Goal: Task Accomplishment & Management: Manage account settings

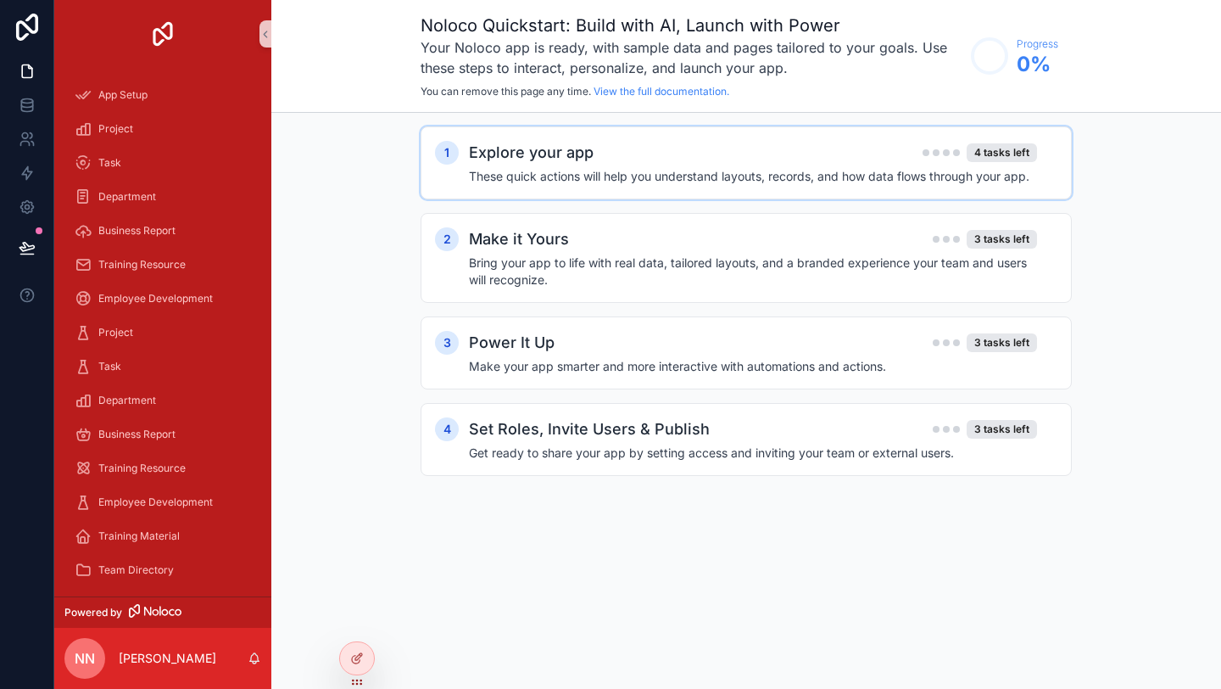
click at [555, 159] on h2 "Explore your app" at bounding box center [531, 153] width 125 height 24
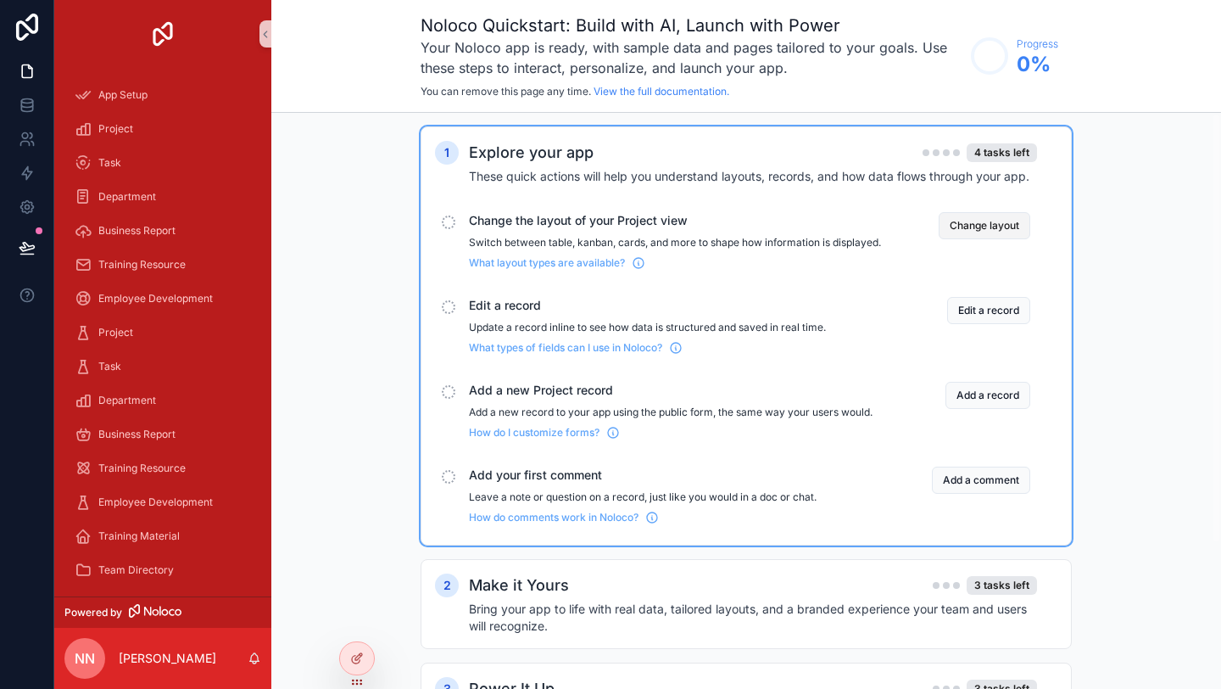
click at [967, 221] on button "Change layout" at bounding box center [985, 225] width 92 height 27
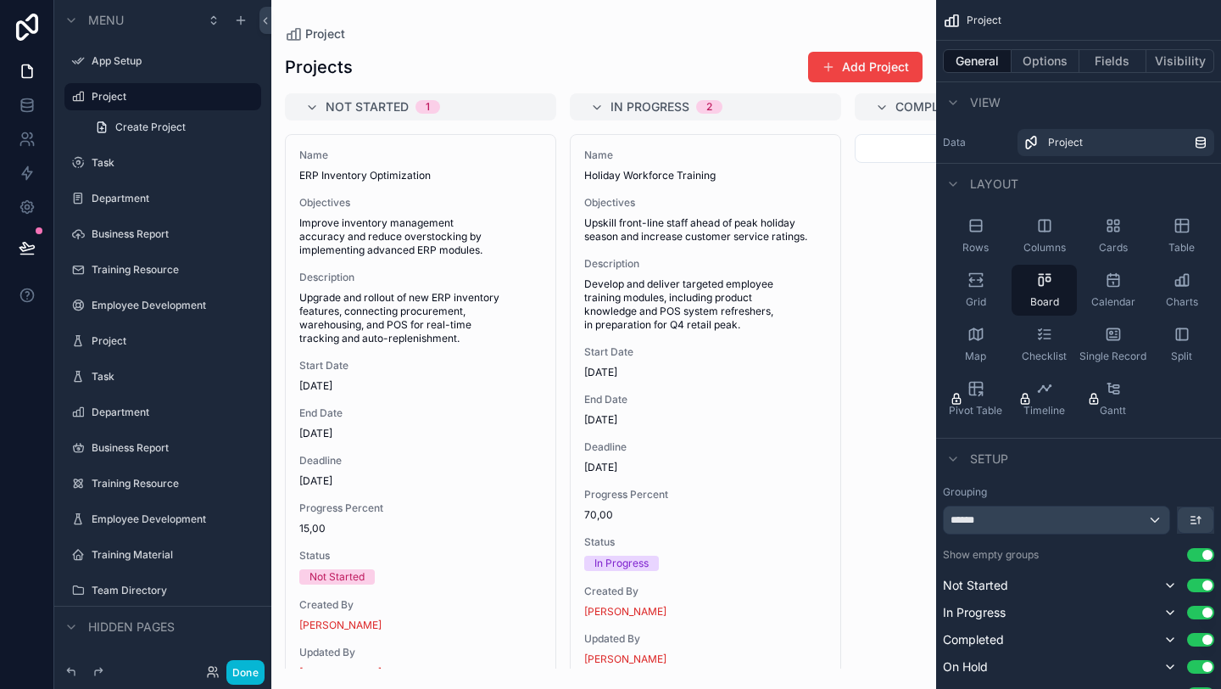
click at [662, 110] on div "scrollable content" at bounding box center [603, 344] width 665 height 689
click at [662, 110] on span "In Progress" at bounding box center [650, 106] width 79 height 17
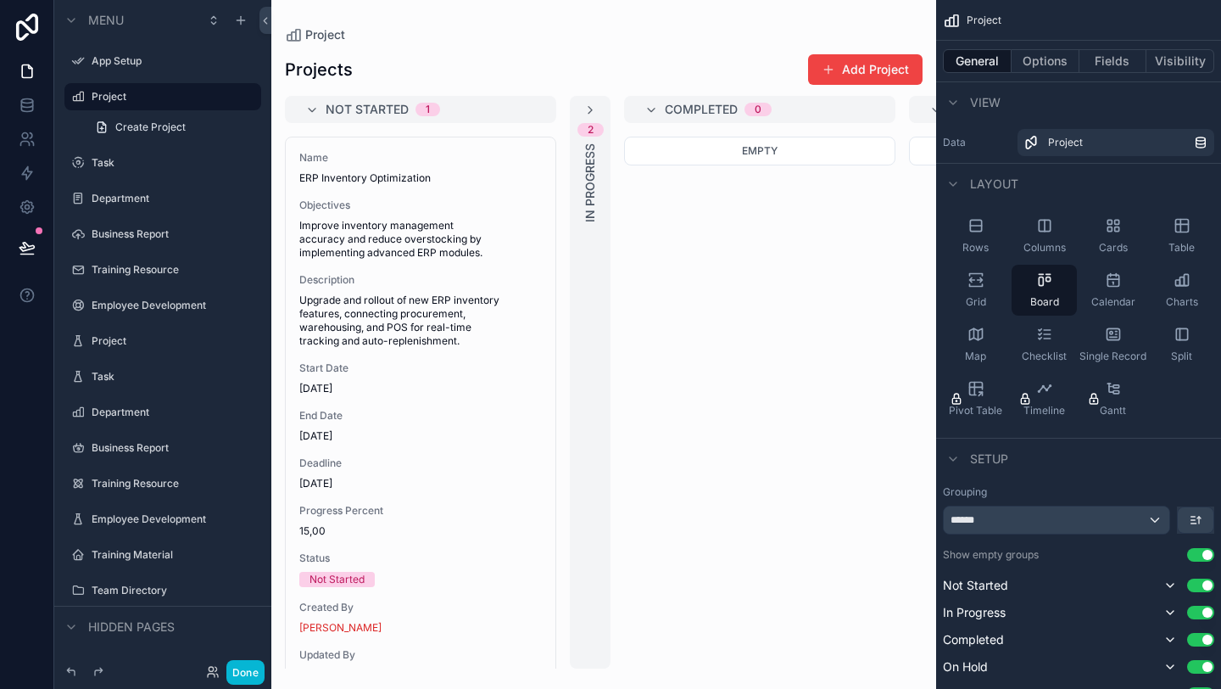
click at [678, 107] on span "Completed" at bounding box center [701, 109] width 73 height 17
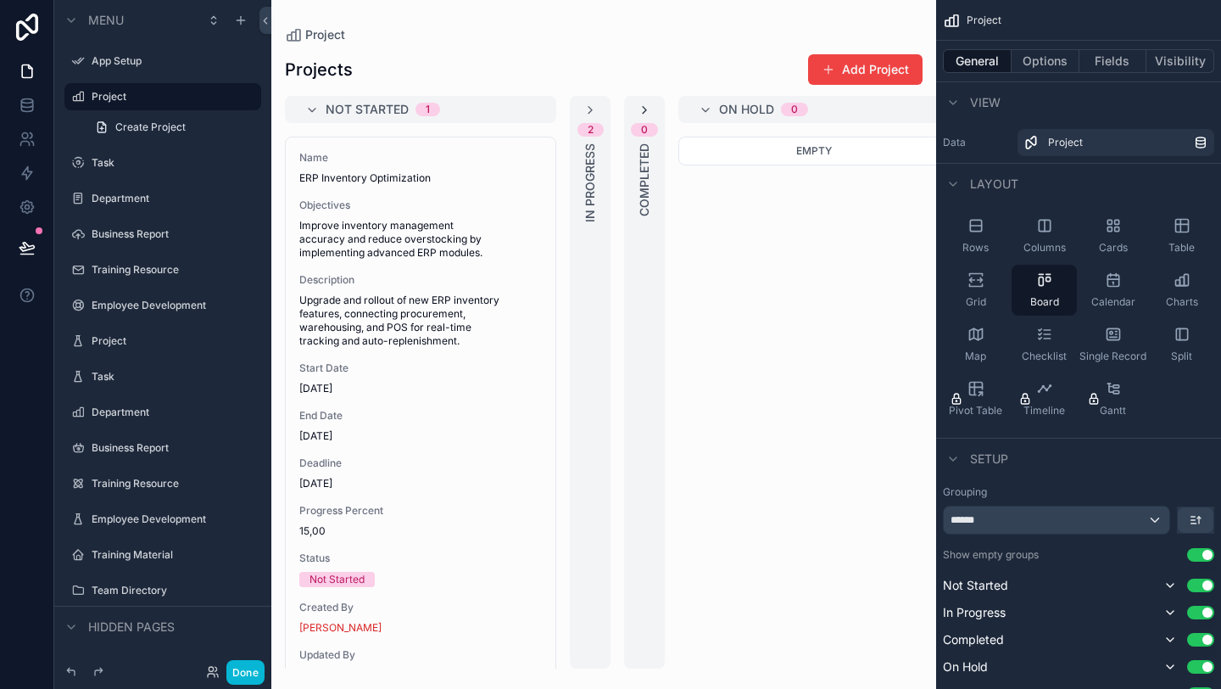
click at [649, 113] on icon "scrollable content" at bounding box center [645, 110] width 14 height 14
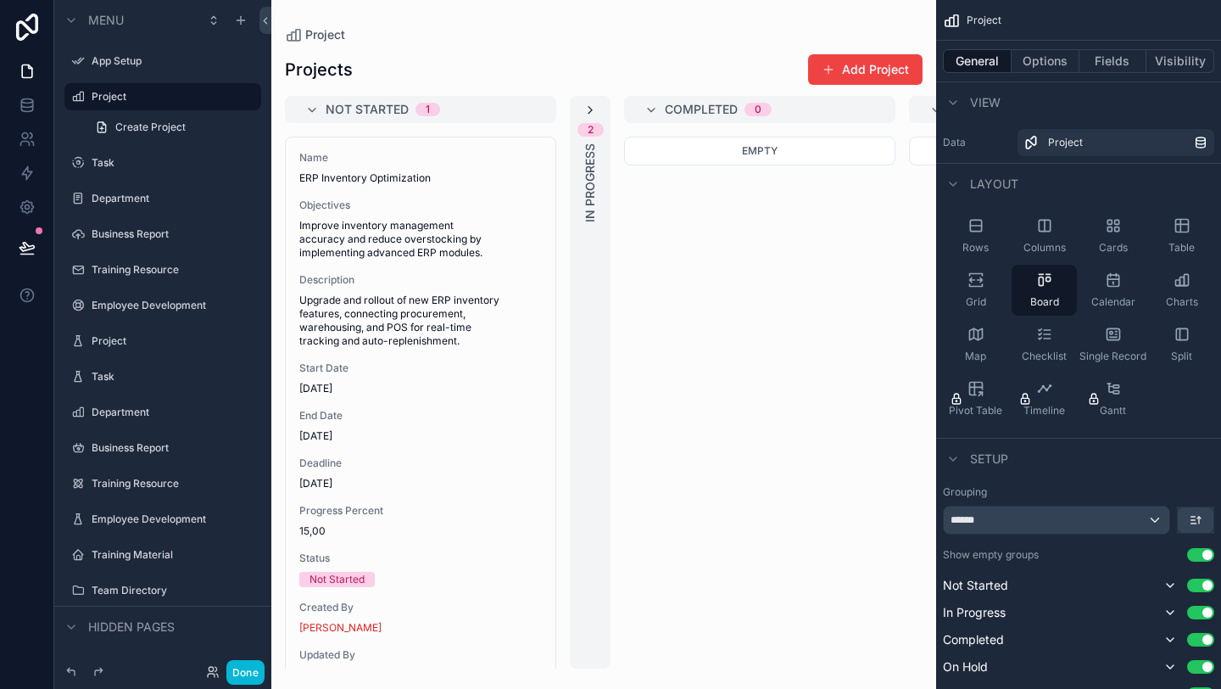
click at [590, 111] on icon "scrollable content" at bounding box center [590, 110] width 14 height 14
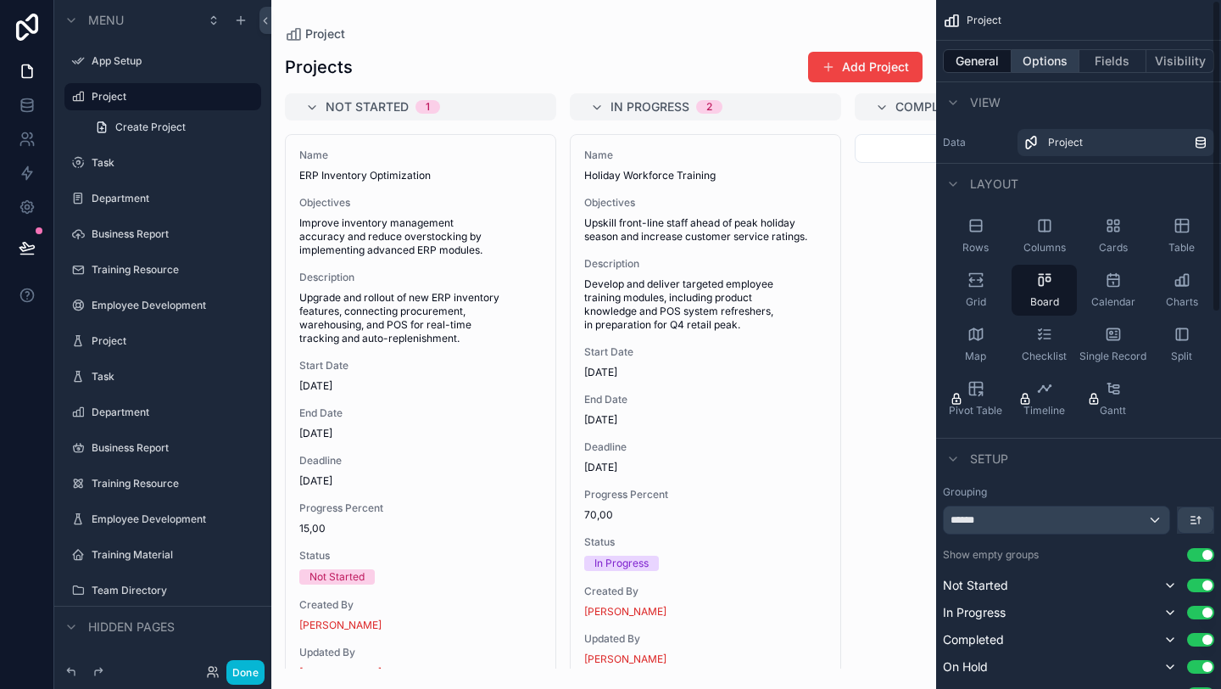
click at [1046, 60] on button "Options" at bounding box center [1046, 61] width 68 height 24
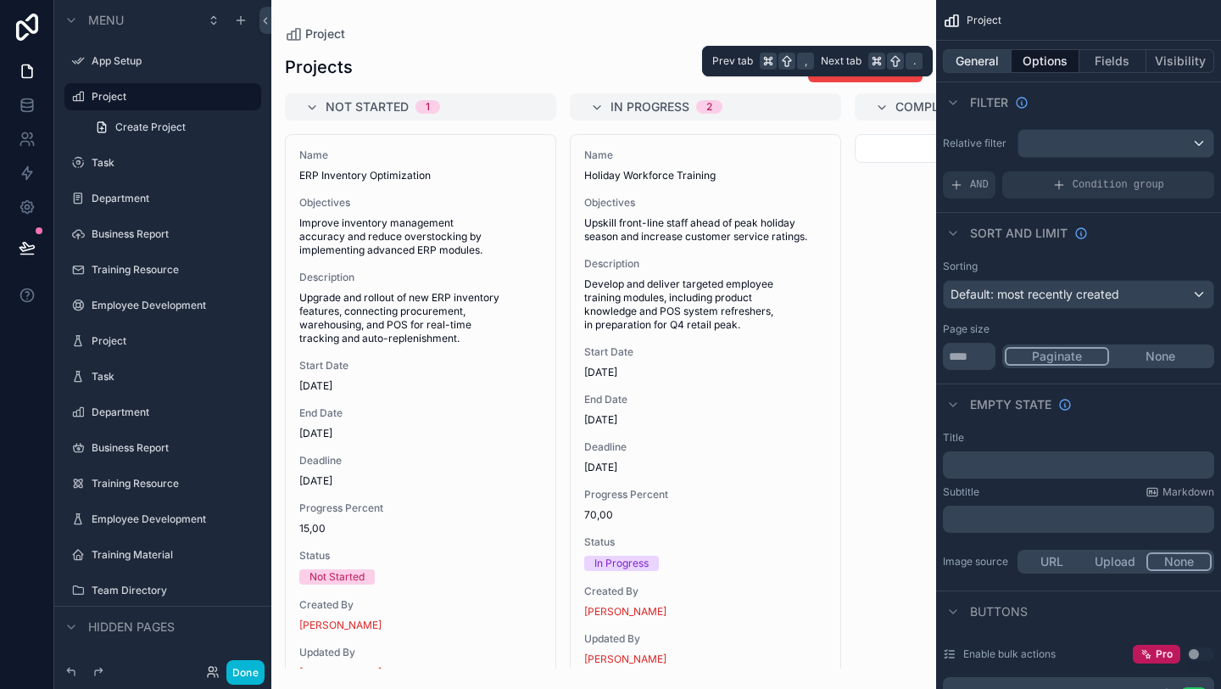
click at [977, 67] on button "General" at bounding box center [977, 61] width 69 height 24
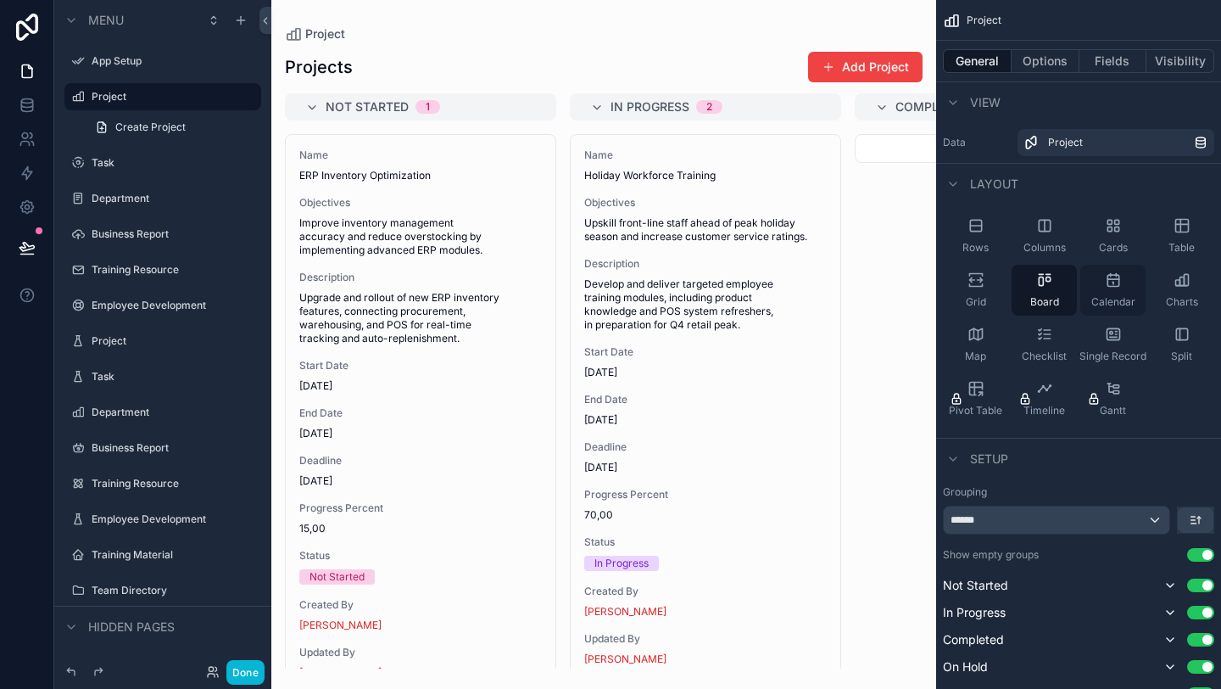
click at [1111, 291] on div "Calendar" at bounding box center [1112, 290] width 65 height 51
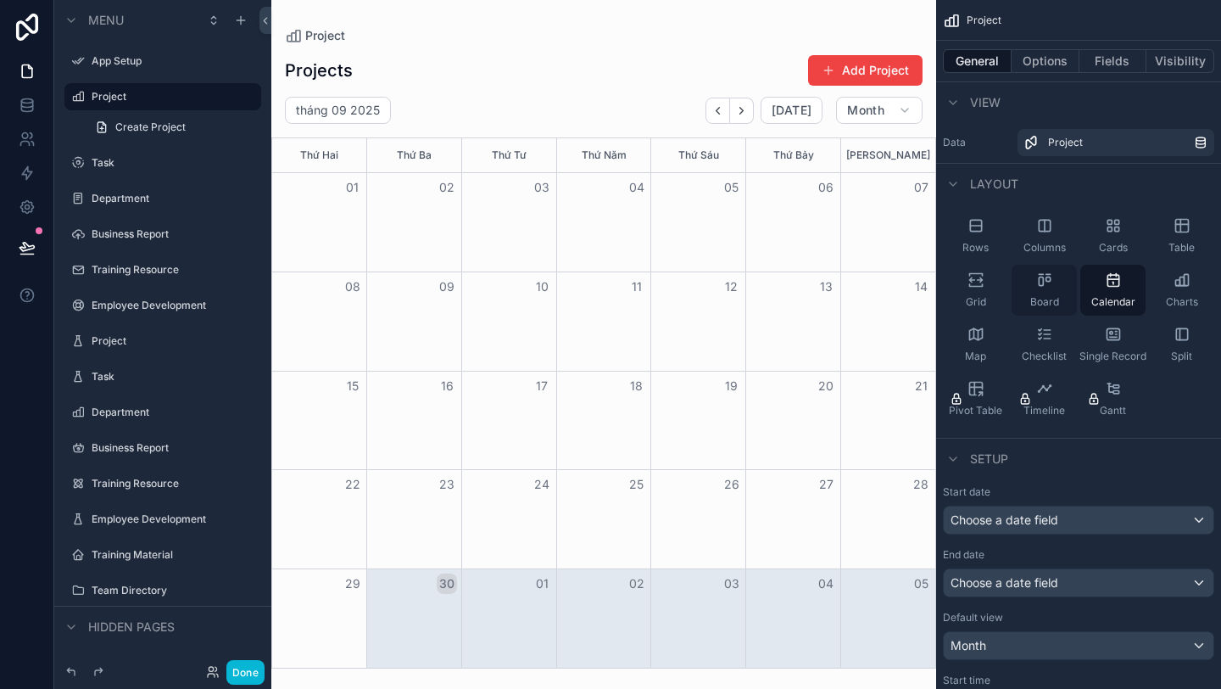
click at [1069, 297] on div "Board" at bounding box center [1044, 290] width 65 height 51
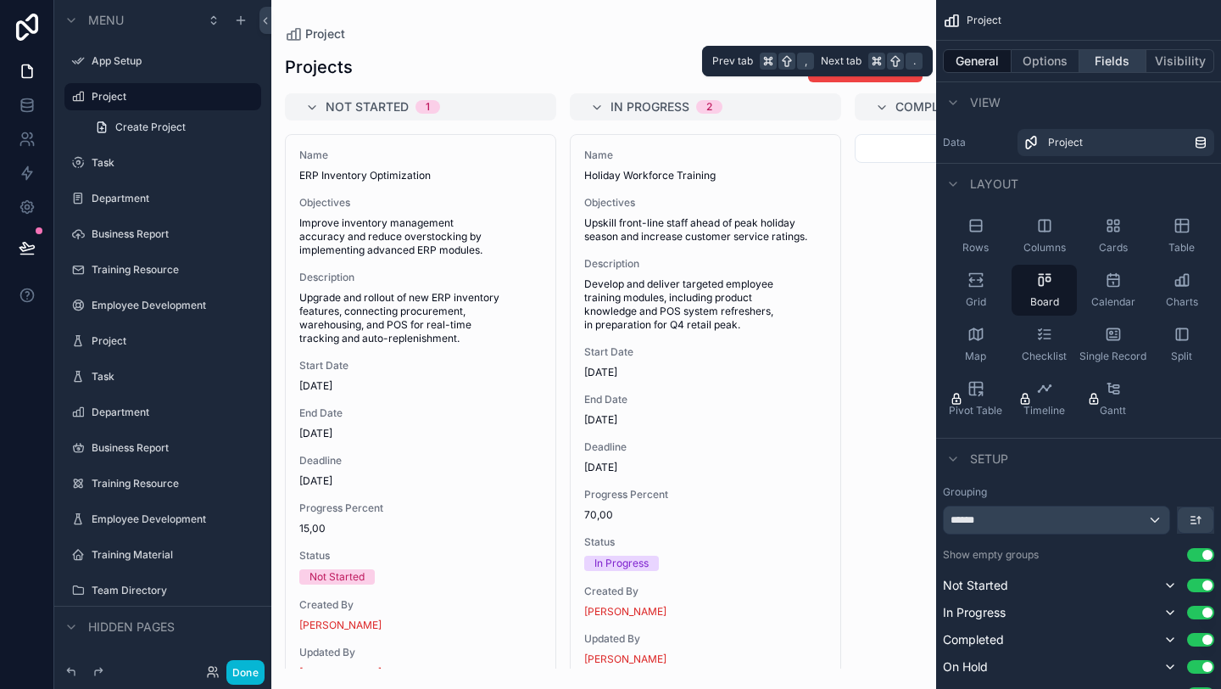
click at [1107, 60] on button "Fields" at bounding box center [1114, 61] width 68 height 24
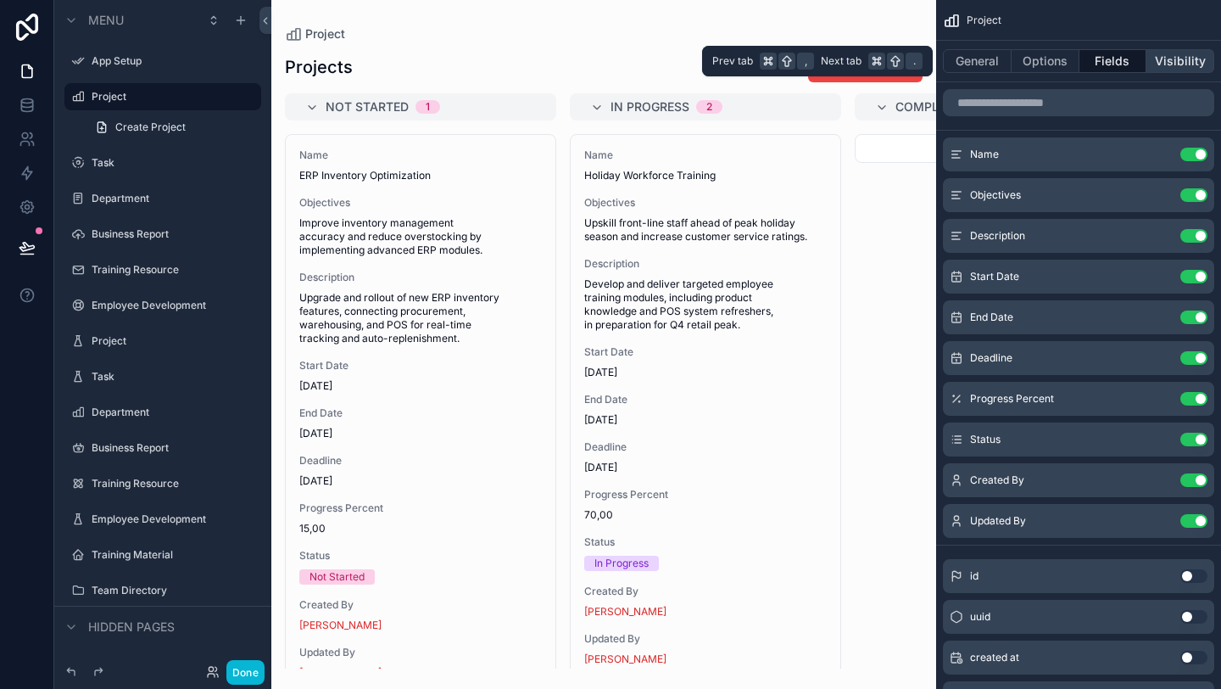
click at [1164, 66] on button "Visibility" at bounding box center [1181, 61] width 68 height 24
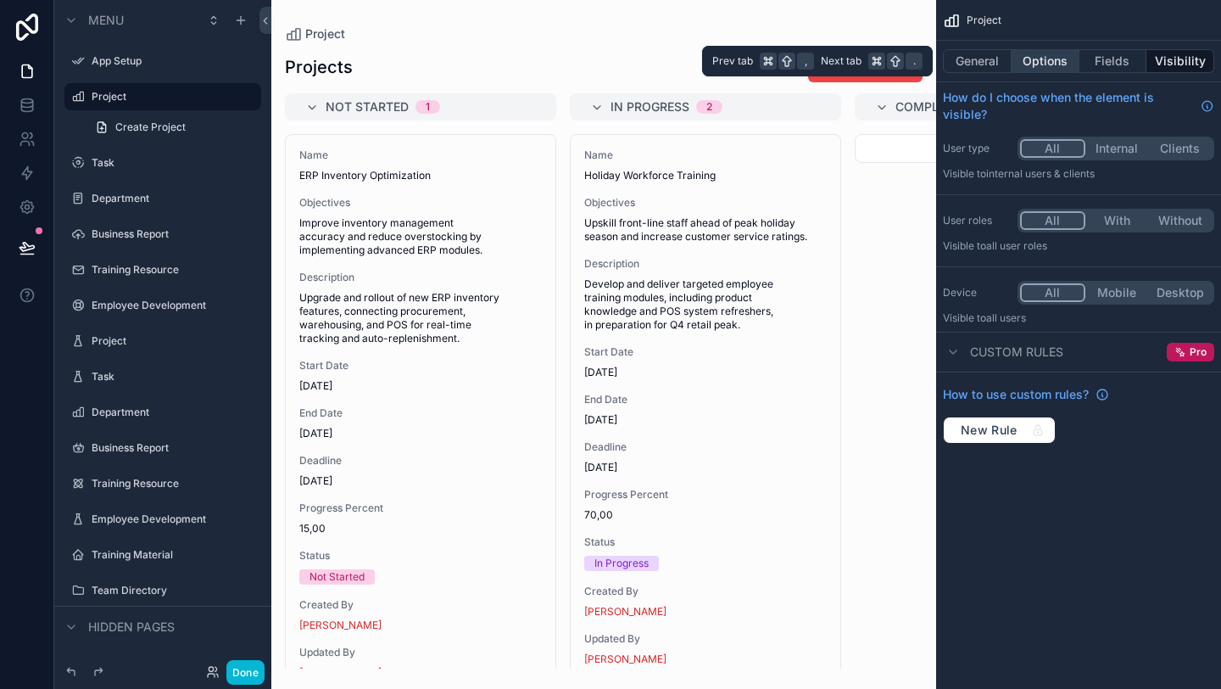
click at [1067, 69] on button "Options" at bounding box center [1046, 61] width 68 height 24
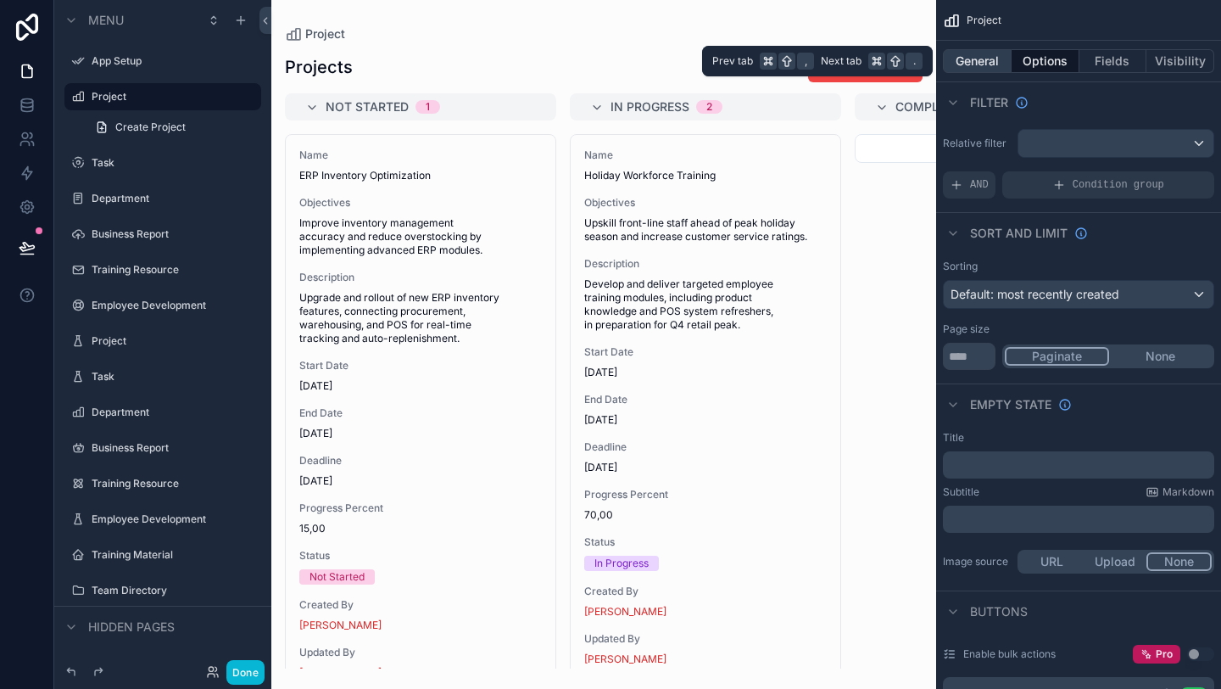
click at [989, 65] on button "General" at bounding box center [977, 61] width 69 height 24
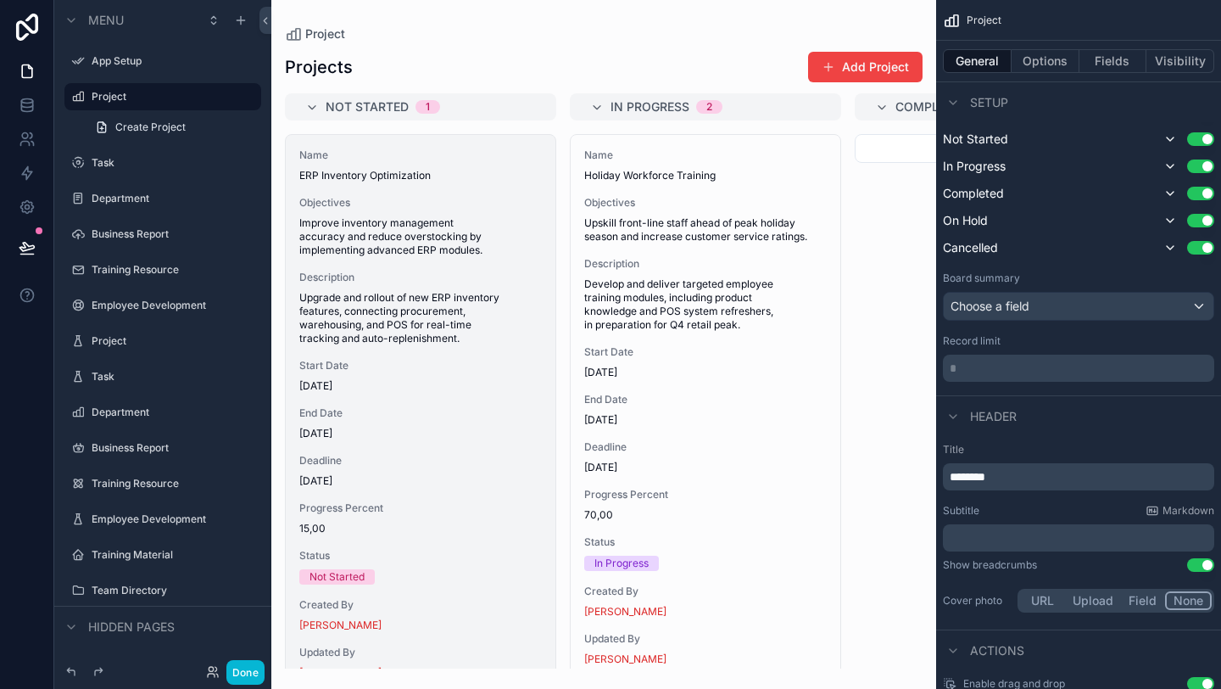
scroll to position [39, 0]
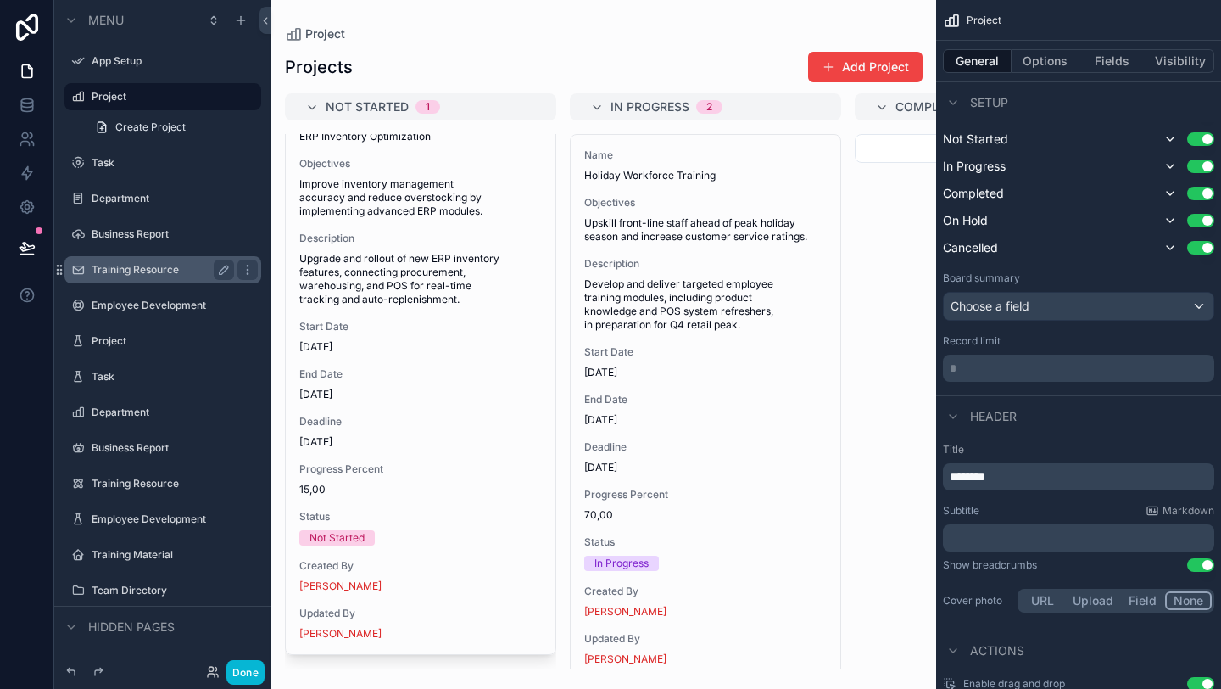
click at [144, 264] on label "Training Resource" at bounding box center [160, 270] width 136 height 14
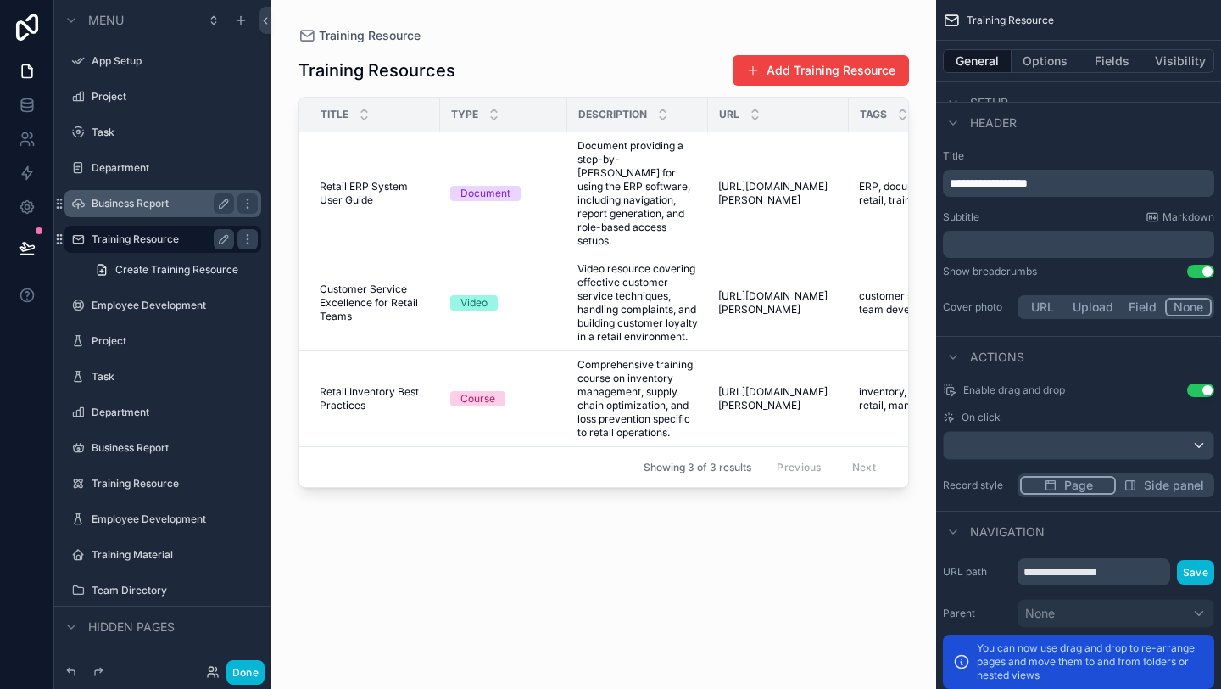
click at [145, 215] on div "Business Report" at bounding box center [163, 203] width 190 height 27
click at [139, 204] on label "Business Report" at bounding box center [160, 204] width 136 height 14
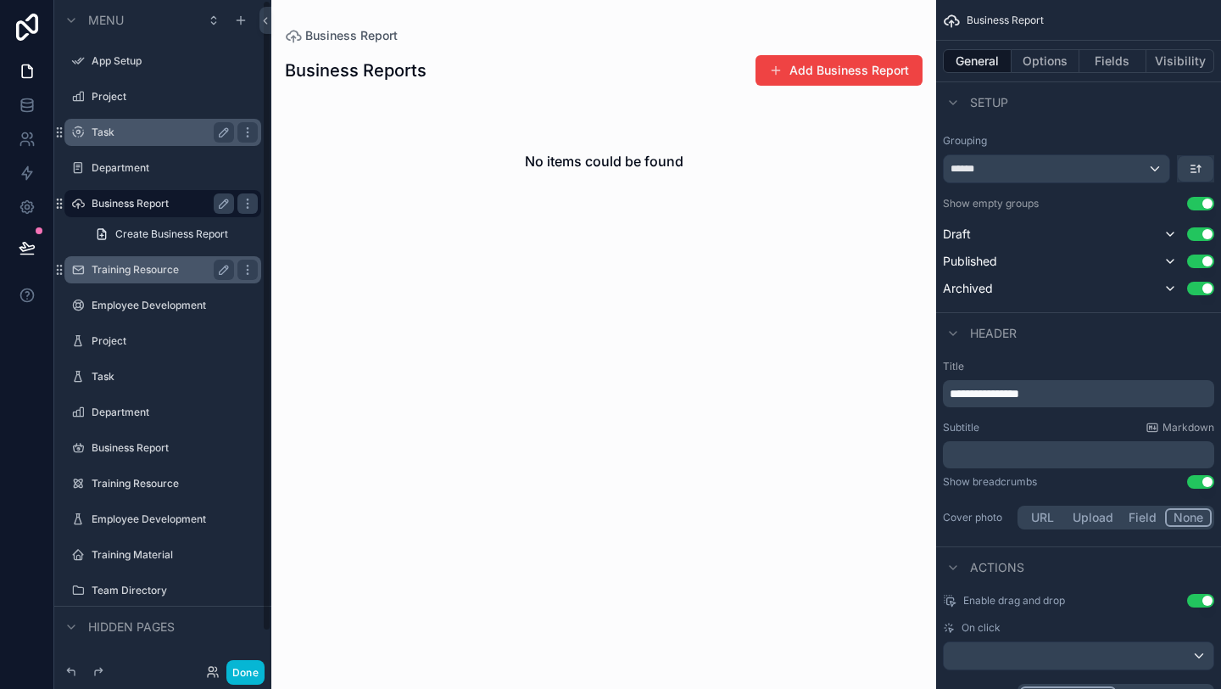
click at [114, 135] on label "Task" at bounding box center [160, 133] width 136 height 14
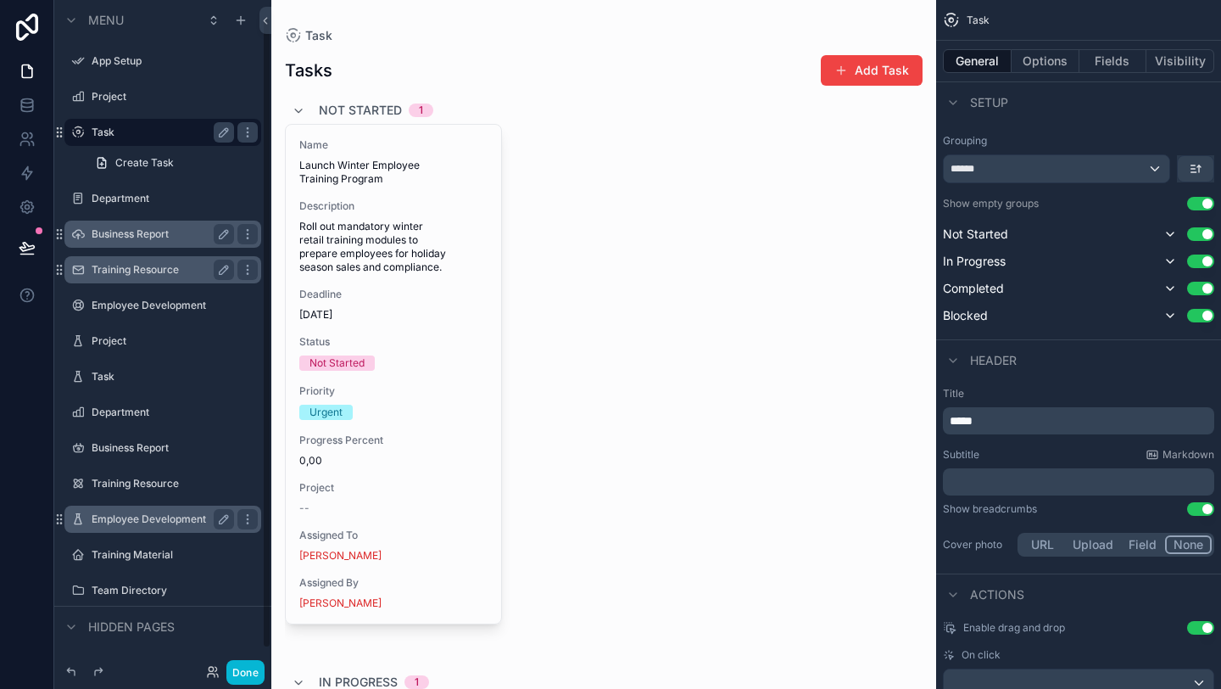
scroll to position [39, 0]
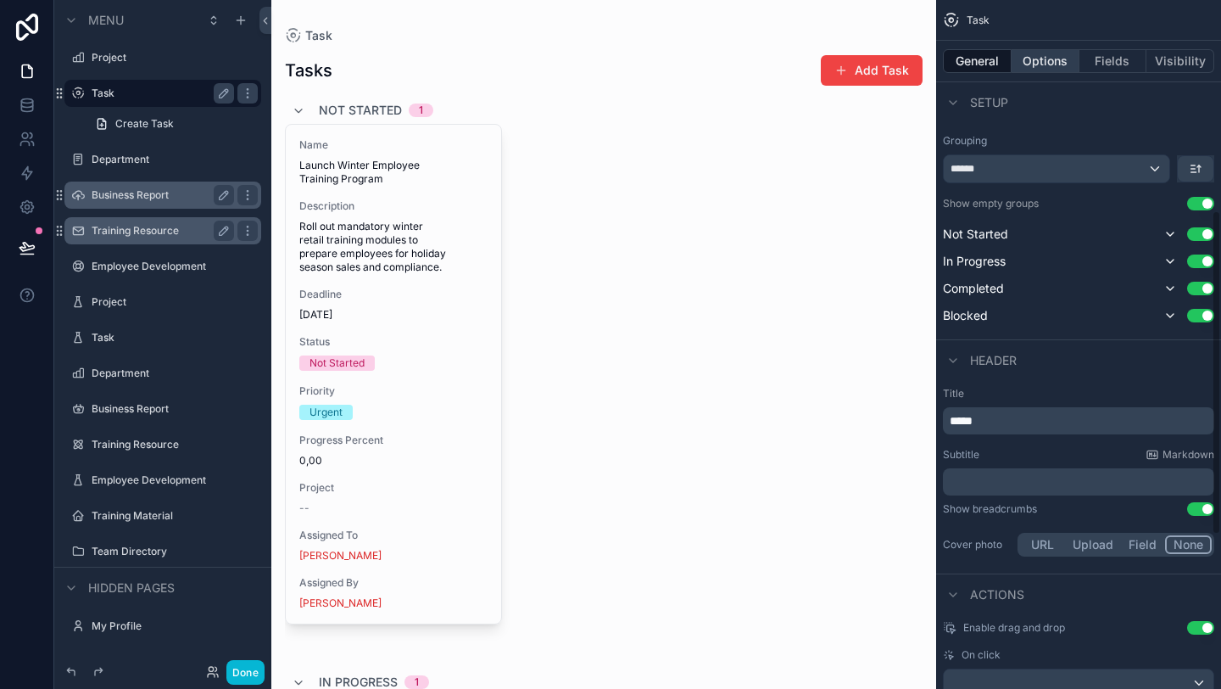
click at [1053, 66] on button "Options" at bounding box center [1046, 61] width 68 height 24
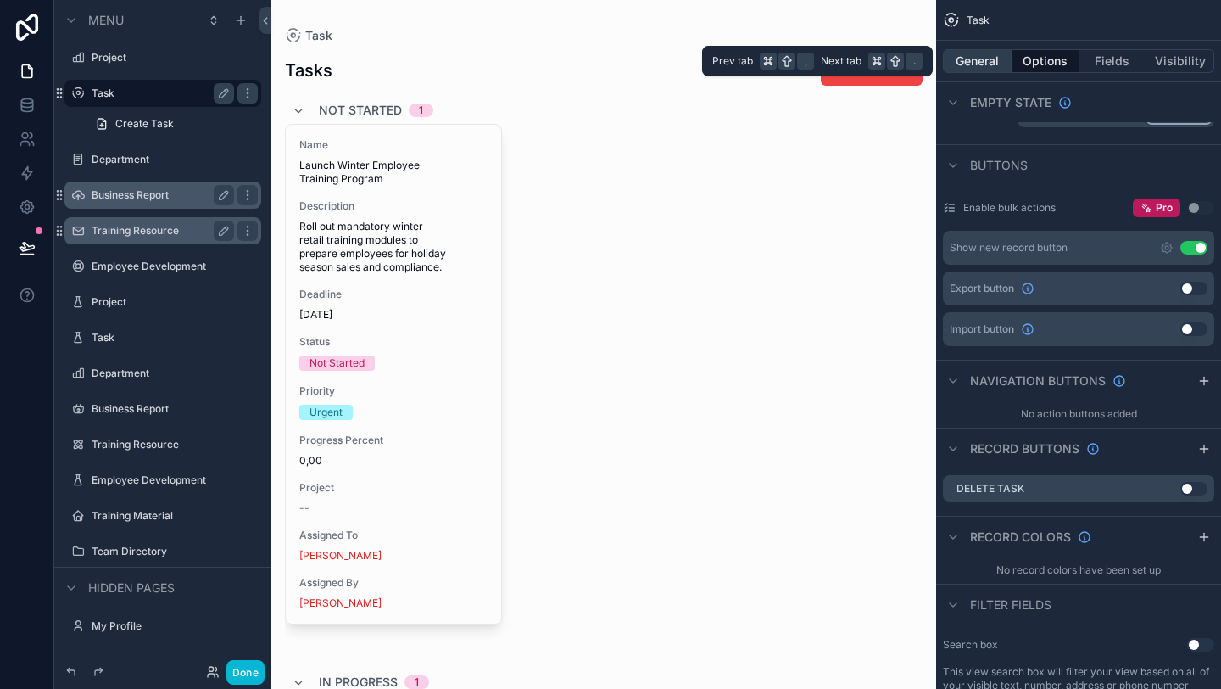
click at [979, 64] on button "General" at bounding box center [977, 61] width 69 height 24
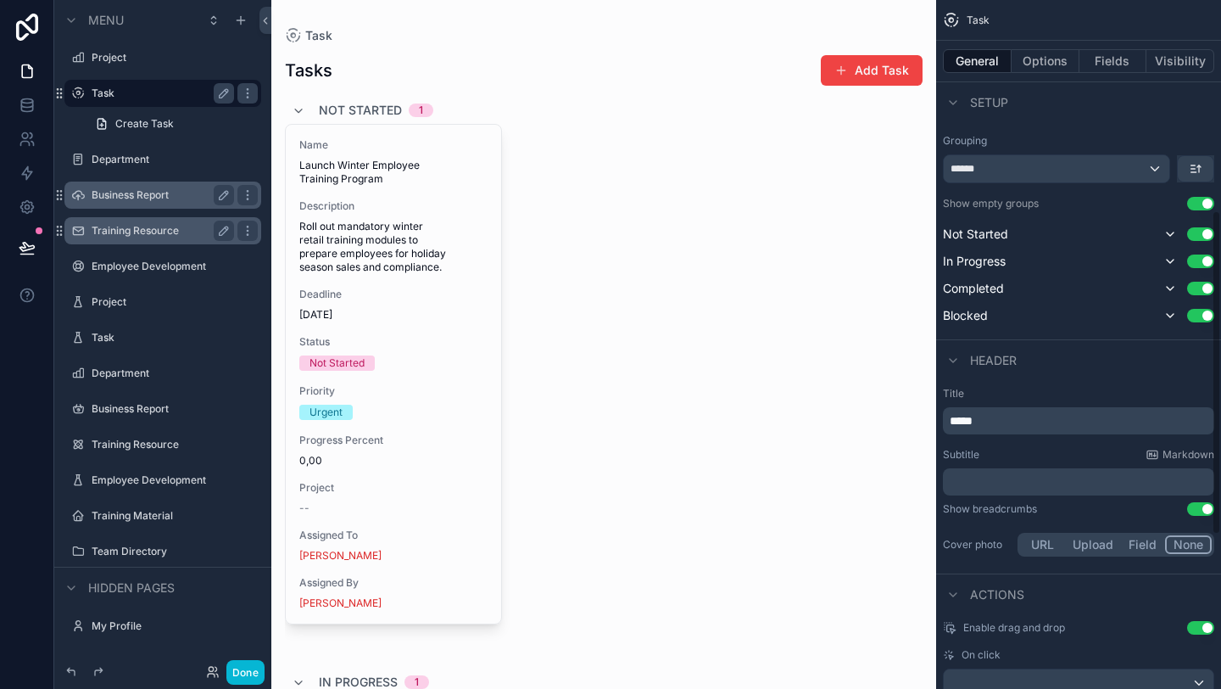
click at [169, 47] on div "Project" at bounding box center [163, 57] width 142 height 20
click at [147, 54] on label "Project" at bounding box center [160, 58] width 136 height 14
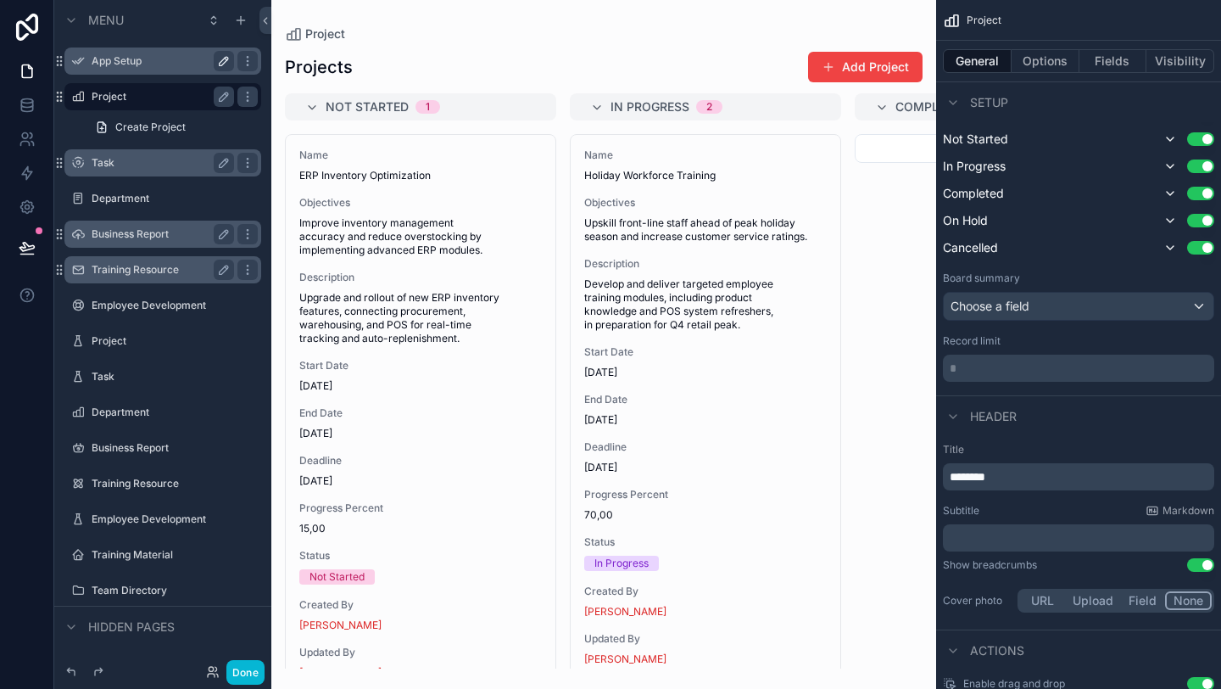
click at [224, 60] on icon "scrollable content" at bounding box center [224, 61] width 14 height 14
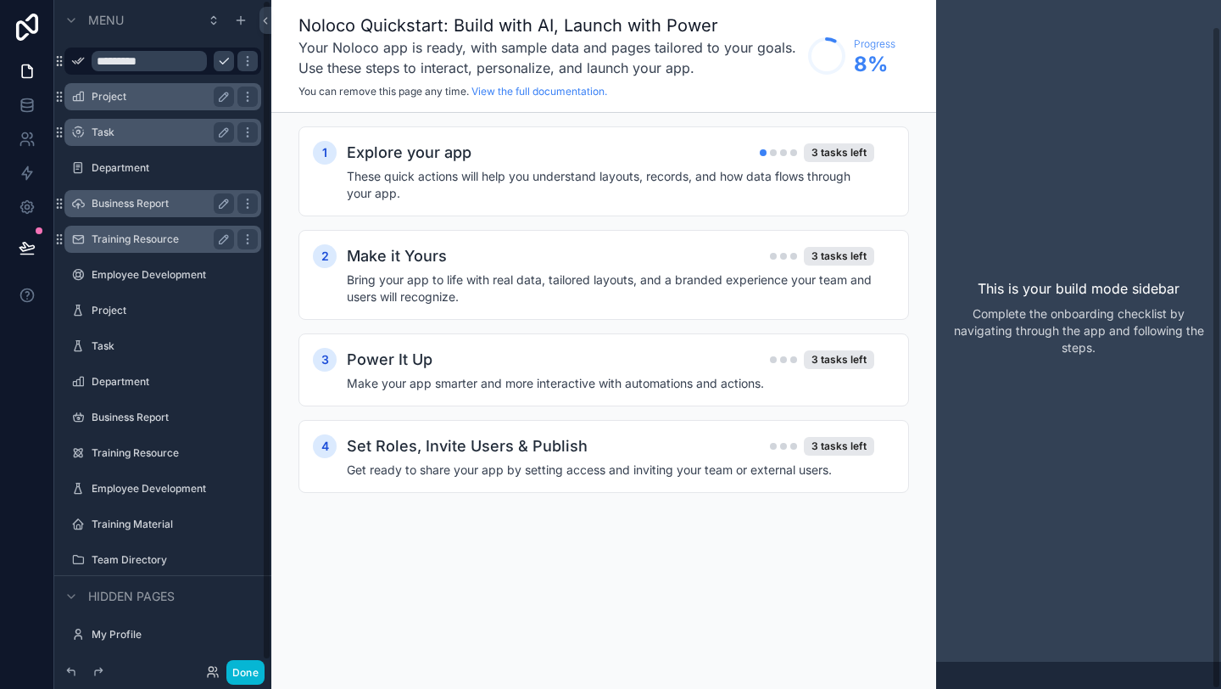
scroll to position [27, 0]
click at [457, 200] on h4 "These quick actions will help you understand layouts, records, and how data flo…" at bounding box center [611, 185] width 528 height 34
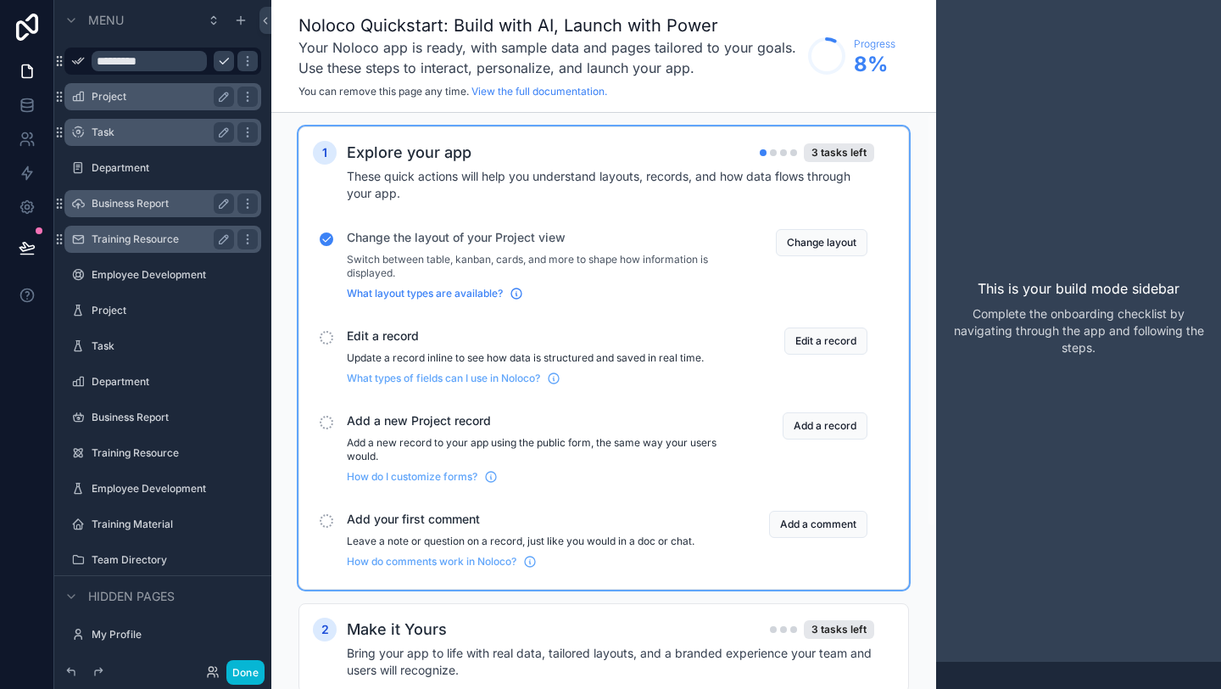
click at [499, 295] on span "What layout types are available?" at bounding box center [425, 294] width 156 height 14
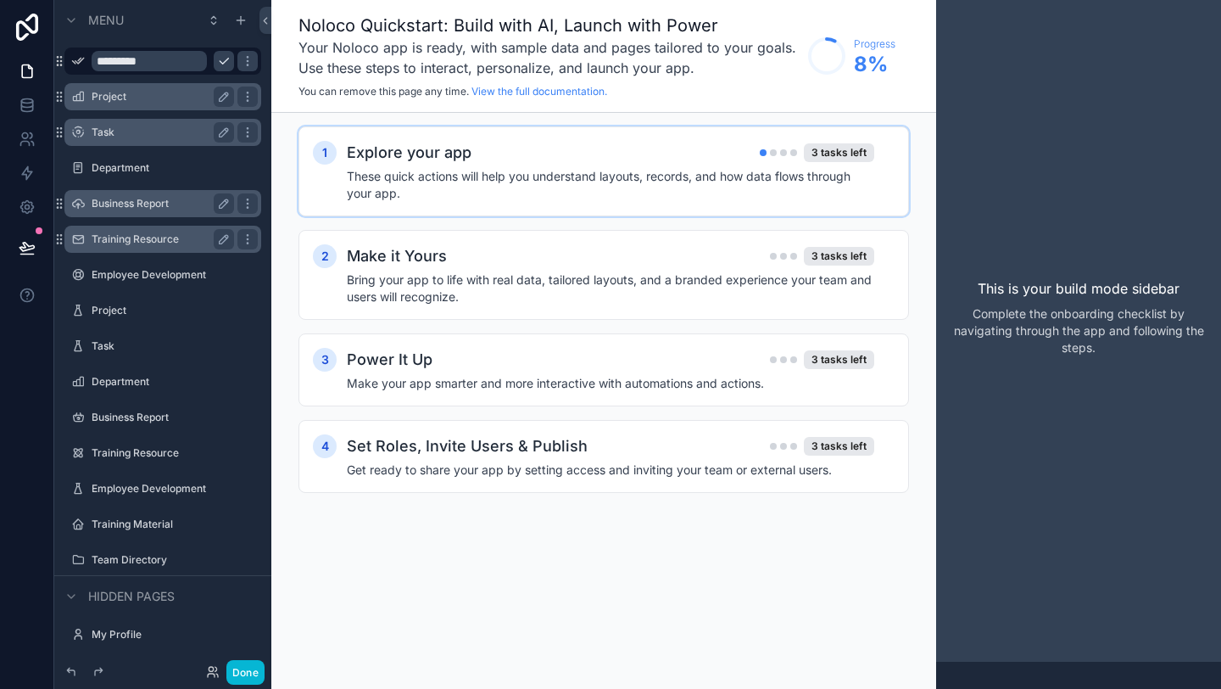
click at [669, 160] on div "Explore your app 3 tasks left" at bounding box center [611, 153] width 528 height 24
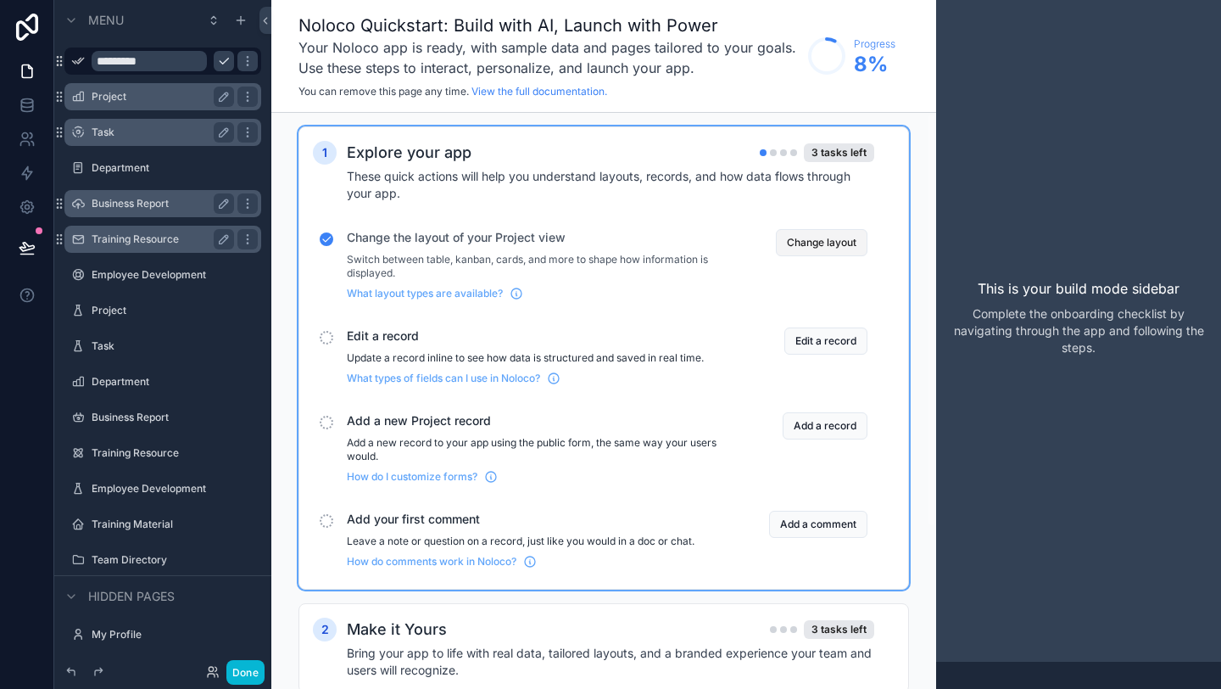
click at [813, 240] on button "Change layout" at bounding box center [822, 242] width 92 height 27
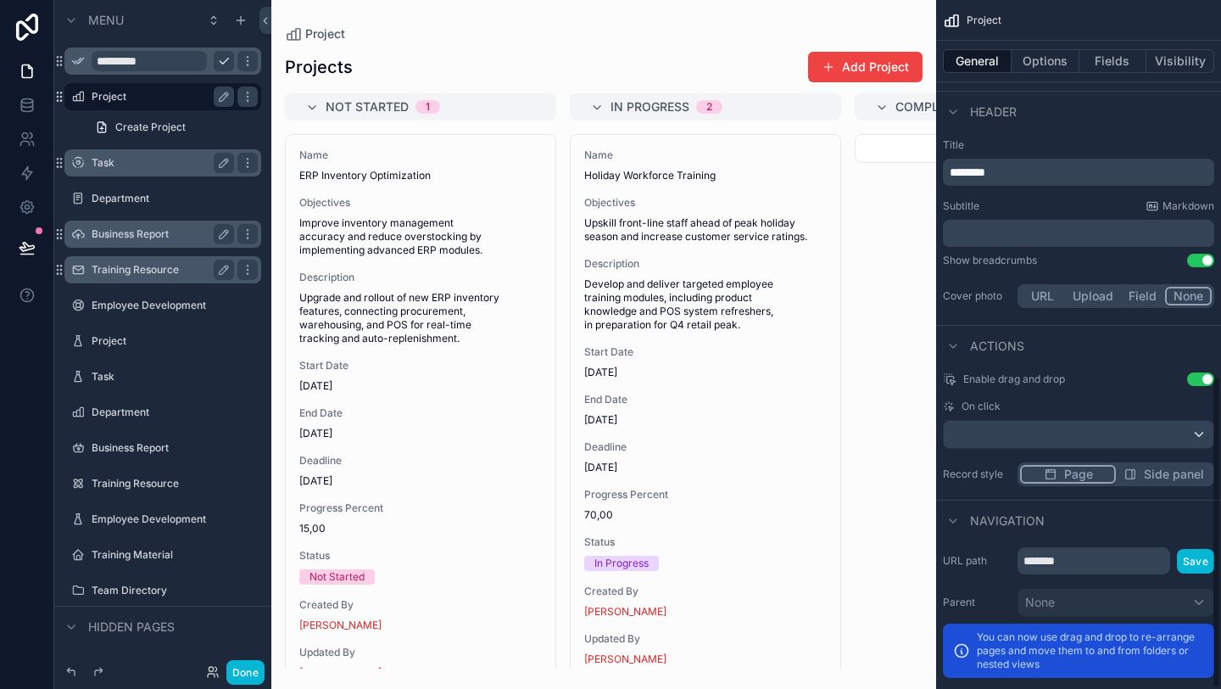
scroll to position [828, 0]
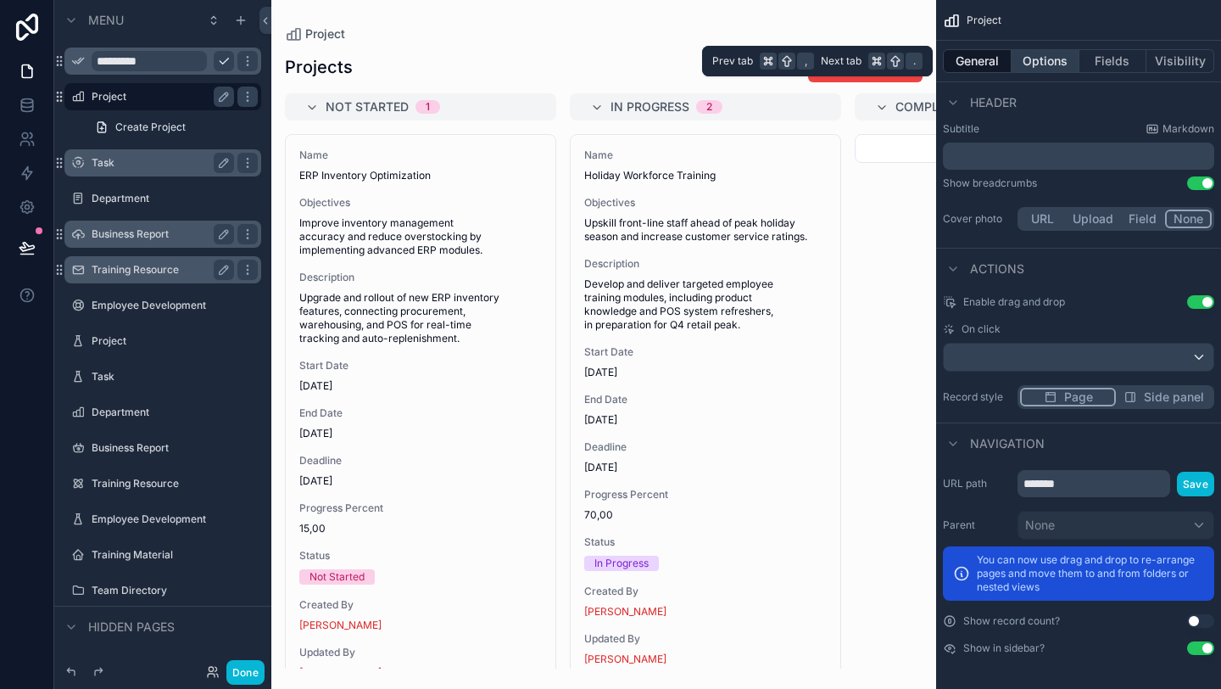
click at [1038, 61] on button "Options" at bounding box center [1046, 61] width 68 height 24
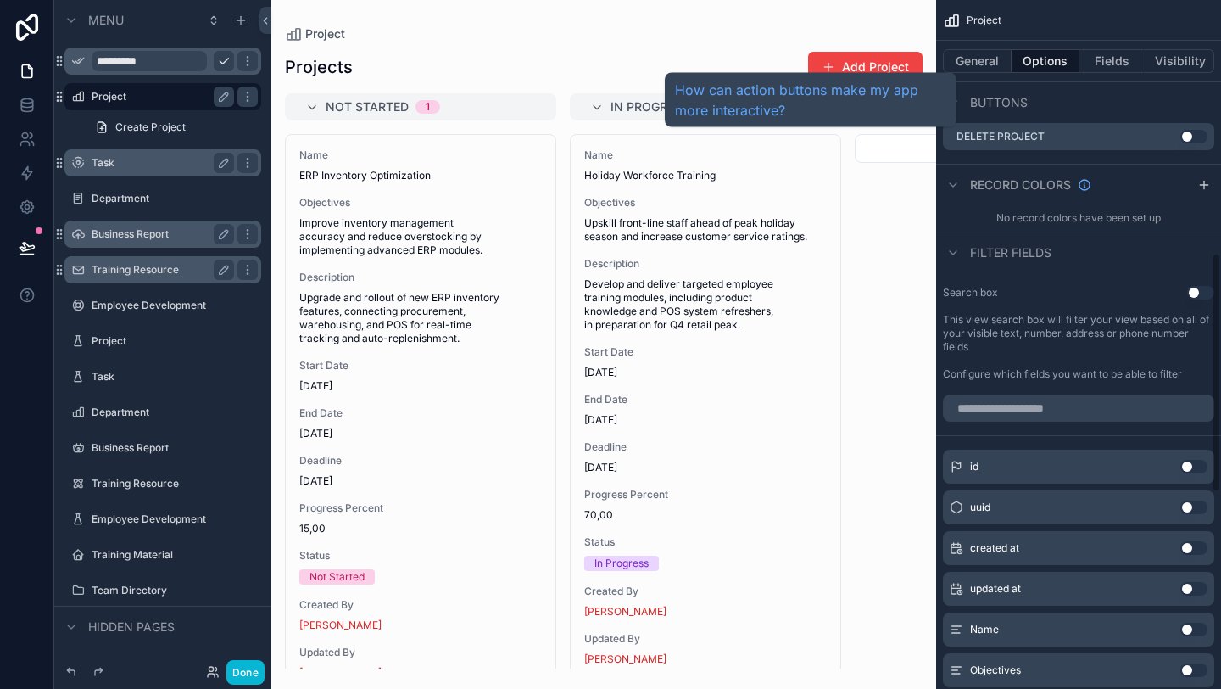
scroll to position [799, 0]
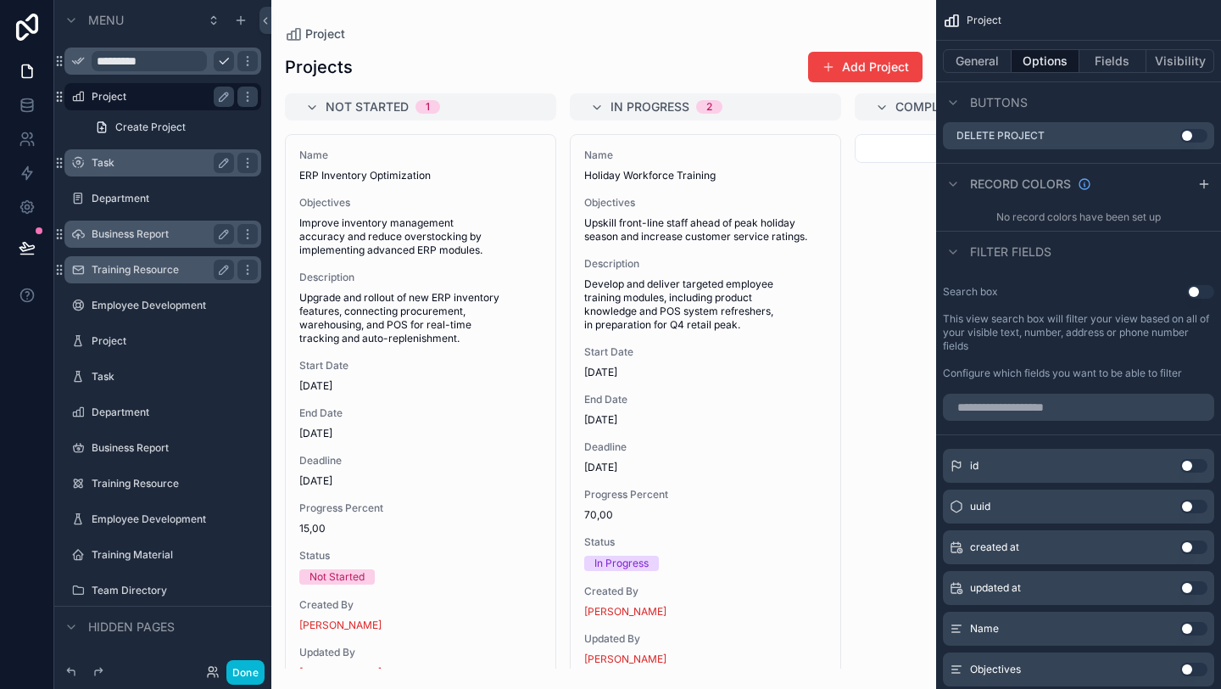
click at [1013, 466] on div "id Use setting" at bounding box center [1078, 466] width 271 height 34
click at [1196, 467] on button "Use setting" at bounding box center [1194, 466] width 27 height 14
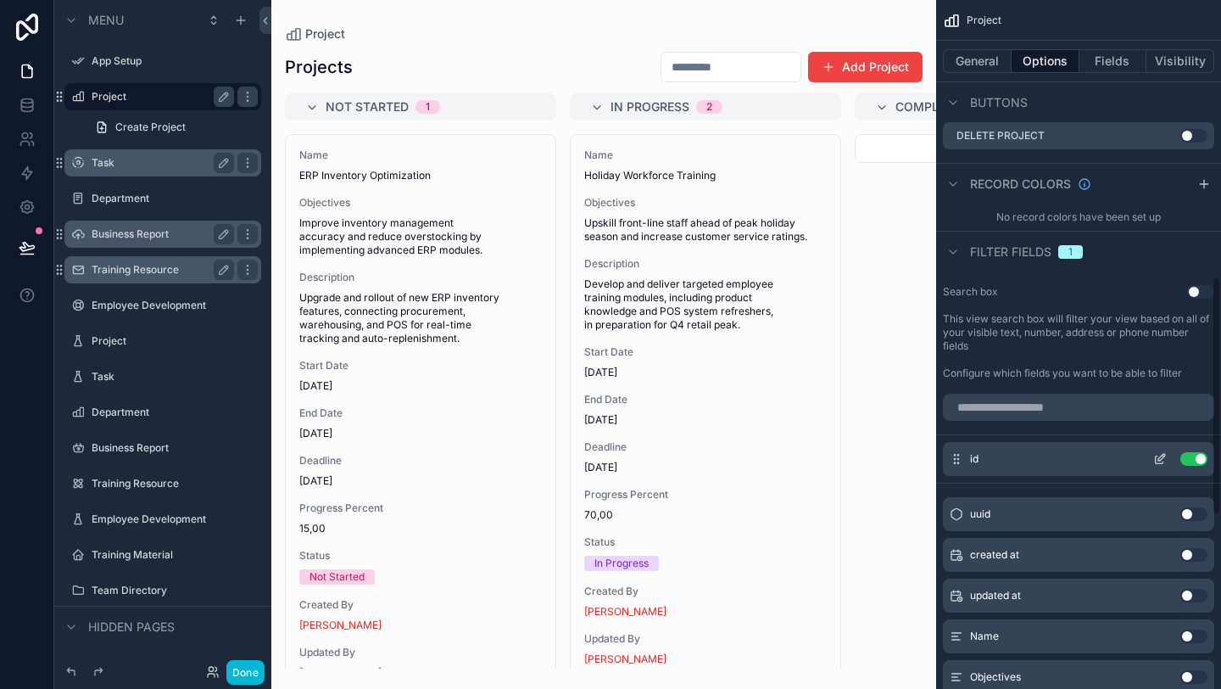
click at [1200, 459] on button "Use setting" at bounding box center [1194, 459] width 27 height 14
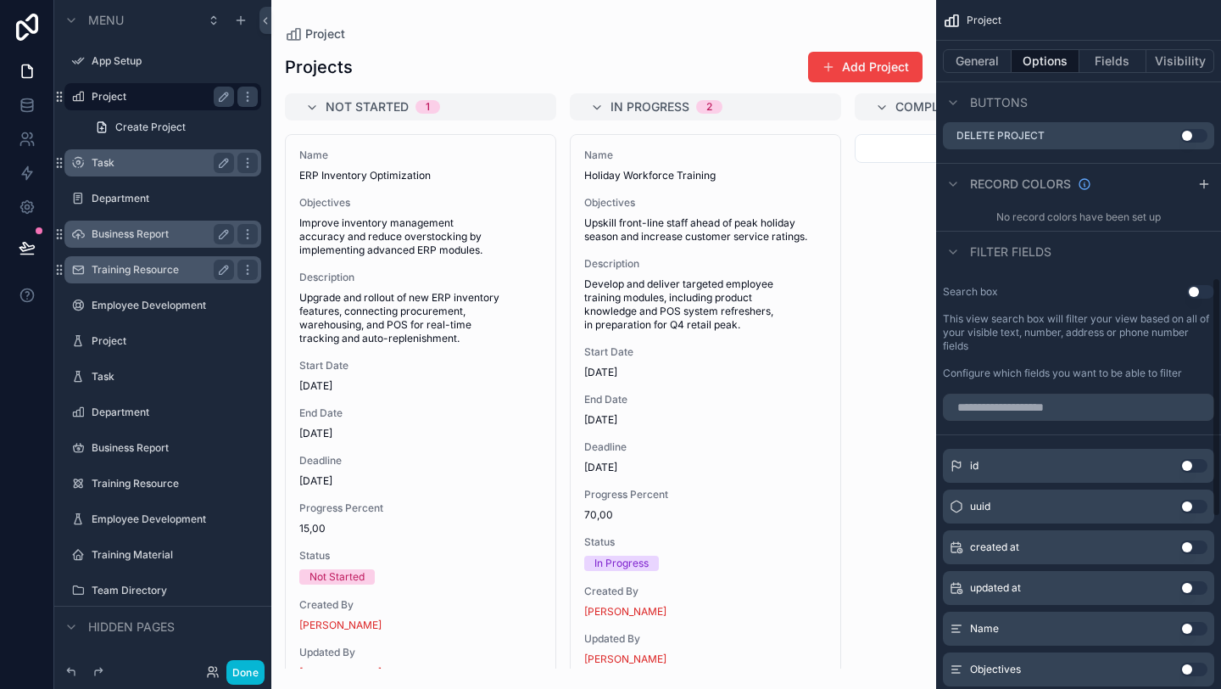
click at [1200, 459] on button "Use setting" at bounding box center [1194, 466] width 27 height 14
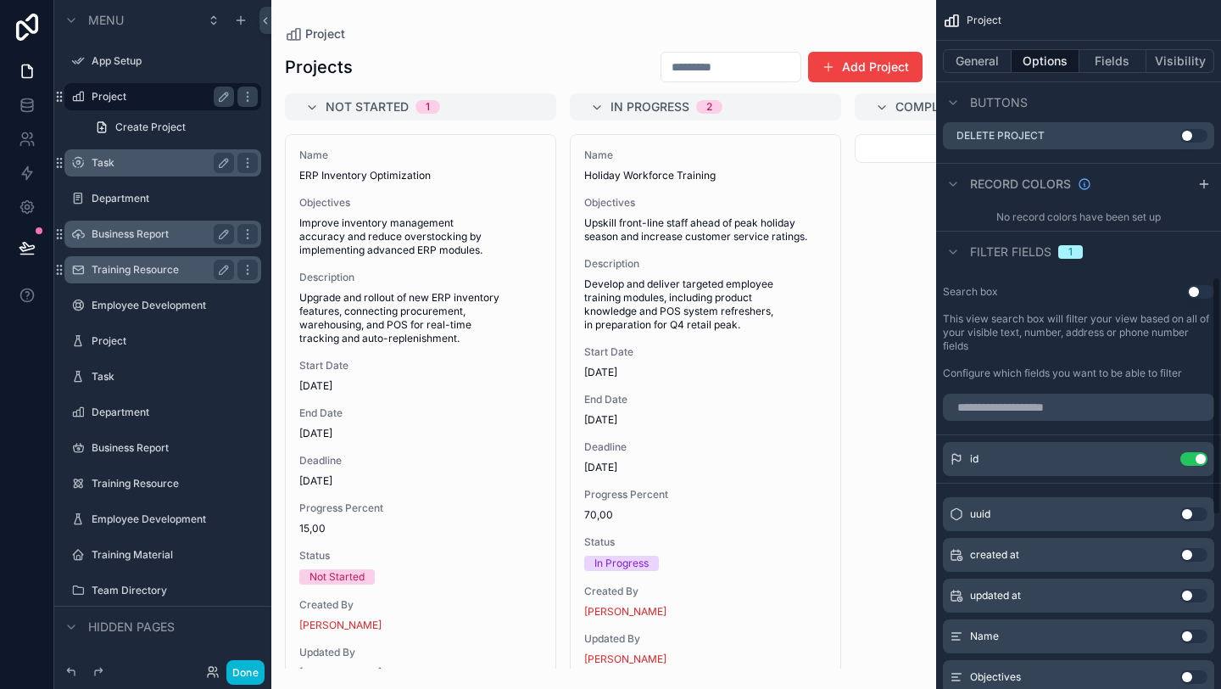
click at [1200, 459] on button "Use setting" at bounding box center [1194, 459] width 27 height 14
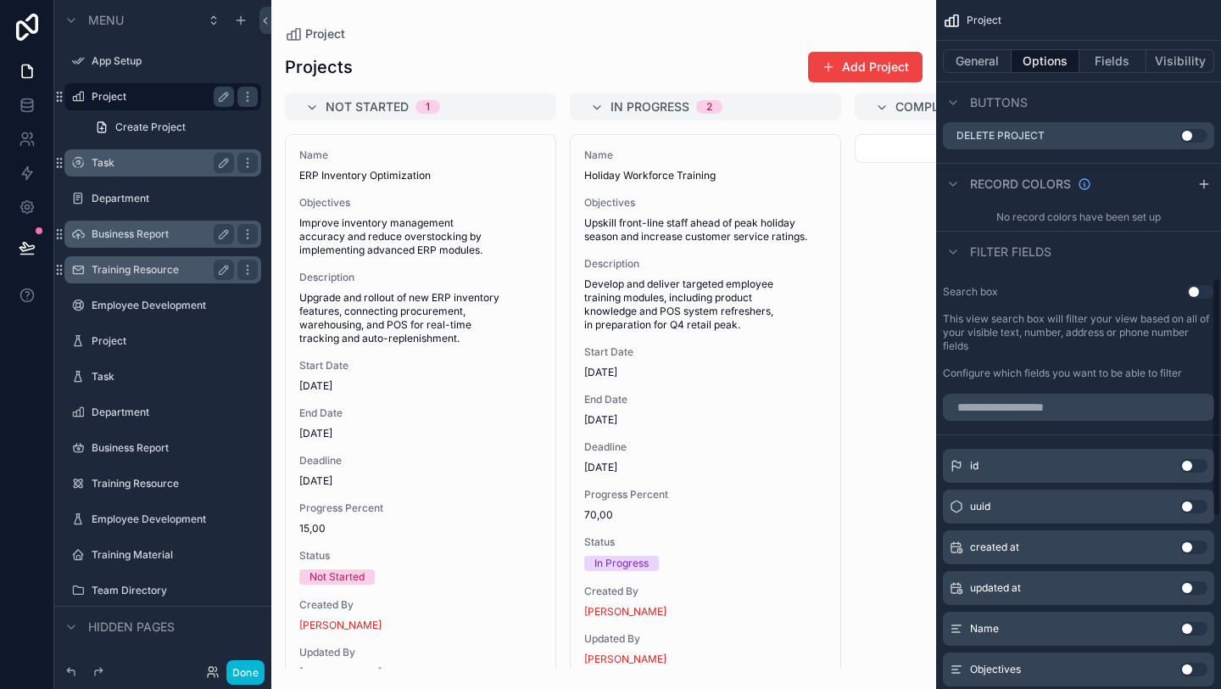
click at [1200, 460] on button "Use setting" at bounding box center [1194, 466] width 27 height 14
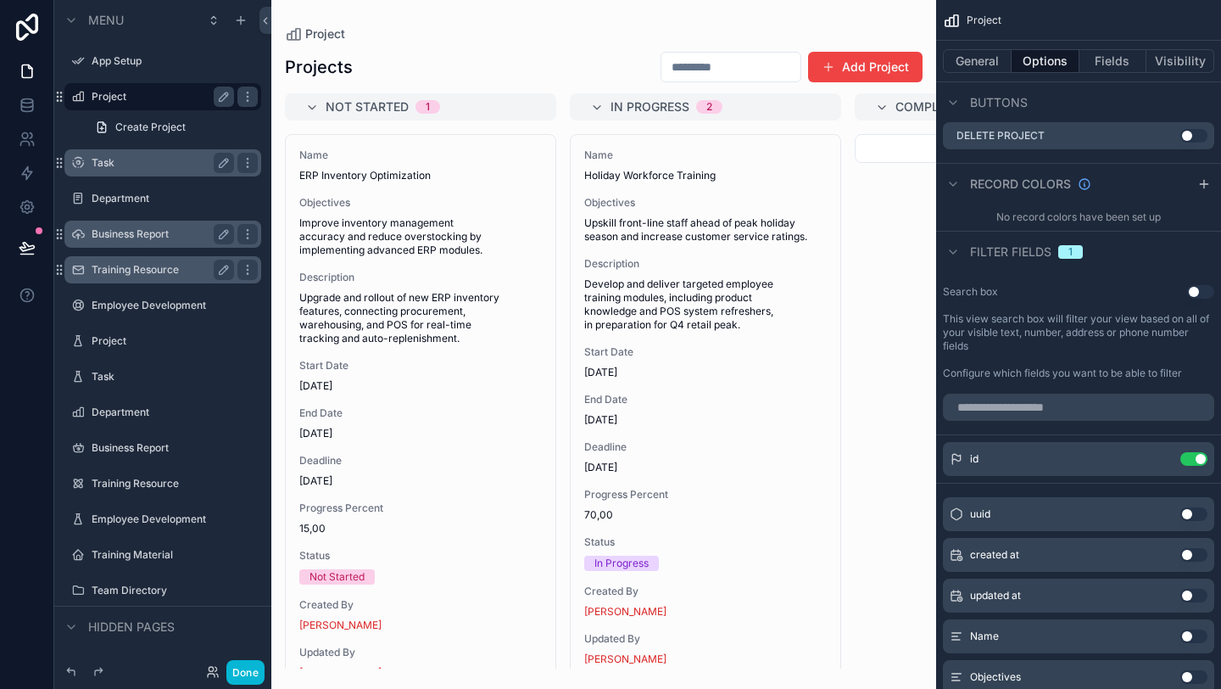
click at [1197, 510] on button "Use setting" at bounding box center [1194, 514] width 27 height 14
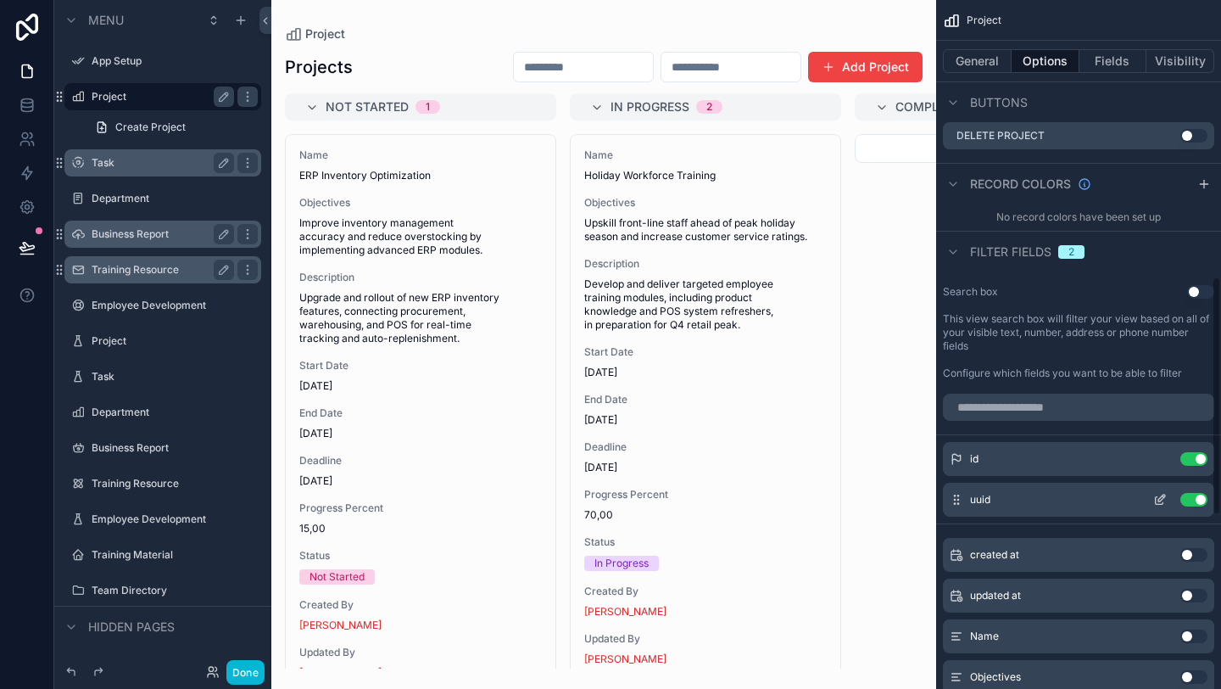
click at [1197, 510] on div "uuid Use setting" at bounding box center [1078, 500] width 271 height 34
click at [1193, 501] on button "Use setting" at bounding box center [1194, 500] width 27 height 14
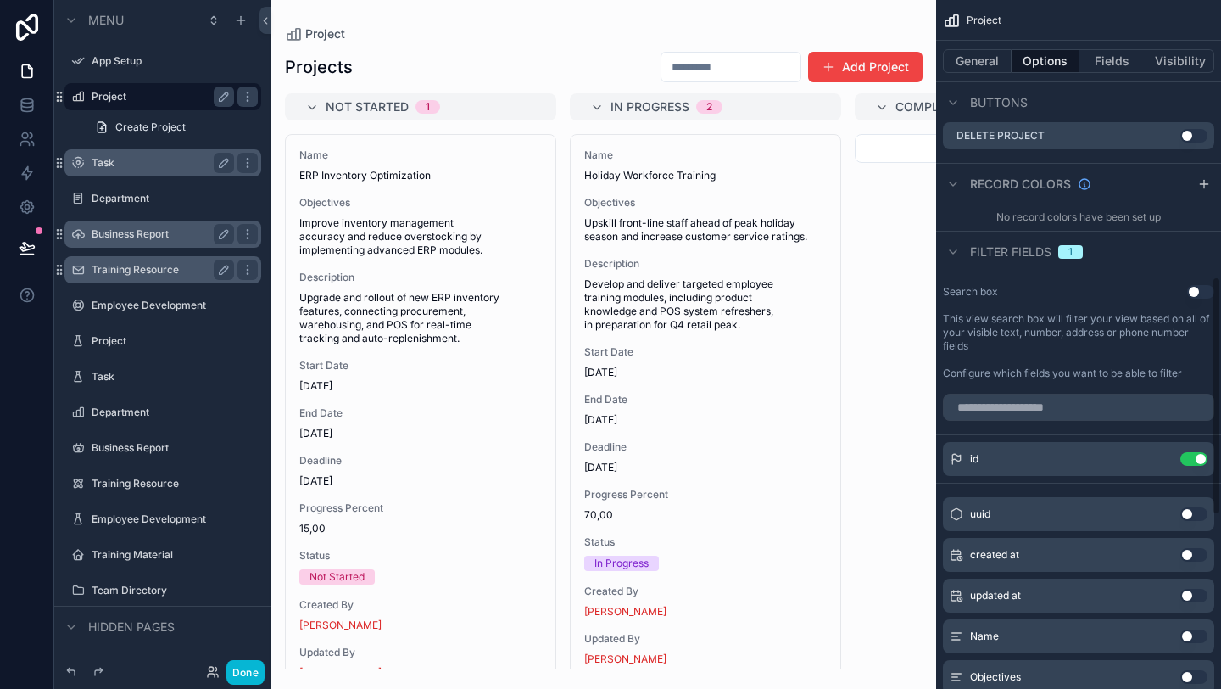
click at [1189, 556] on button "Use setting" at bounding box center [1194, 555] width 27 height 14
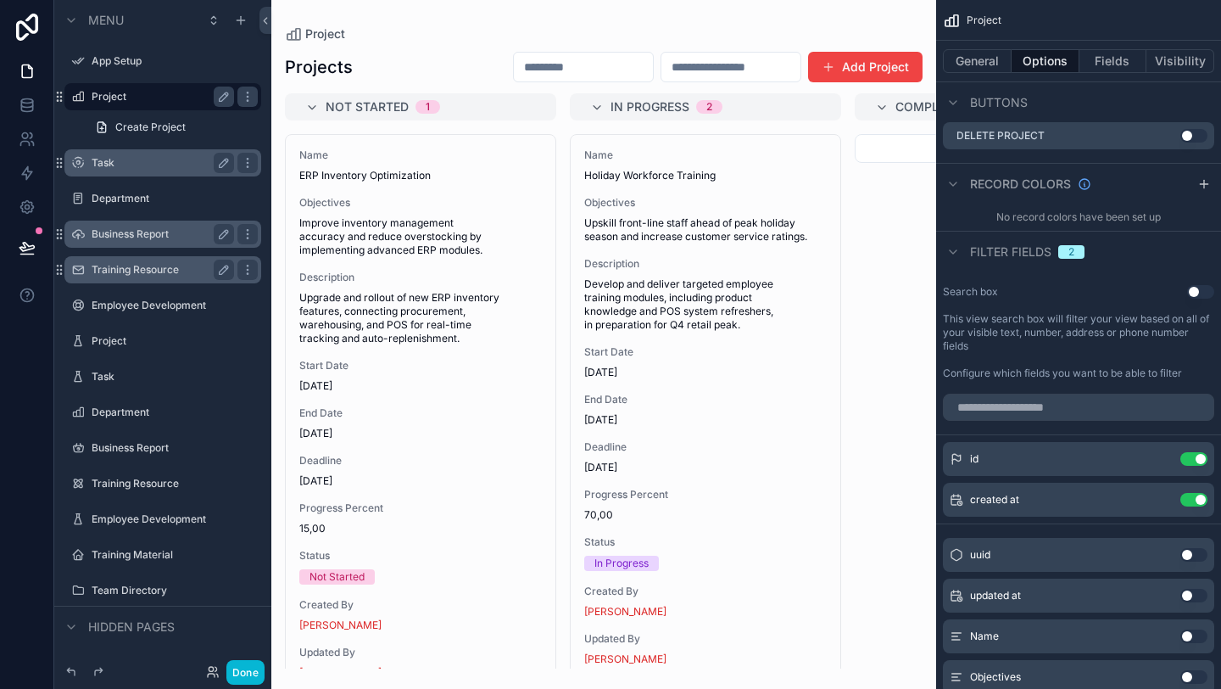
click at [1190, 600] on button "Use setting" at bounding box center [1194, 596] width 27 height 14
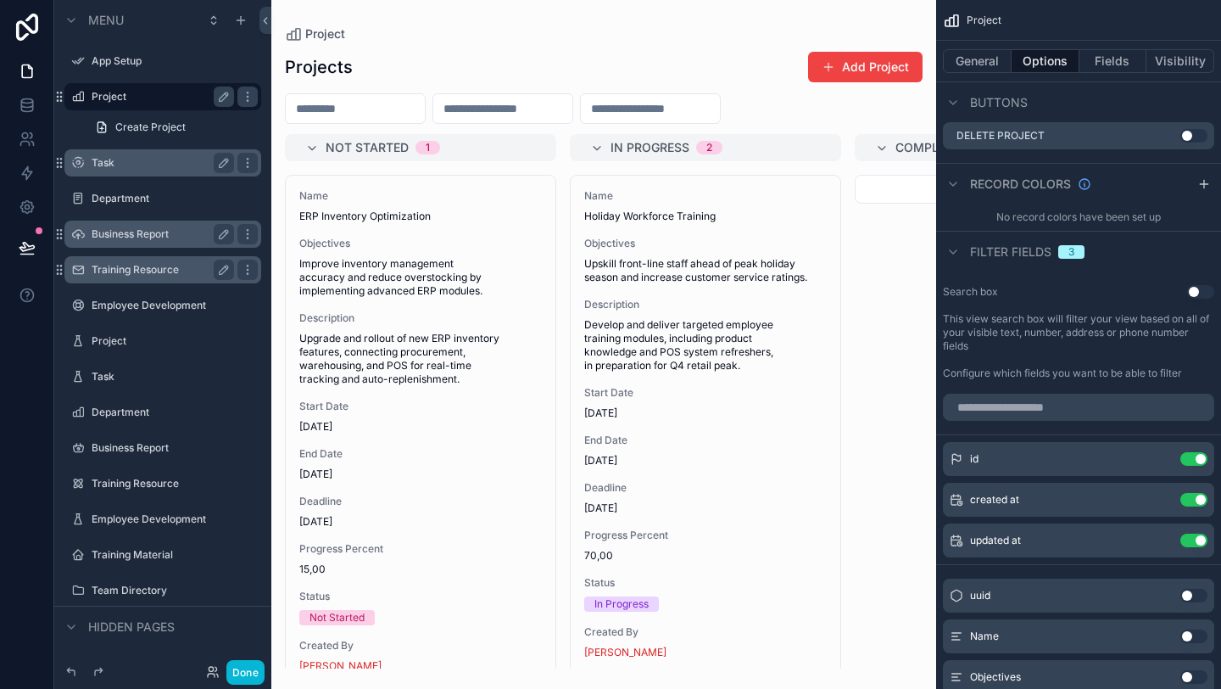
click at [1187, 636] on button "Use setting" at bounding box center [1194, 636] width 27 height 14
click at [1189, 675] on button "Use setting" at bounding box center [1194, 677] width 27 height 14
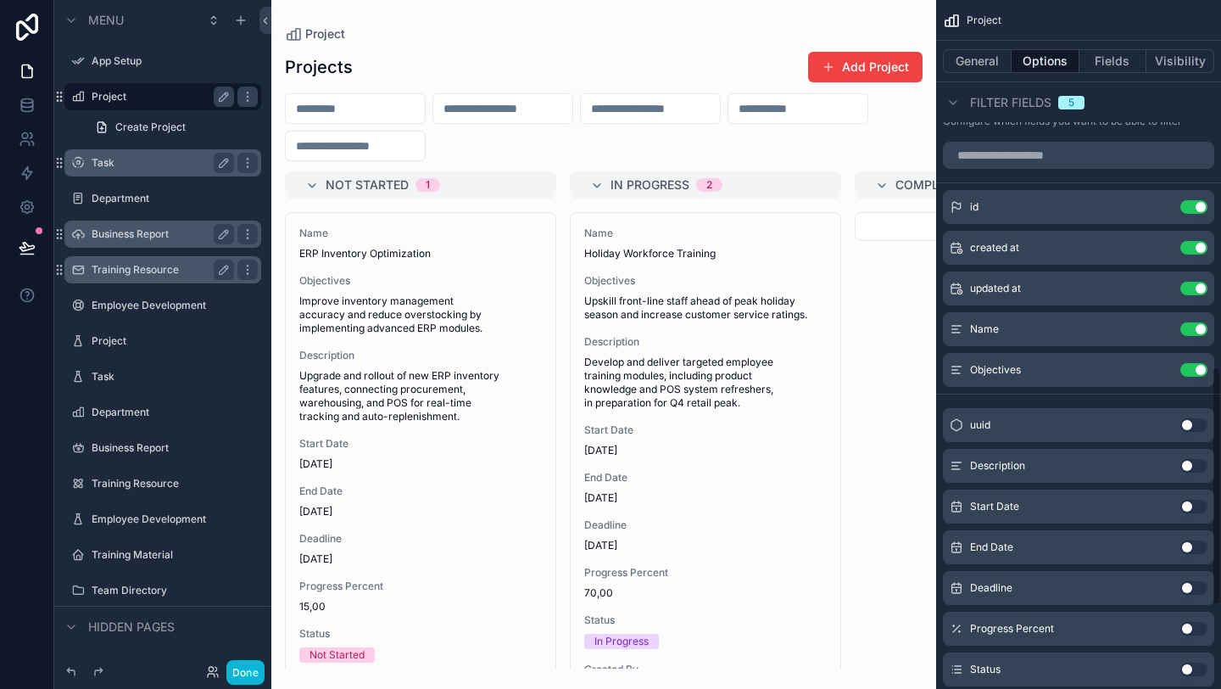
scroll to position [1059, 0]
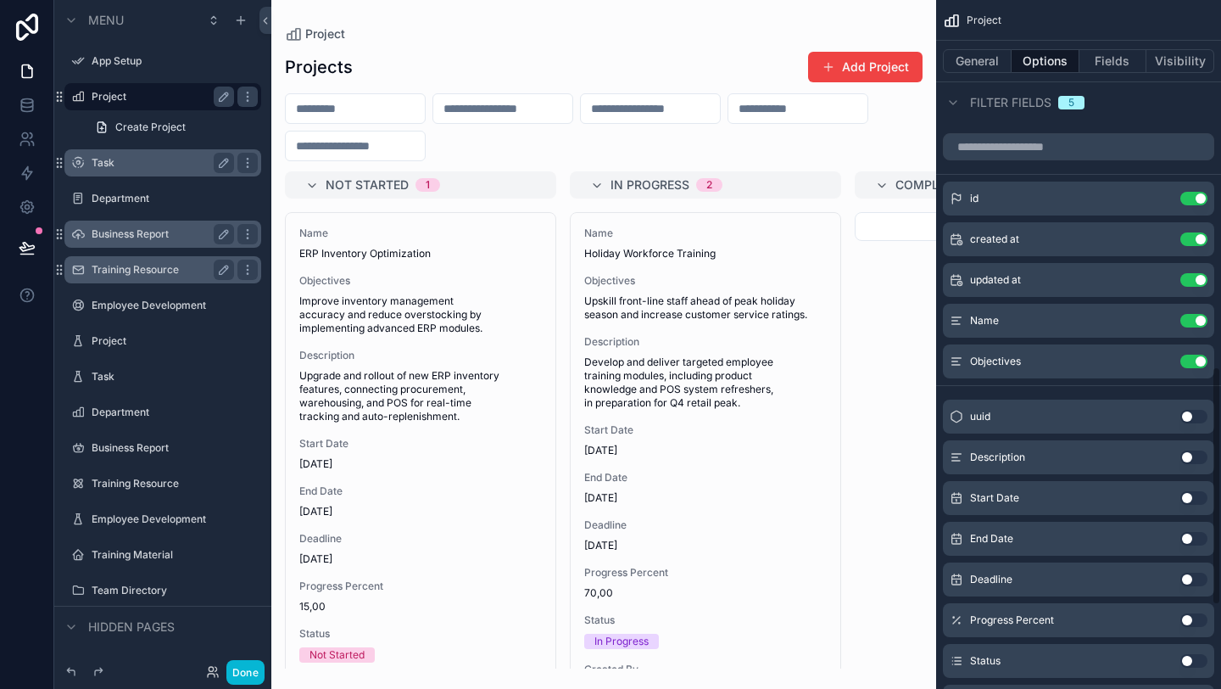
click at [1195, 583] on button "Use setting" at bounding box center [1194, 579] width 27 height 14
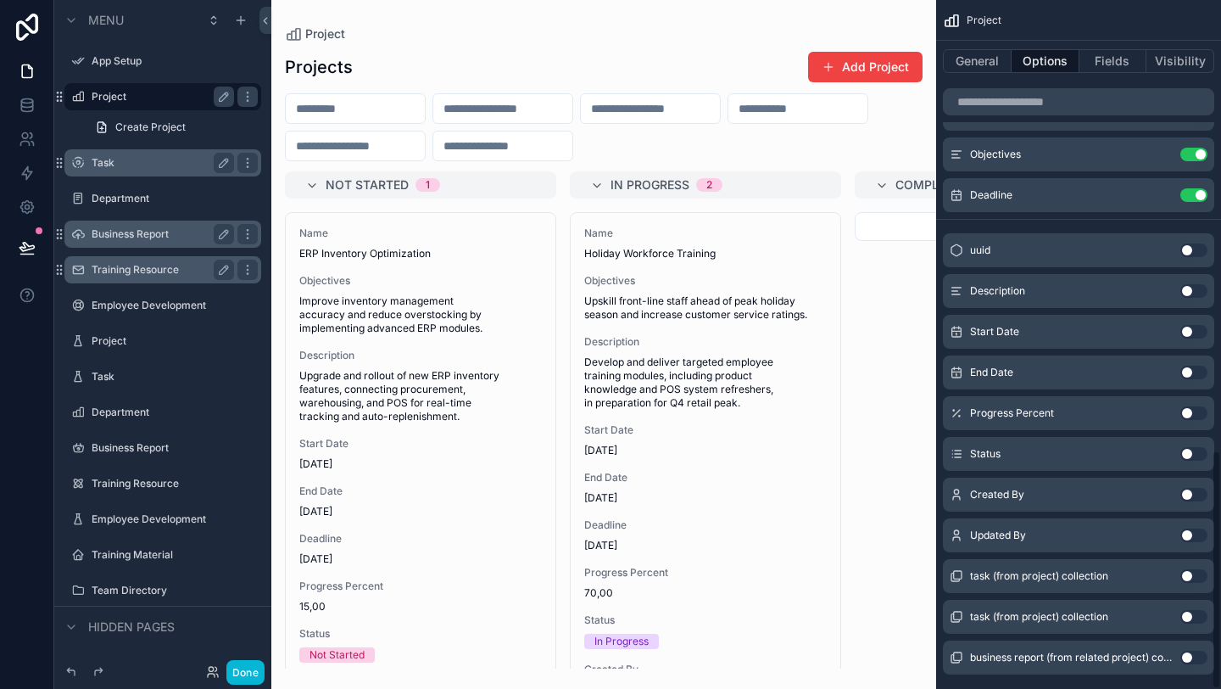
scroll to position [1299, 0]
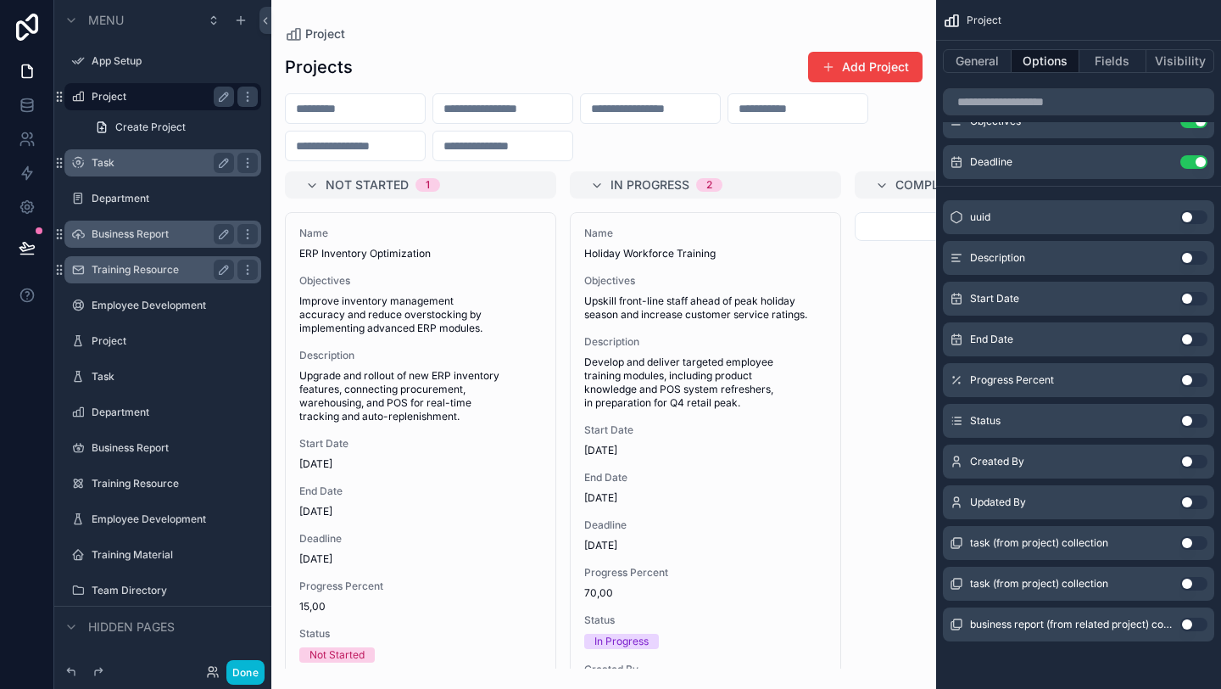
click at [1192, 545] on button "Use setting" at bounding box center [1194, 543] width 27 height 14
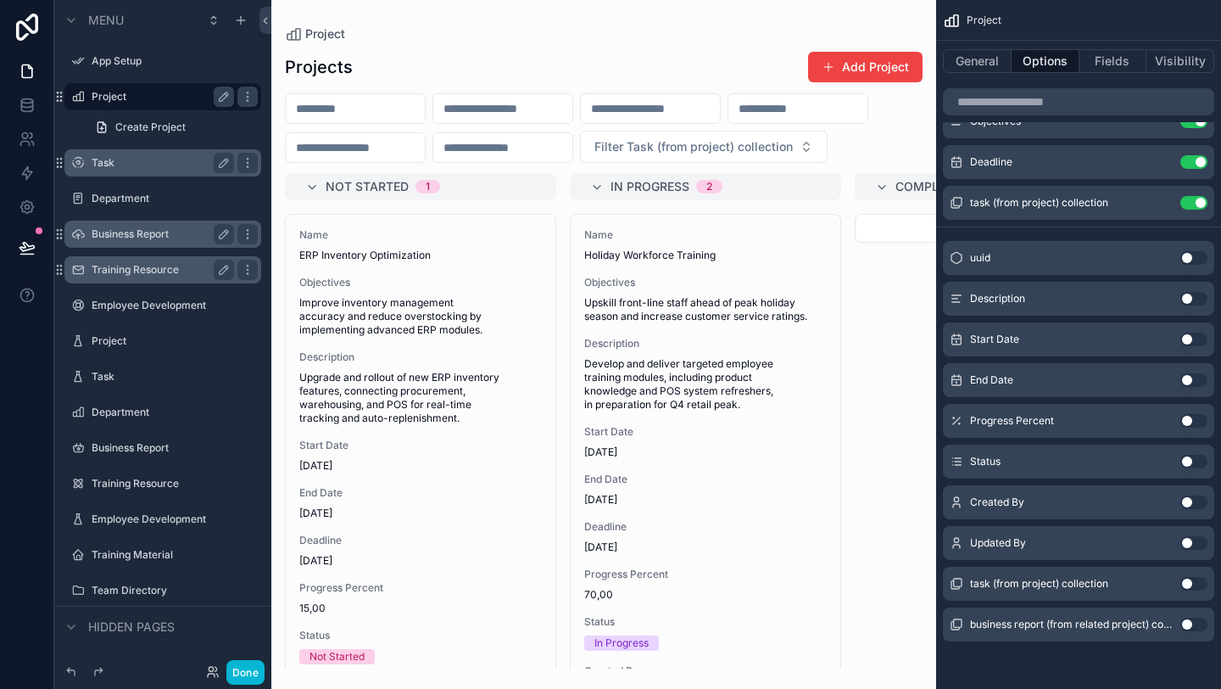
click at [1192, 546] on button "Use setting" at bounding box center [1194, 543] width 27 height 14
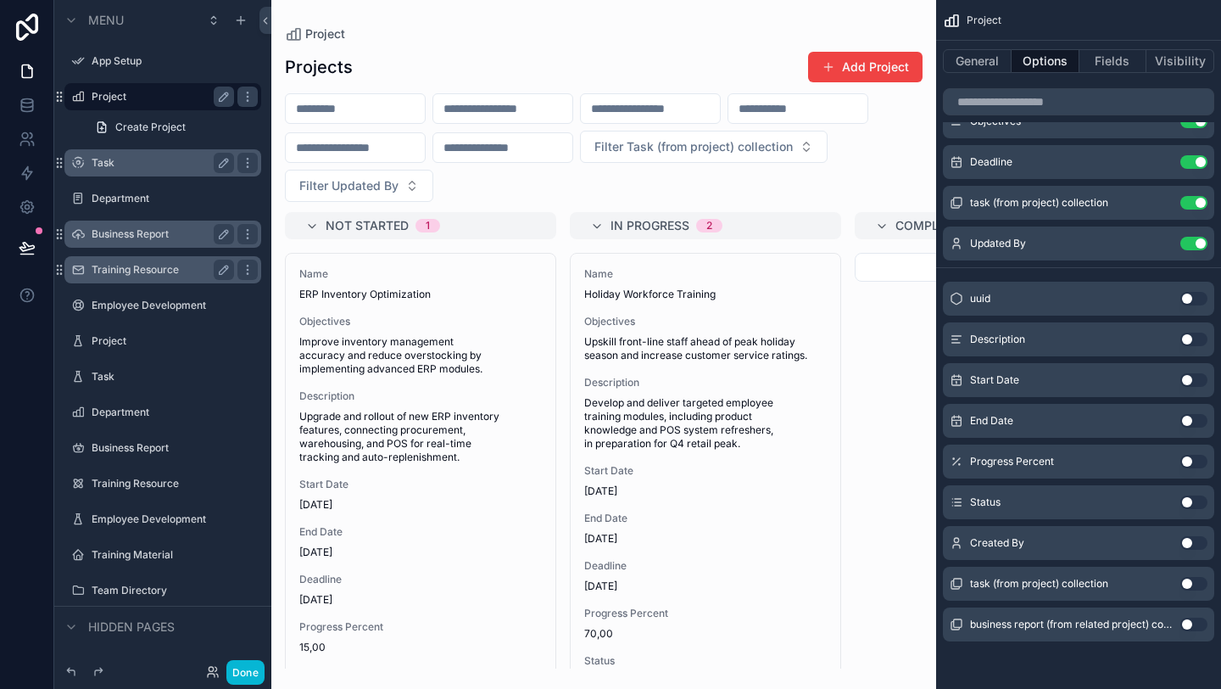
click at [1196, 624] on button "Use setting" at bounding box center [1194, 624] width 27 height 14
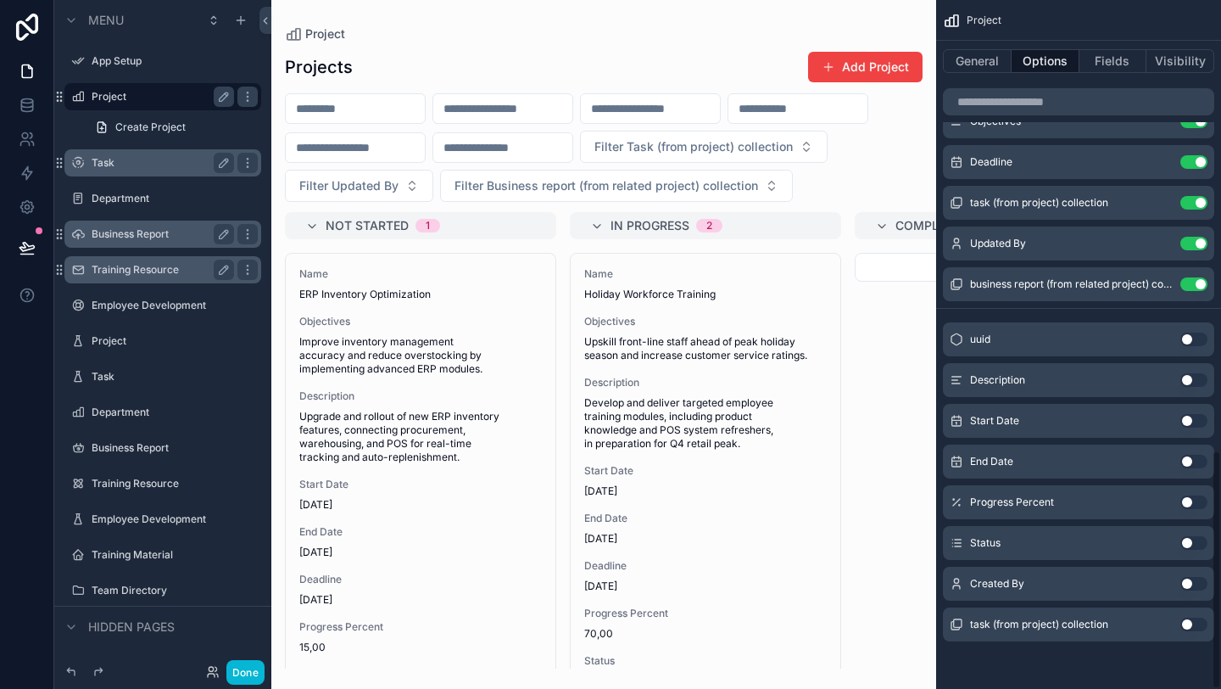
click at [1196, 625] on button "Use setting" at bounding box center [1194, 624] width 27 height 14
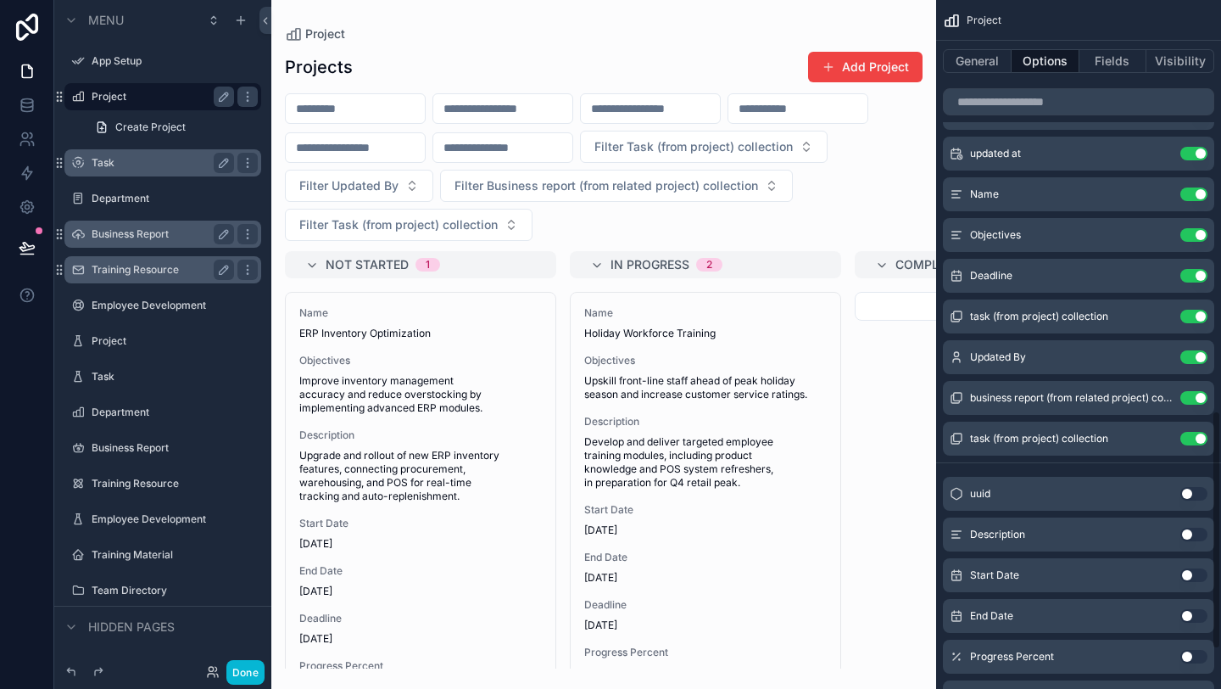
scroll to position [1168, 0]
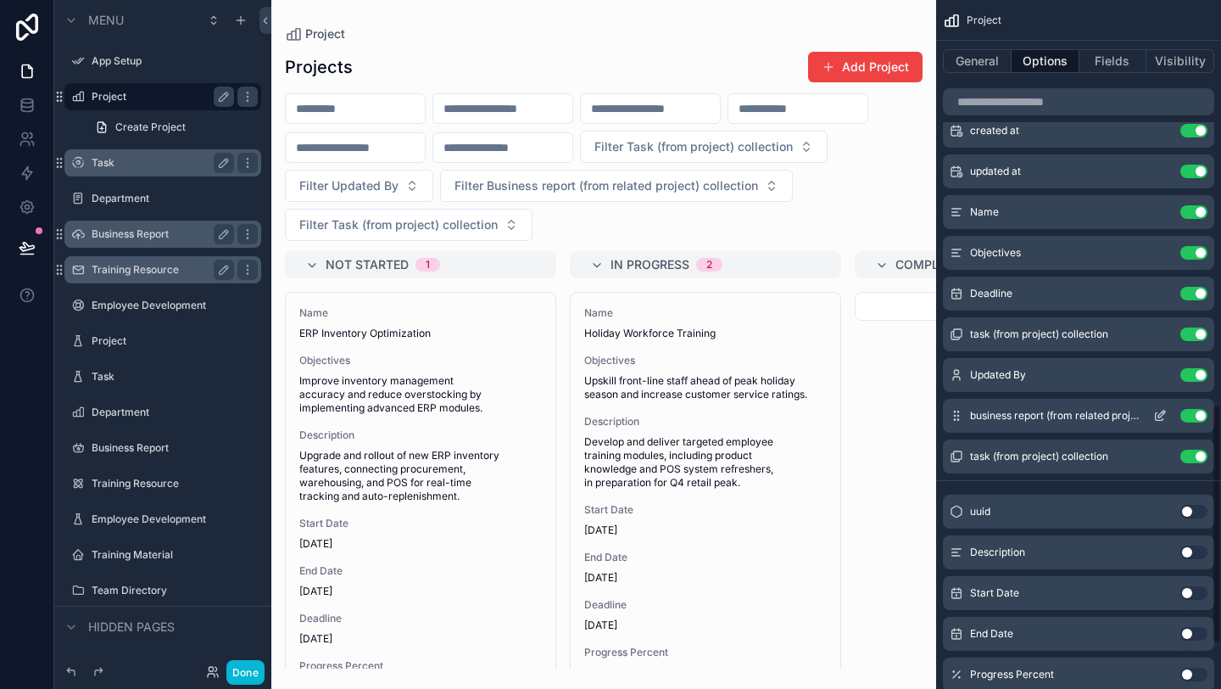
click at [1196, 420] on button "Use setting" at bounding box center [1194, 416] width 27 height 14
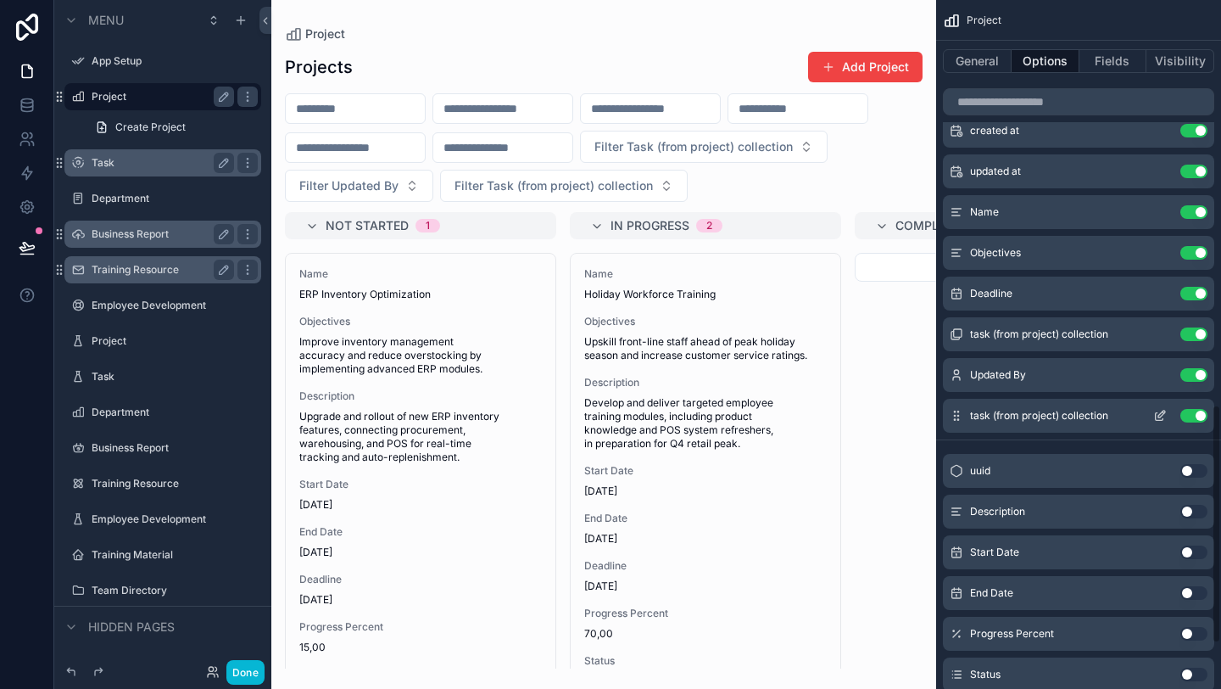
click at [1194, 423] on div "task (from project) collection Use setting" at bounding box center [1078, 416] width 271 height 34
click at [1192, 420] on button "Use setting" at bounding box center [1194, 416] width 27 height 14
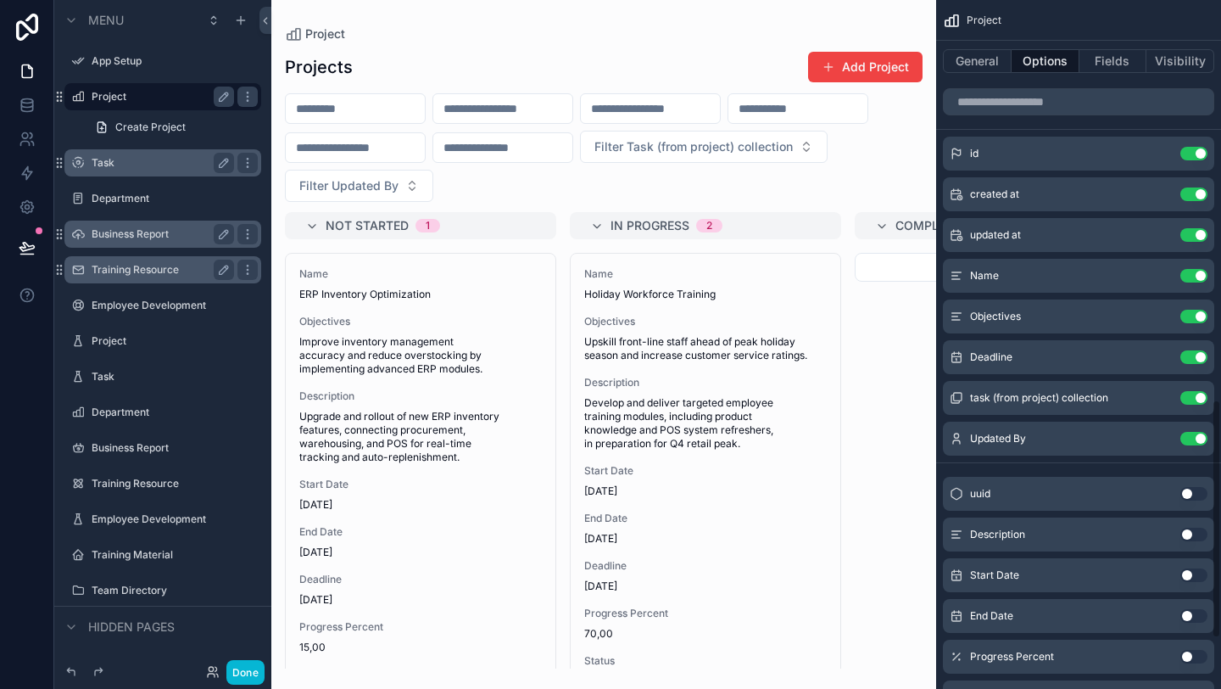
scroll to position [1103, 0]
click at [1192, 439] on button "Use setting" at bounding box center [1194, 440] width 27 height 14
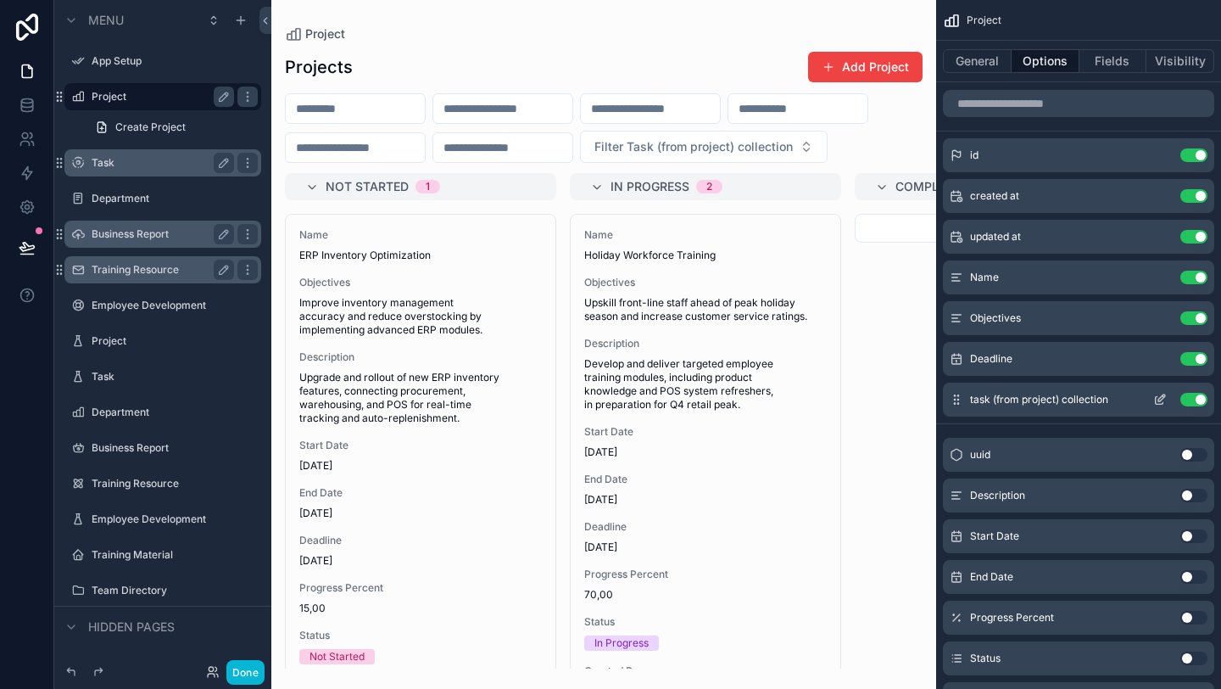
click at [1192, 403] on button "Use setting" at bounding box center [1194, 400] width 27 height 14
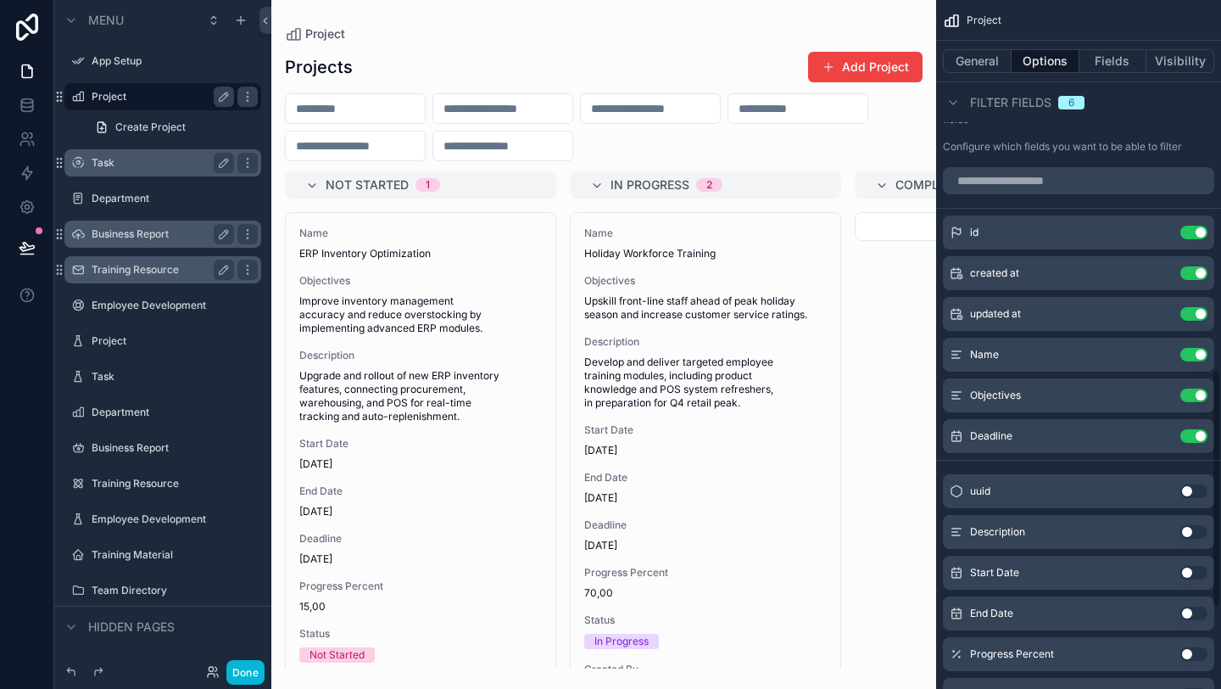
scroll to position [1024, 0]
click at [1187, 438] on button "Use setting" at bounding box center [1194, 437] width 27 height 14
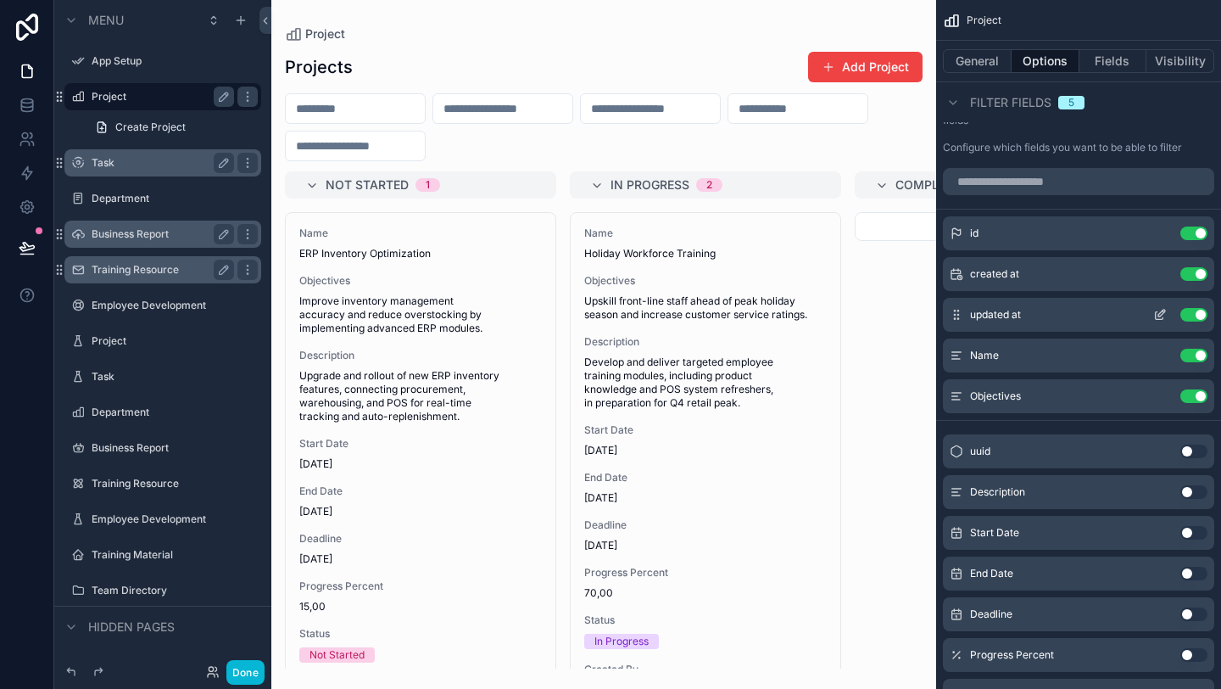
click at [1192, 318] on button "Use setting" at bounding box center [1194, 315] width 27 height 14
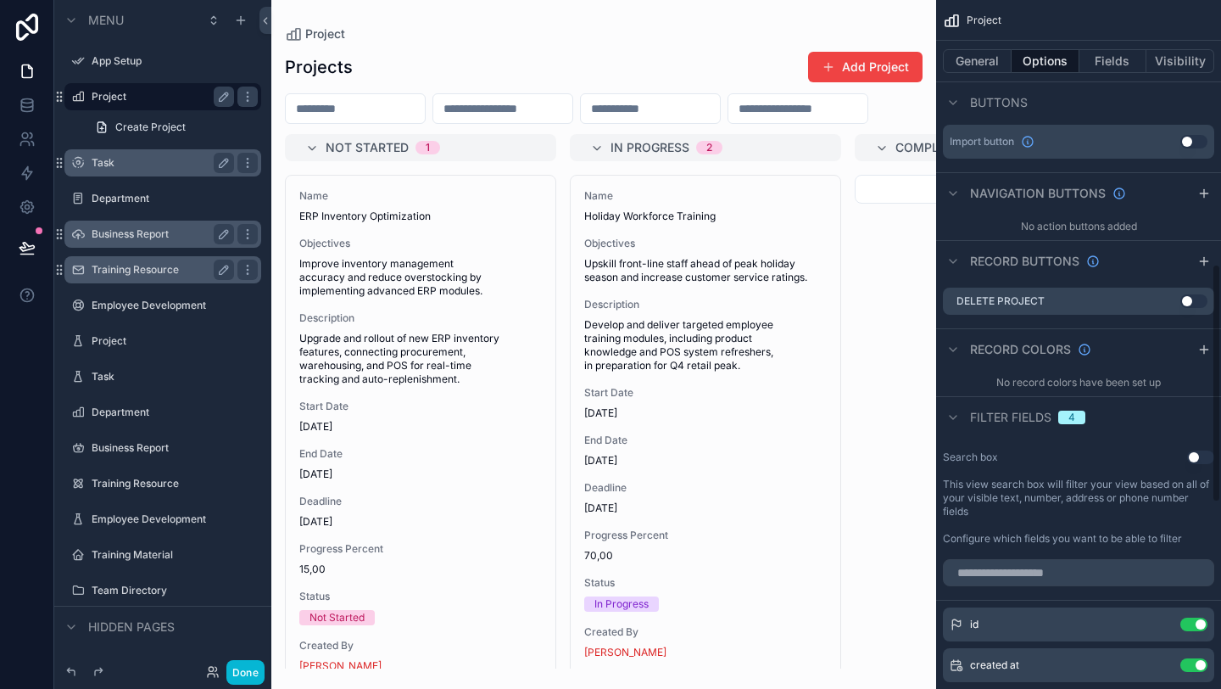
scroll to position [469, 0]
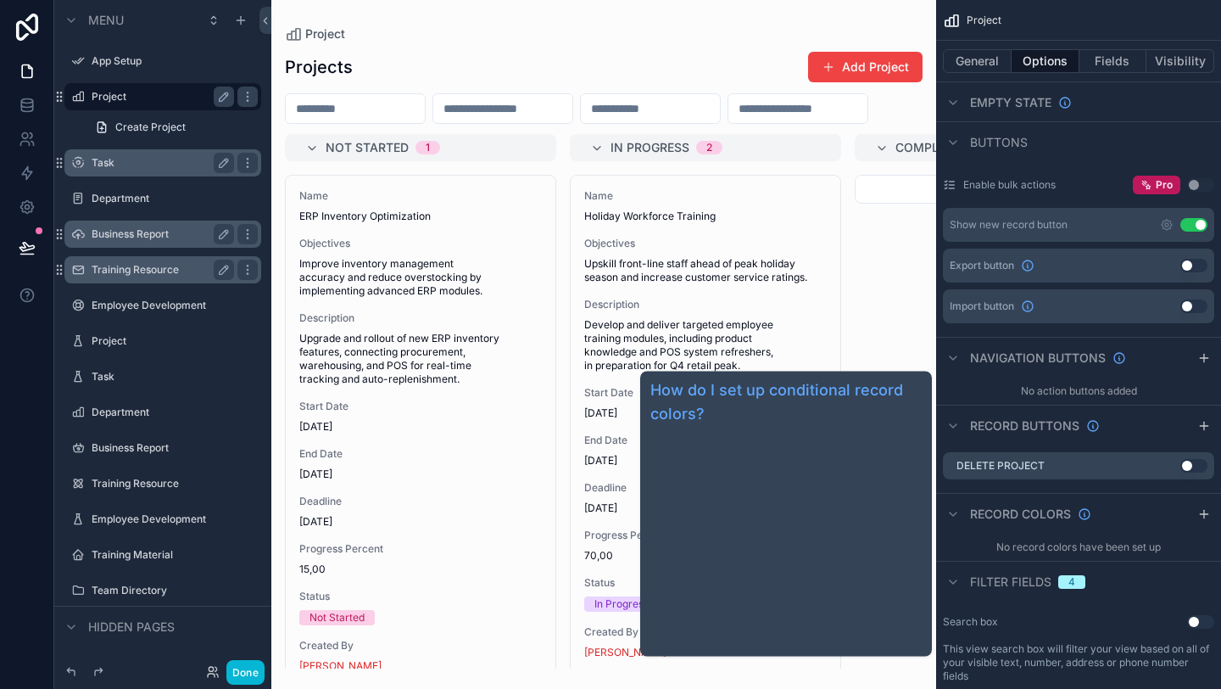
click at [1031, 509] on span "Record colors" at bounding box center [1020, 513] width 101 height 17
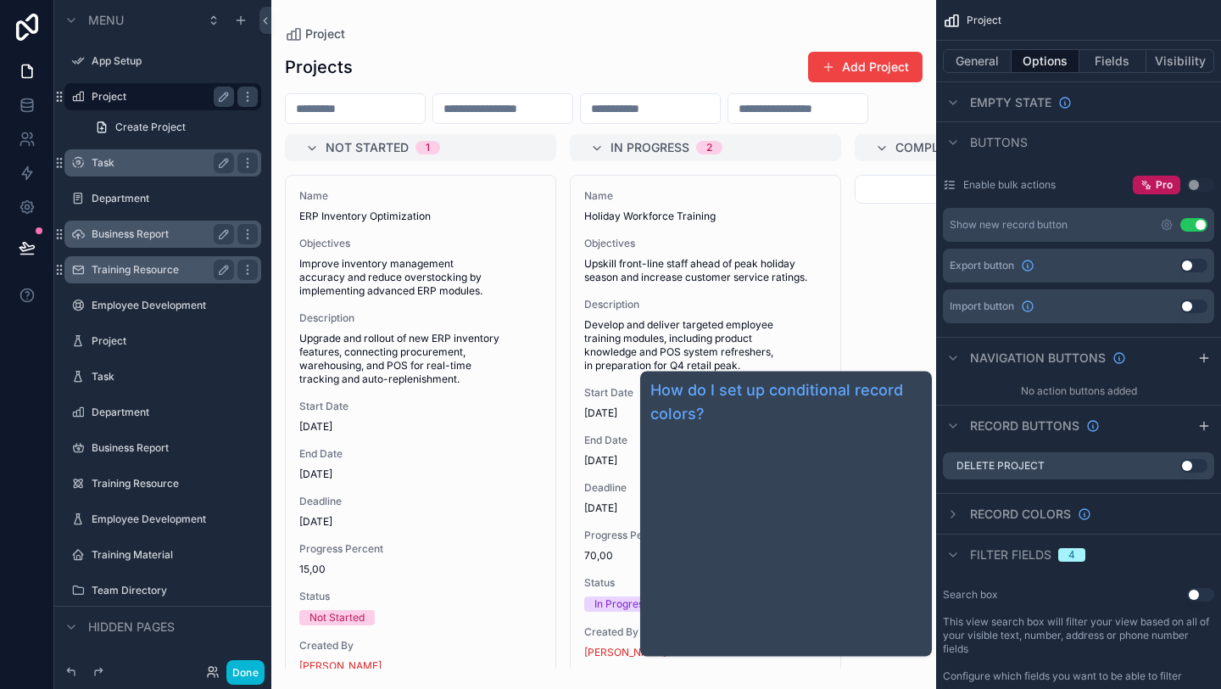
click at [1031, 509] on span "Record colors" at bounding box center [1020, 513] width 101 height 17
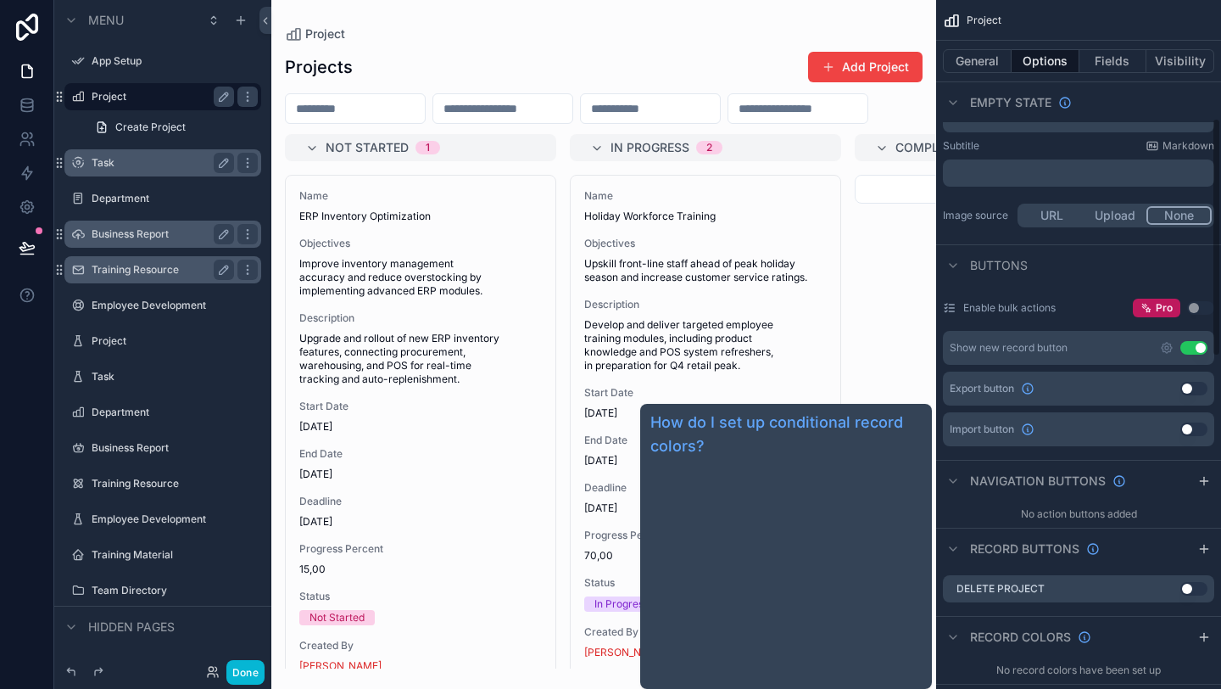
scroll to position [341, 0]
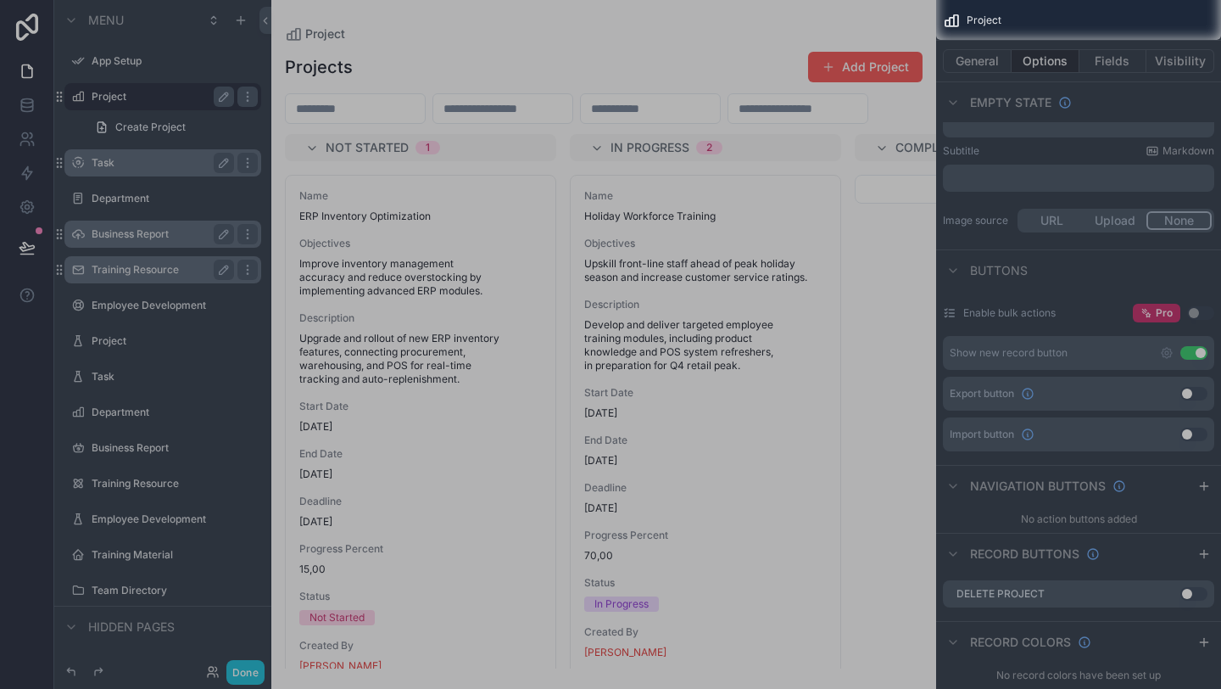
click at [858, 81] on div at bounding box center [610, 364] width 1221 height 649
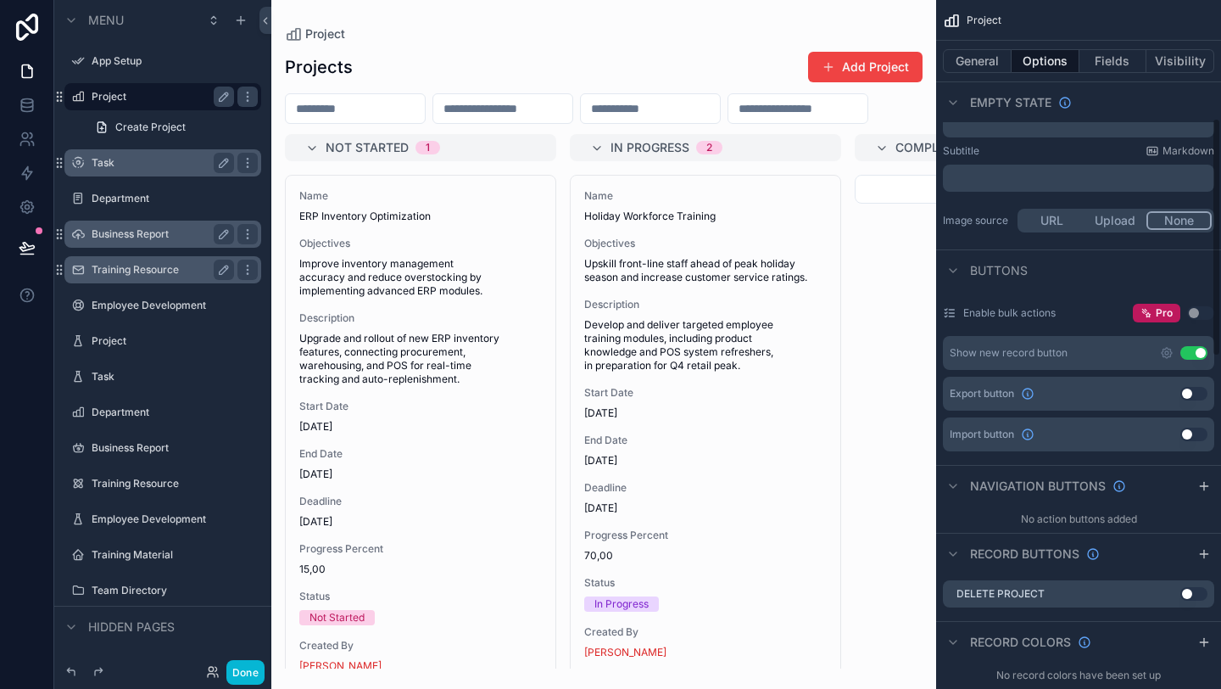
click at [961, 17] on div "Project" at bounding box center [1078, 20] width 285 height 41
click at [907, 345] on div "scrollable content" at bounding box center [603, 344] width 665 height 689
drag, startPoint x: 1149, startPoint y: 316, endPoint x: 1102, endPoint y: 327, distance: 48.8
click at [1102, 327] on div "Enable bulk actions Pro Use setting" at bounding box center [1078, 313] width 271 height 32
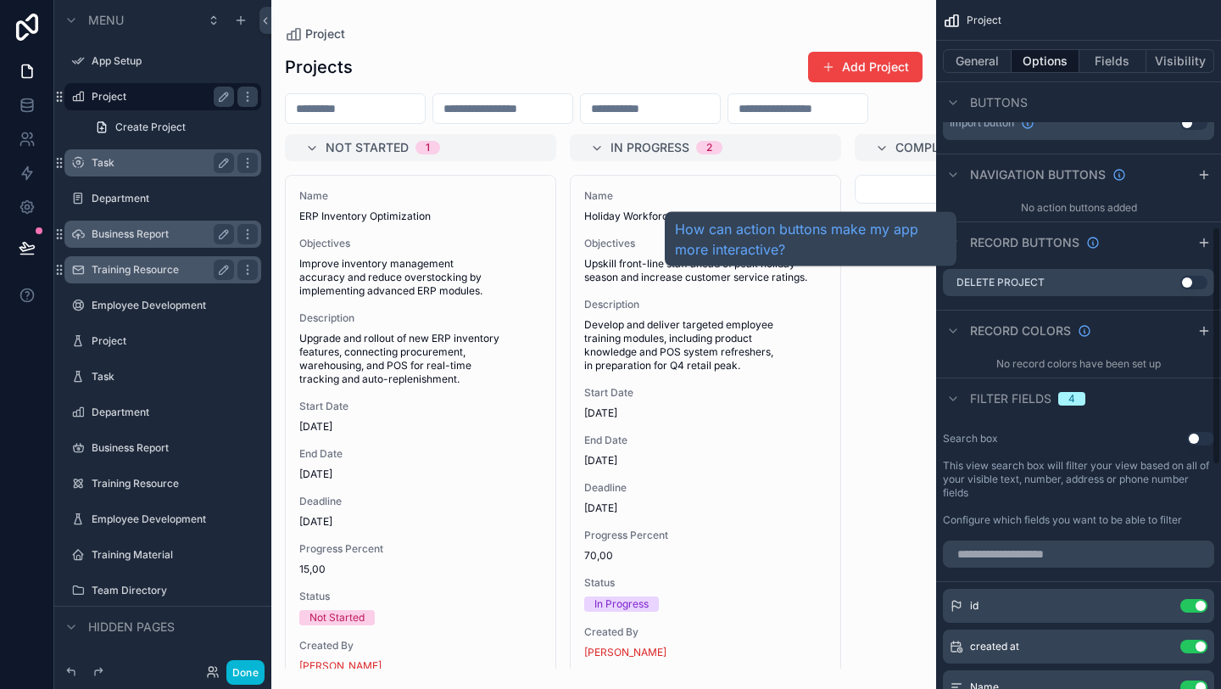
scroll to position [656, 0]
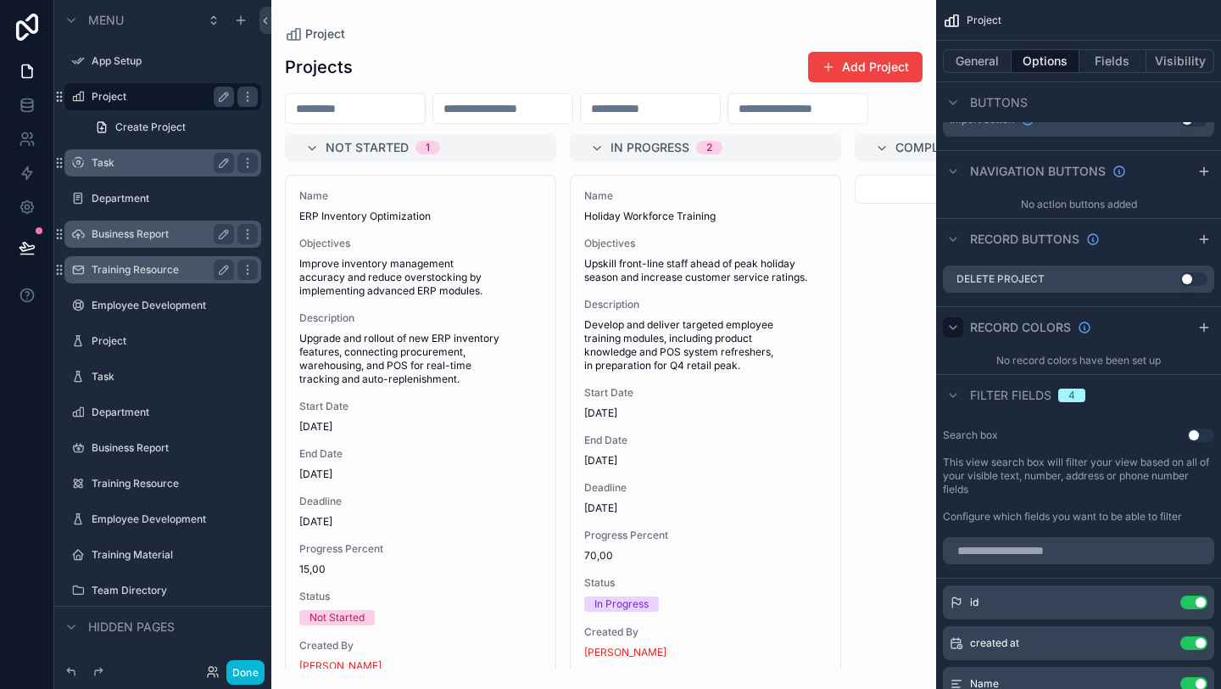
click at [960, 328] on div "scrollable content" at bounding box center [953, 327] width 20 height 20
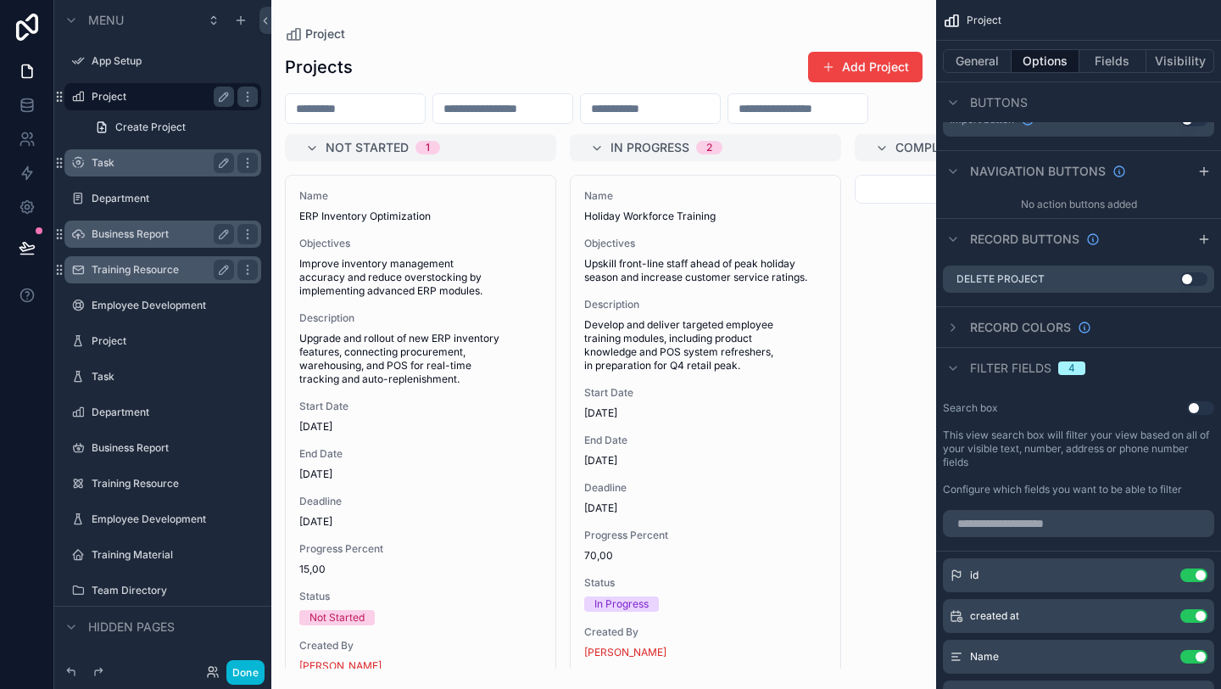
click at [954, 341] on div "Record colors" at bounding box center [1078, 326] width 285 height 41
click at [955, 338] on div "Record colors" at bounding box center [1078, 326] width 285 height 41
click at [955, 332] on icon "scrollable content" at bounding box center [953, 328] width 14 height 14
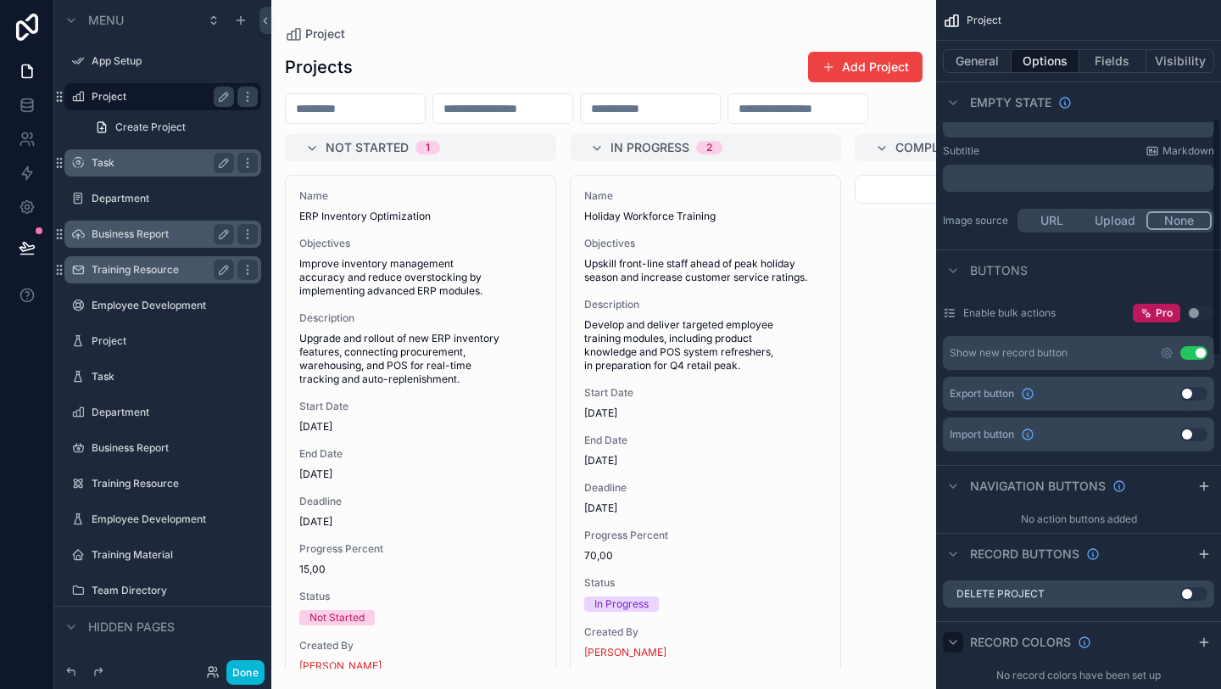
scroll to position [0, 0]
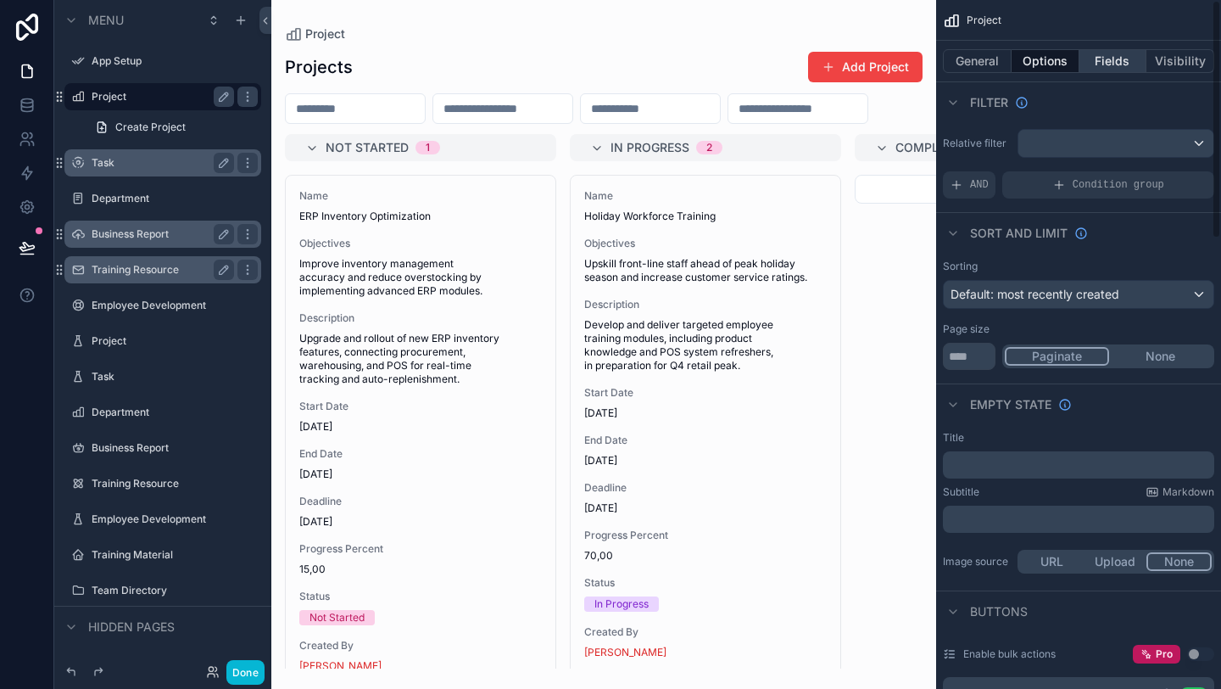
click at [1117, 64] on button "Fields" at bounding box center [1114, 61] width 68 height 24
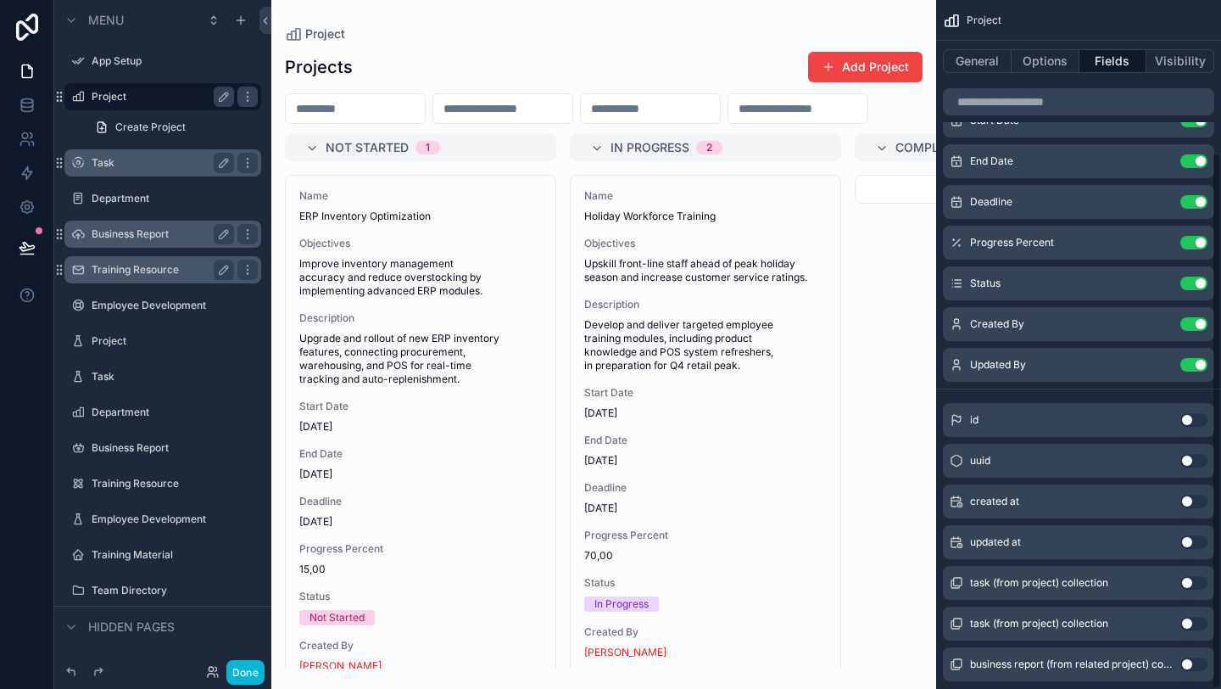
scroll to position [196, 0]
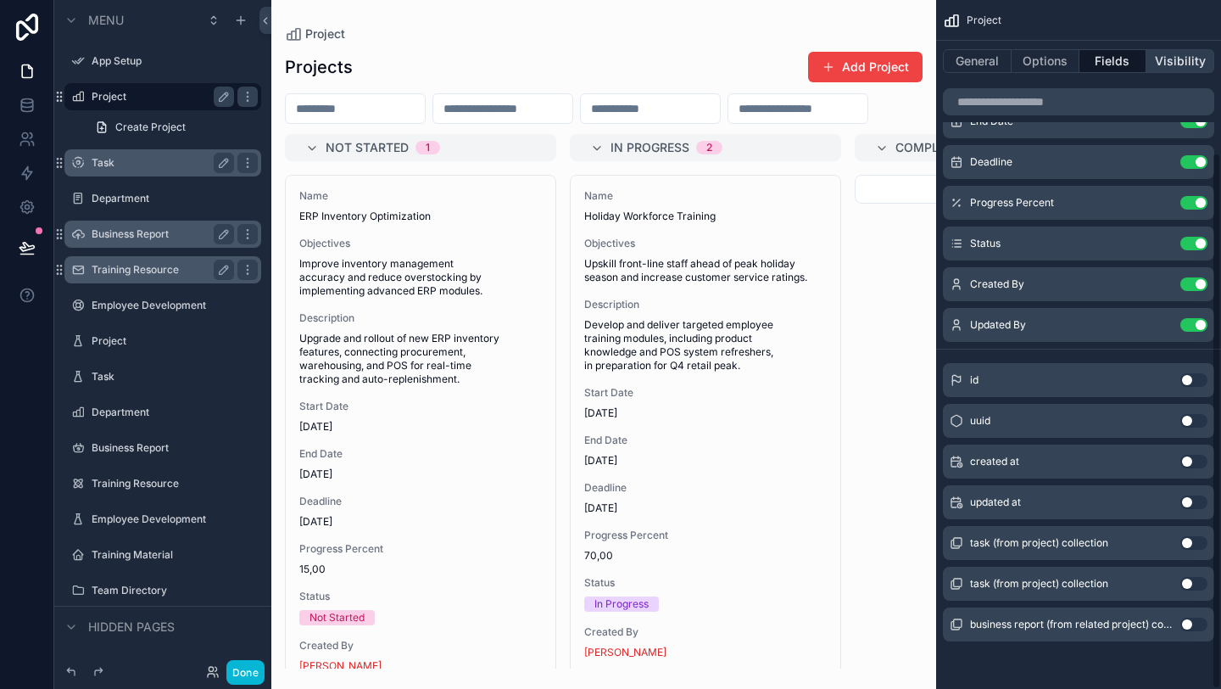
click at [1182, 72] on button "Visibility" at bounding box center [1181, 61] width 68 height 24
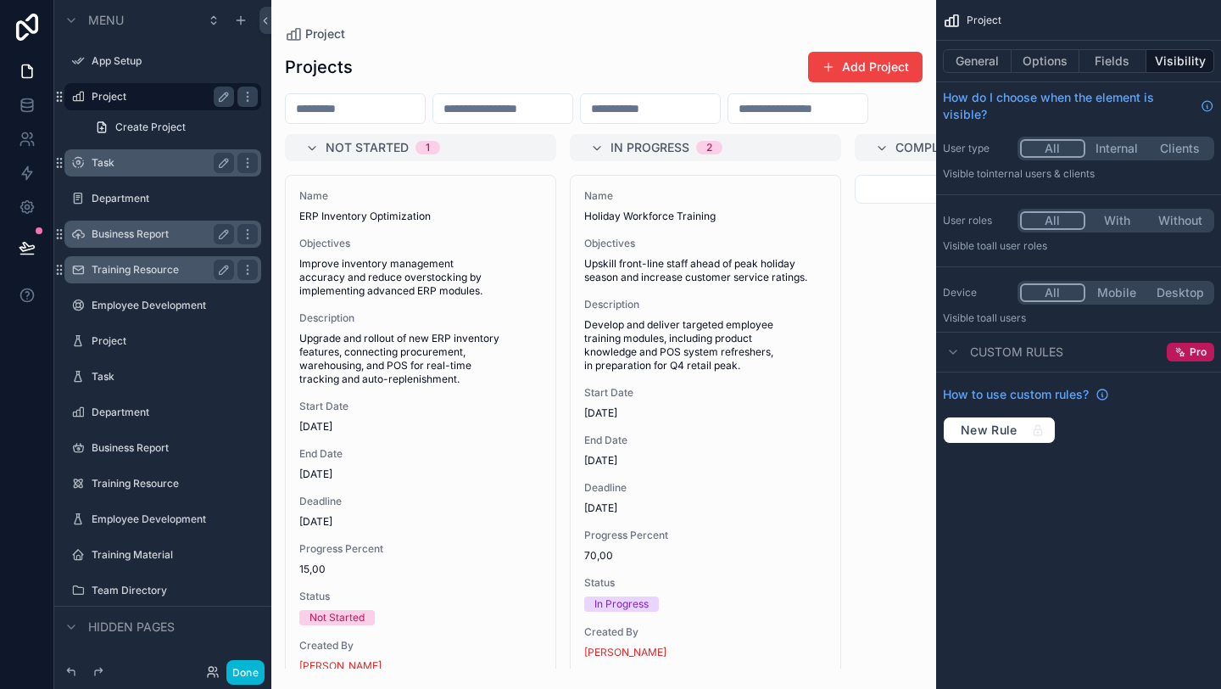
scroll to position [0, 0]
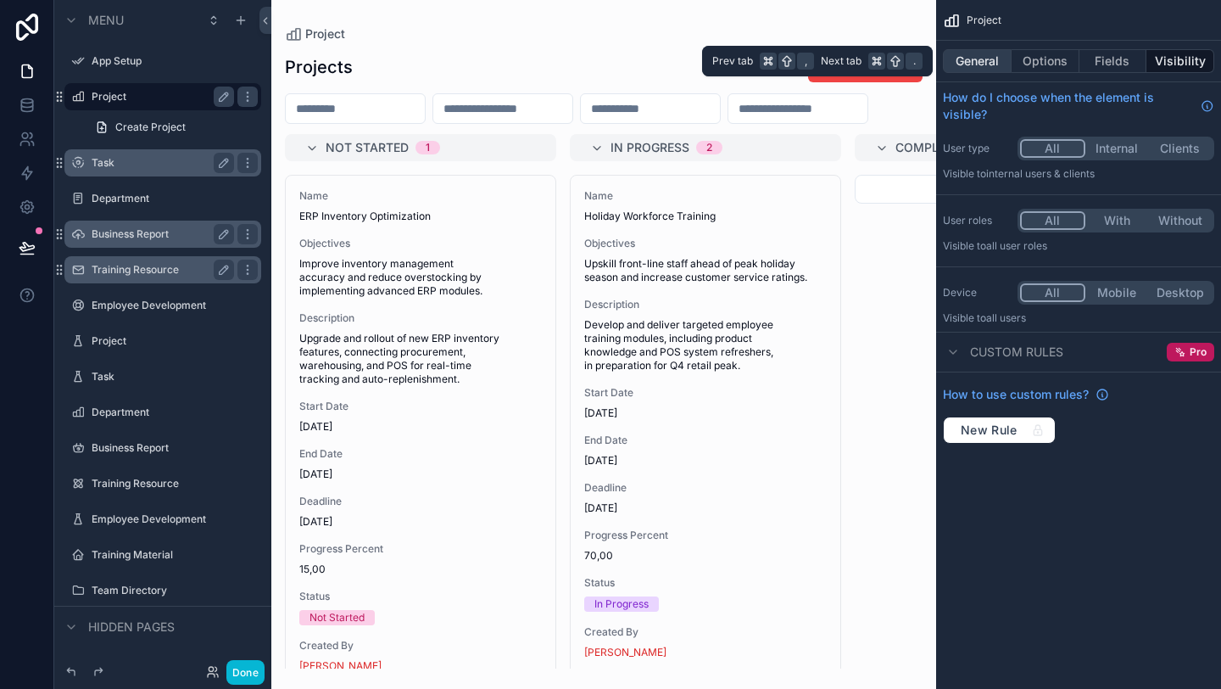
click at [972, 64] on button "General" at bounding box center [977, 61] width 69 height 24
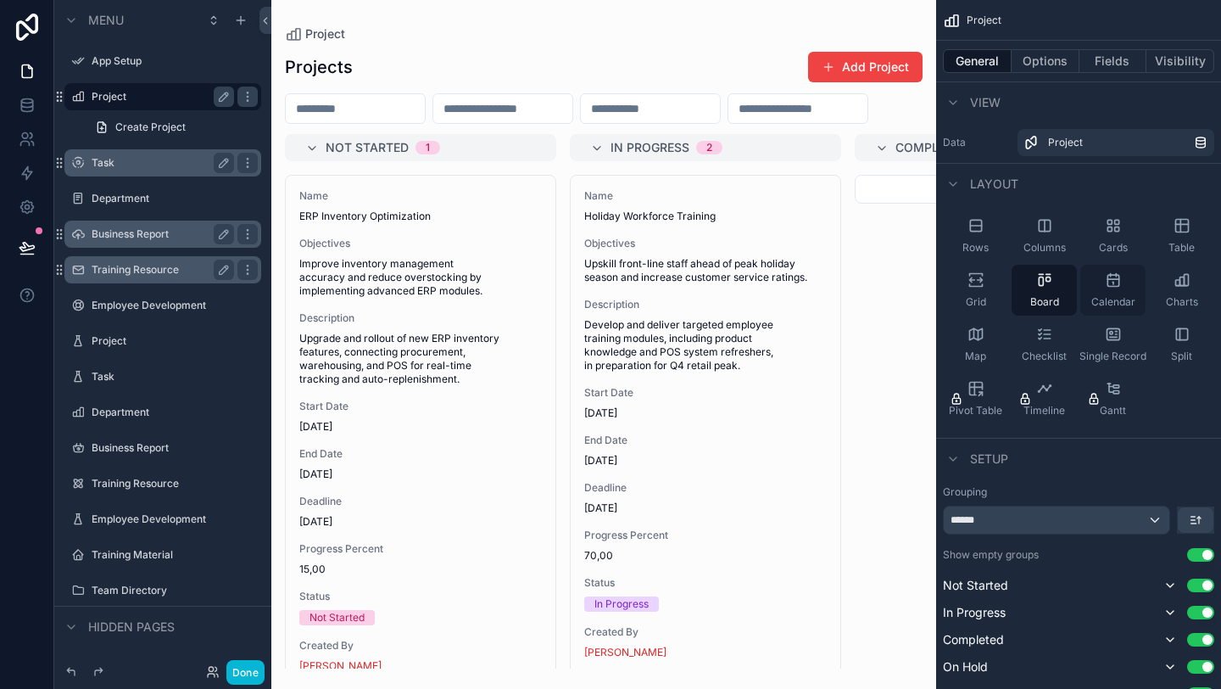
click at [1117, 281] on icon "scrollable content" at bounding box center [1113, 279] width 17 height 17
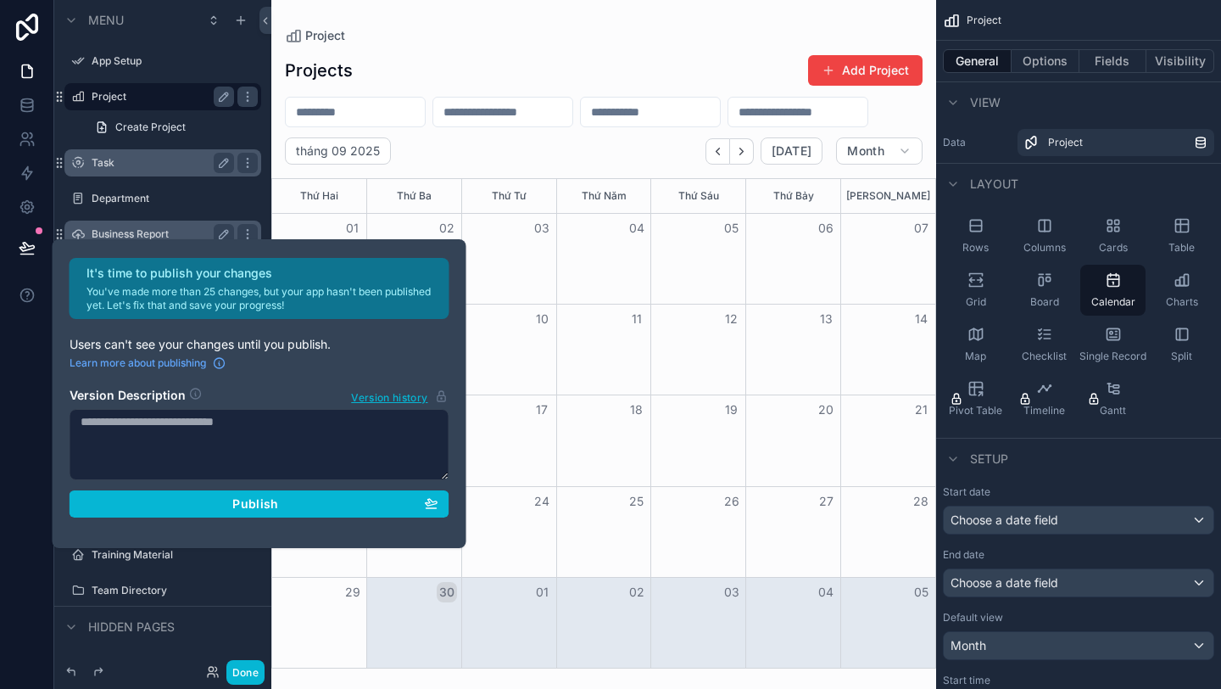
click at [126, 437] on textarea at bounding box center [260, 444] width 380 height 71
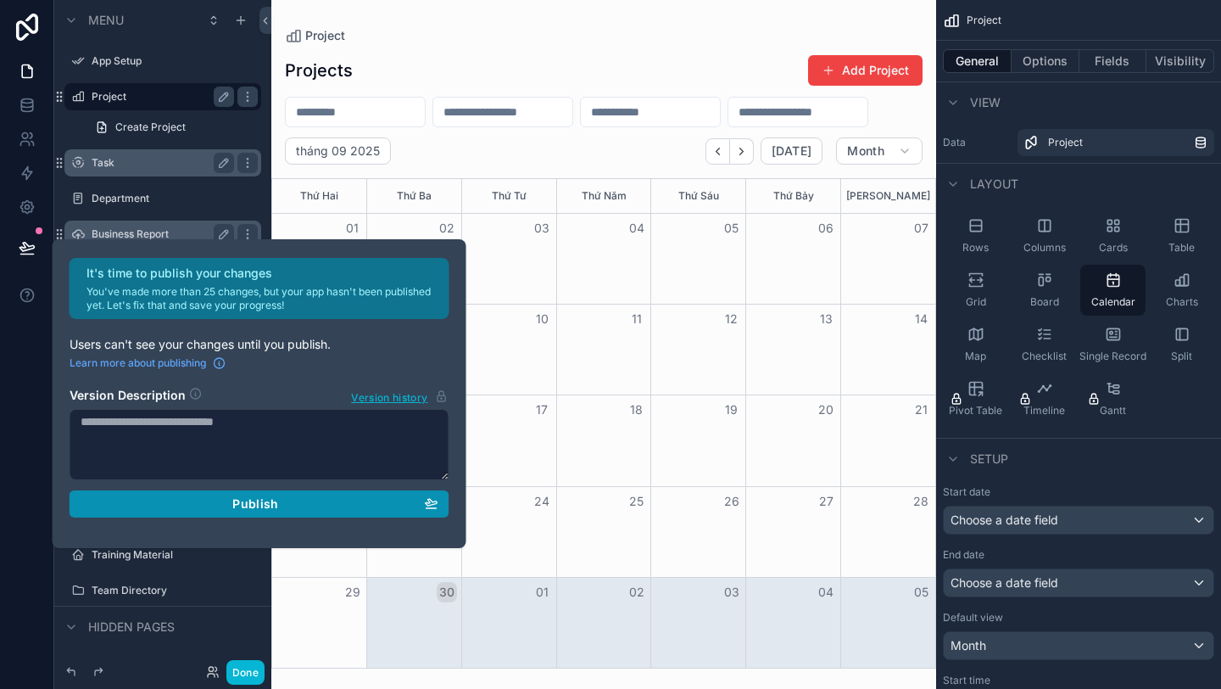
click at [173, 503] on div "Publish" at bounding box center [260, 503] width 358 height 15
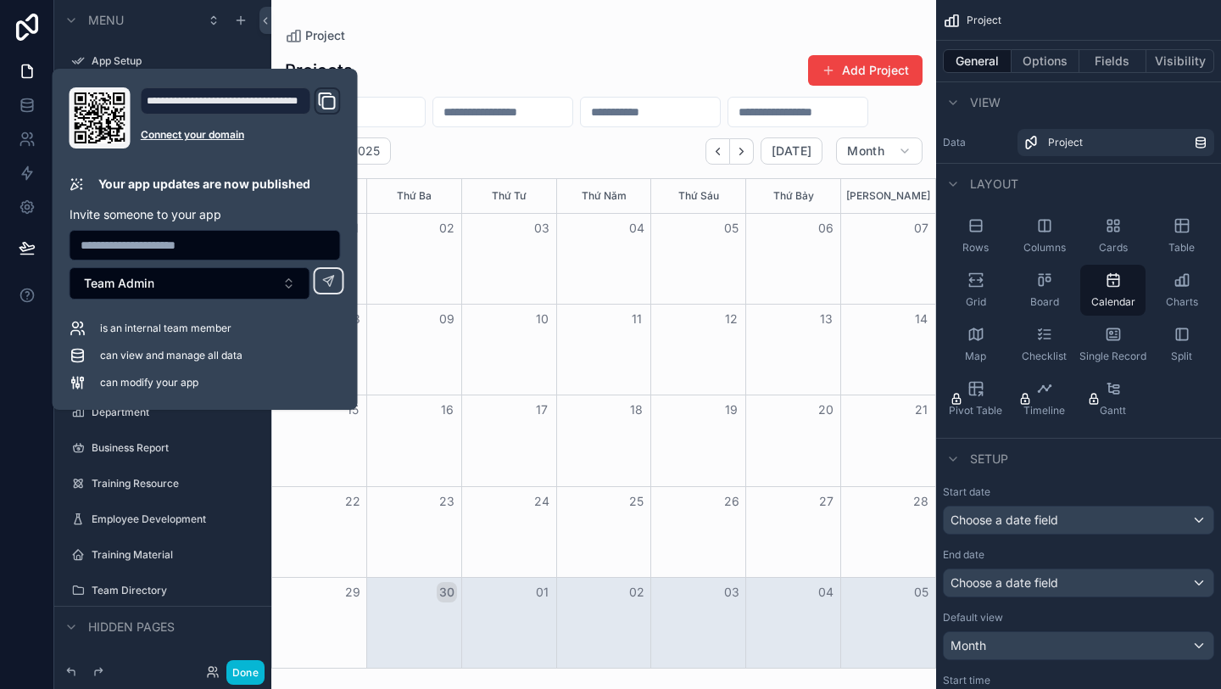
click at [152, 252] on input "text" at bounding box center [205, 245] width 270 height 24
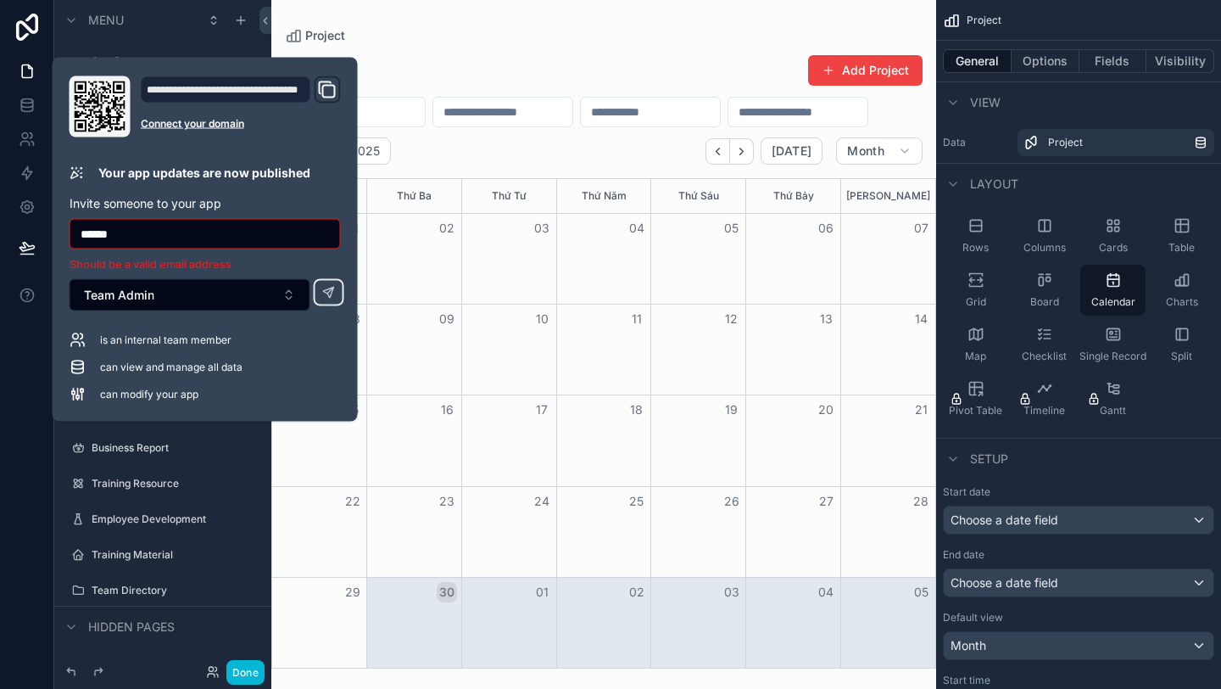
type input "**********"
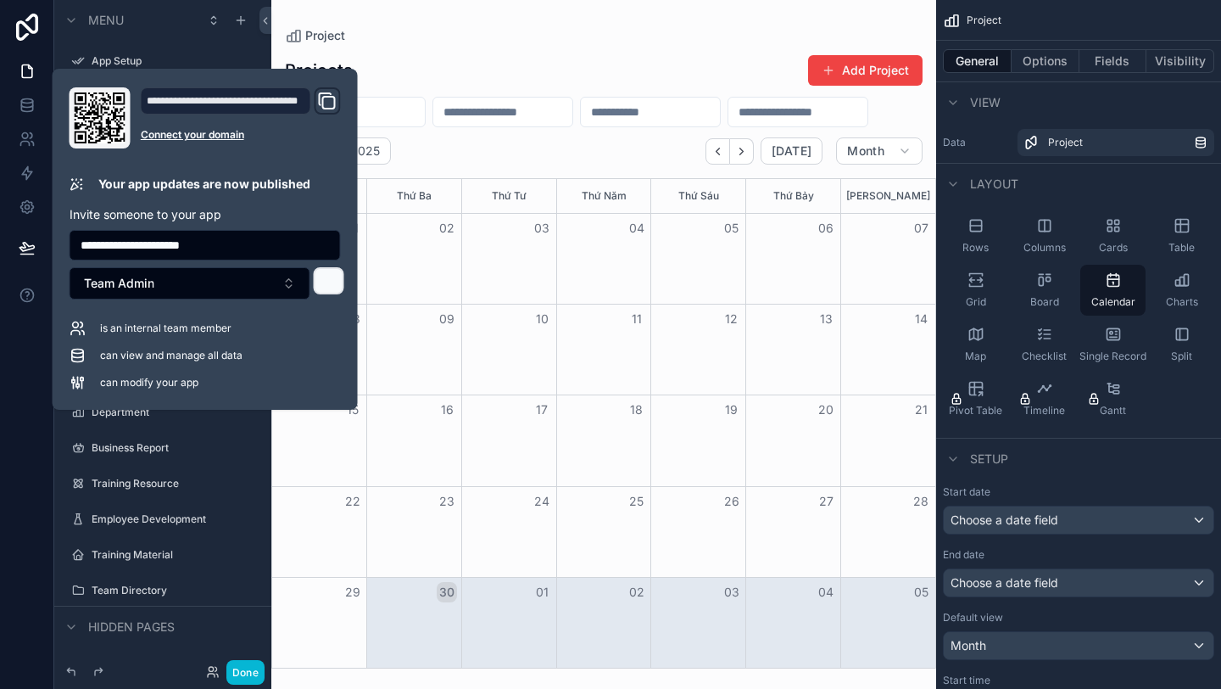
click at [332, 286] on icon at bounding box center [329, 281] width 14 height 14
click at [431, 56] on div "Projects Add Project" at bounding box center [604, 70] width 638 height 32
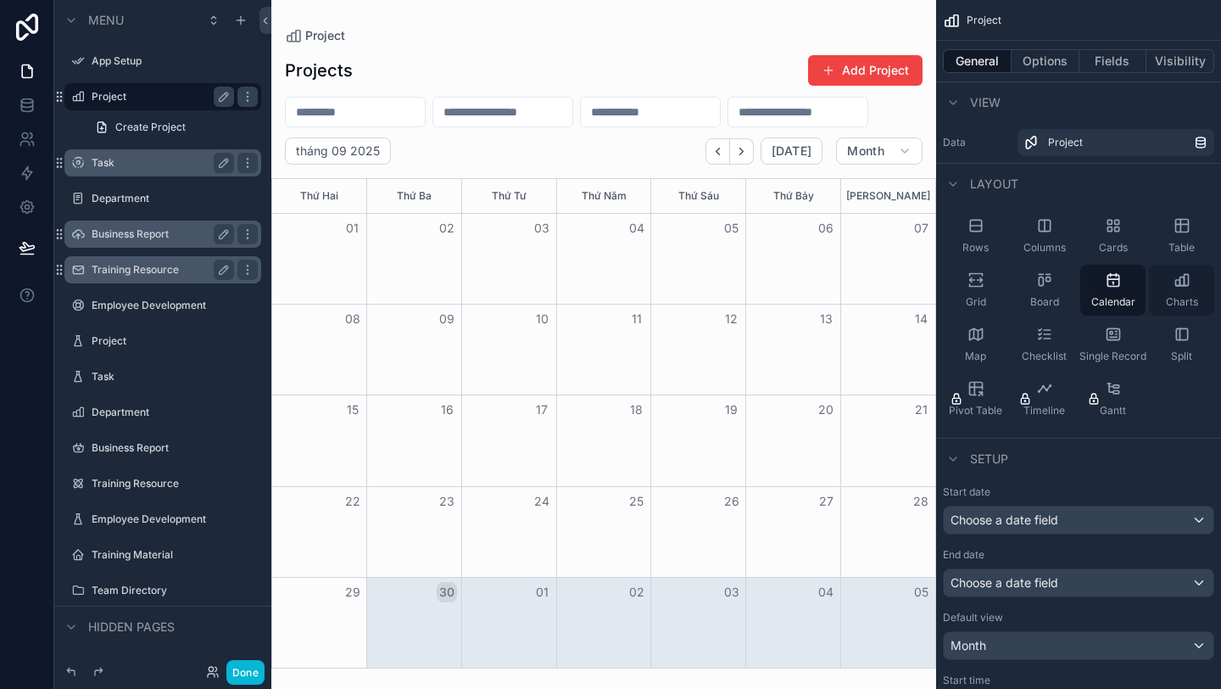
click at [1168, 293] on div "Charts" at bounding box center [1181, 290] width 65 height 51
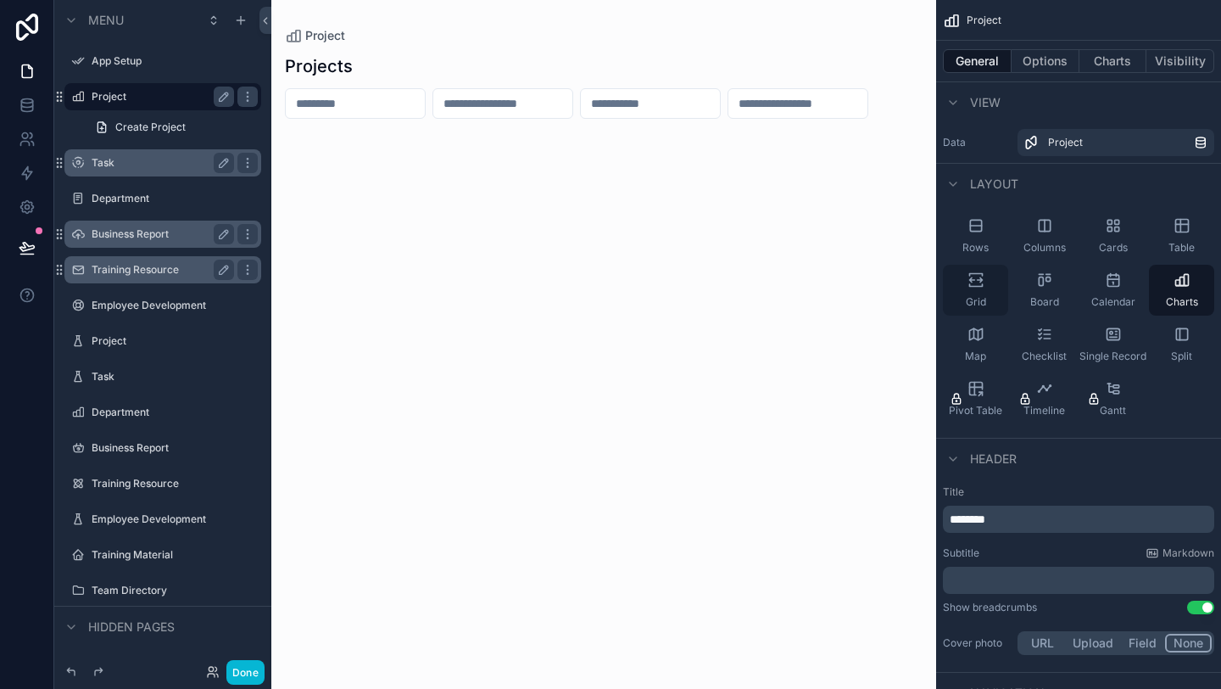
click at [977, 288] on div "Grid" at bounding box center [975, 290] width 65 height 51
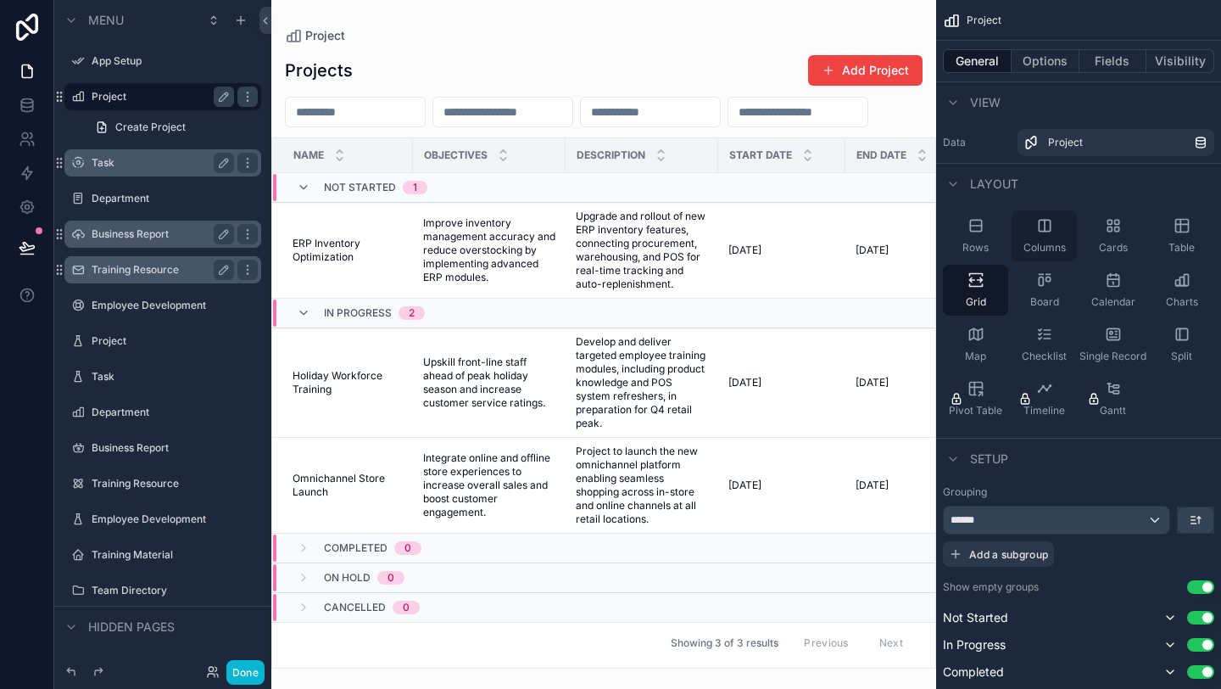
click at [1049, 223] on icon "scrollable content" at bounding box center [1044, 225] width 11 height 11
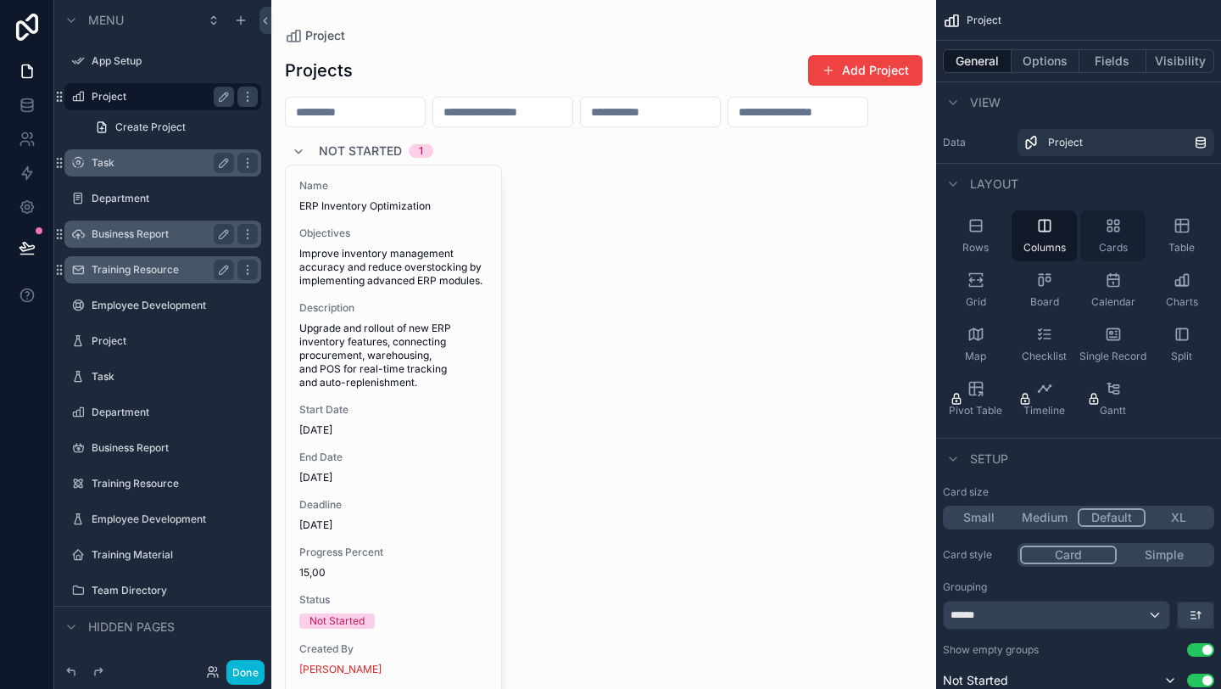
click at [1126, 223] on div "Cards" at bounding box center [1112, 235] width 65 height 51
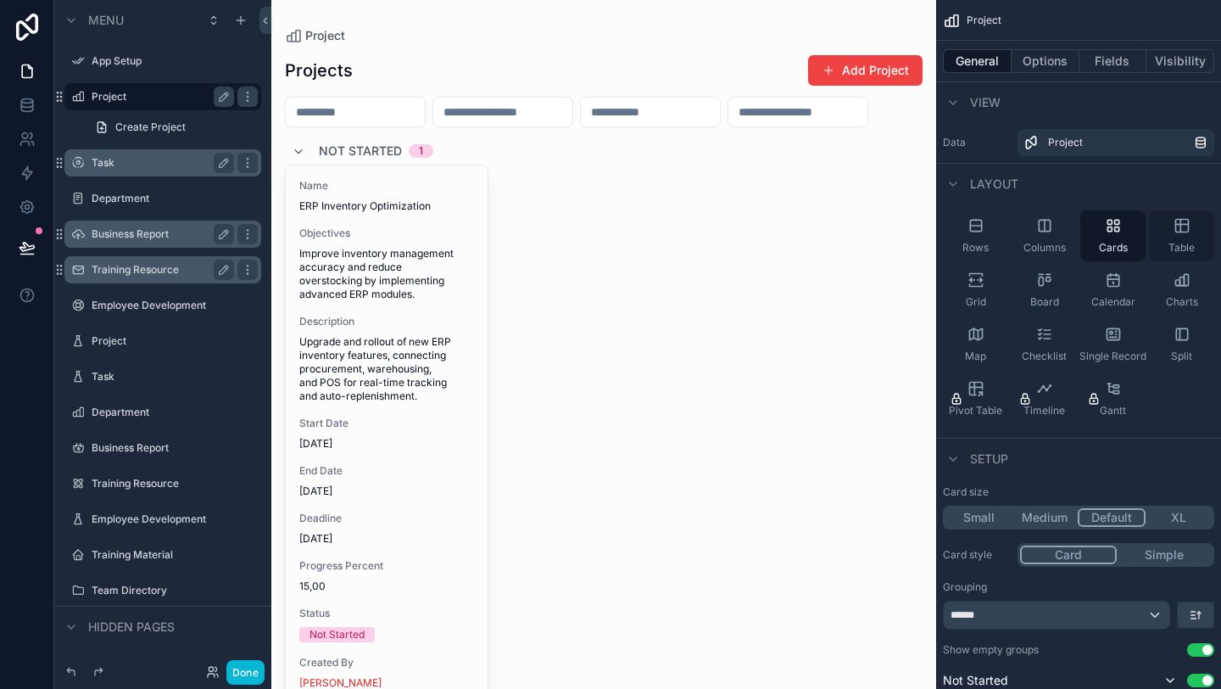
click at [1186, 227] on icon "scrollable content" at bounding box center [1182, 225] width 17 height 17
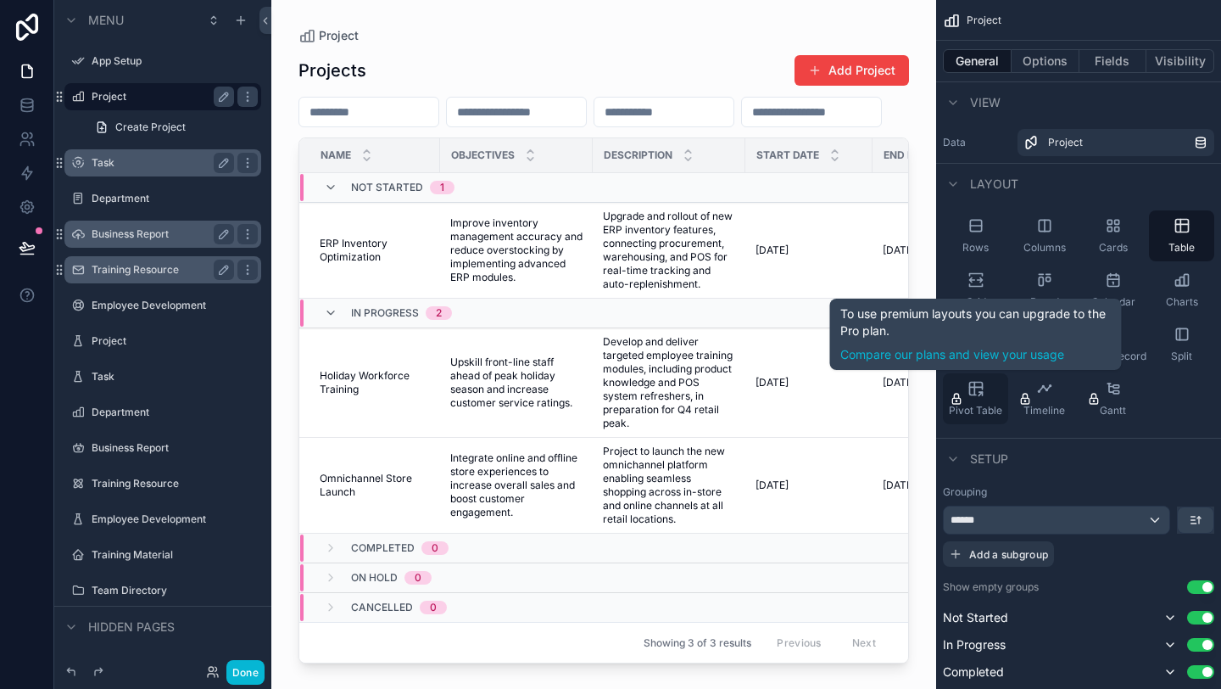
click at [993, 381] on div "Pivot Table" at bounding box center [975, 398] width 65 height 51
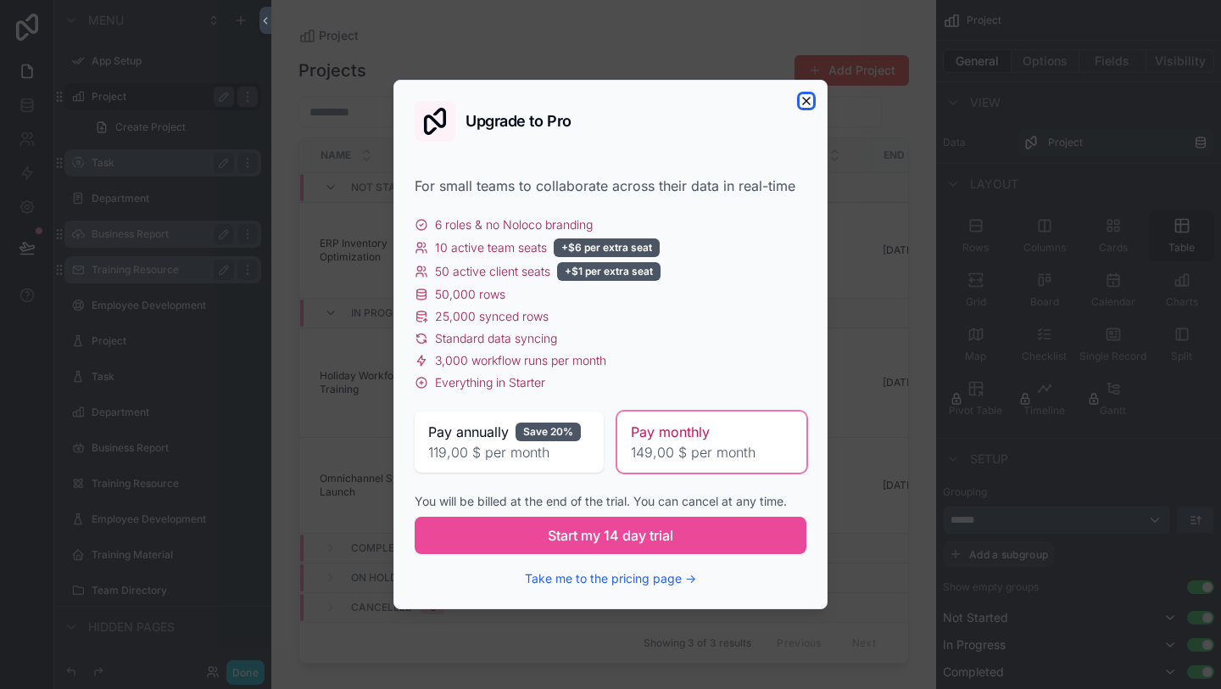
click at [806, 101] on icon "button" at bounding box center [806, 101] width 7 height 7
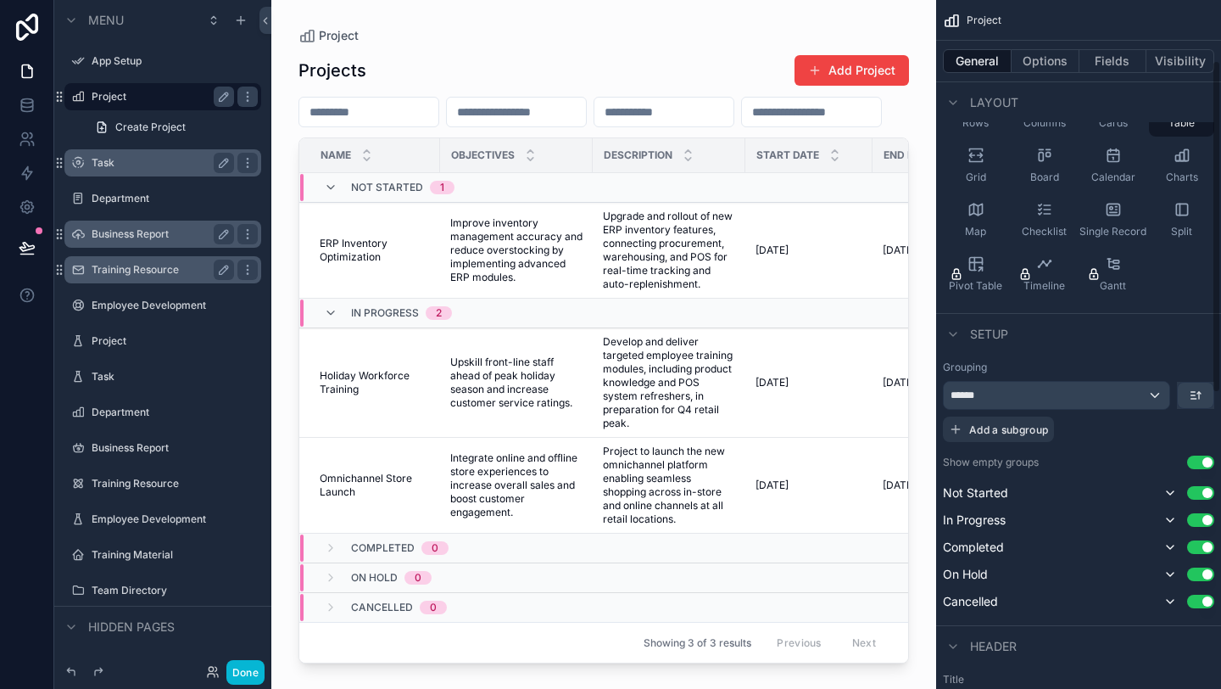
scroll to position [126, 0]
click at [1203, 595] on button "Use setting" at bounding box center [1200, 600] width 27 height 14
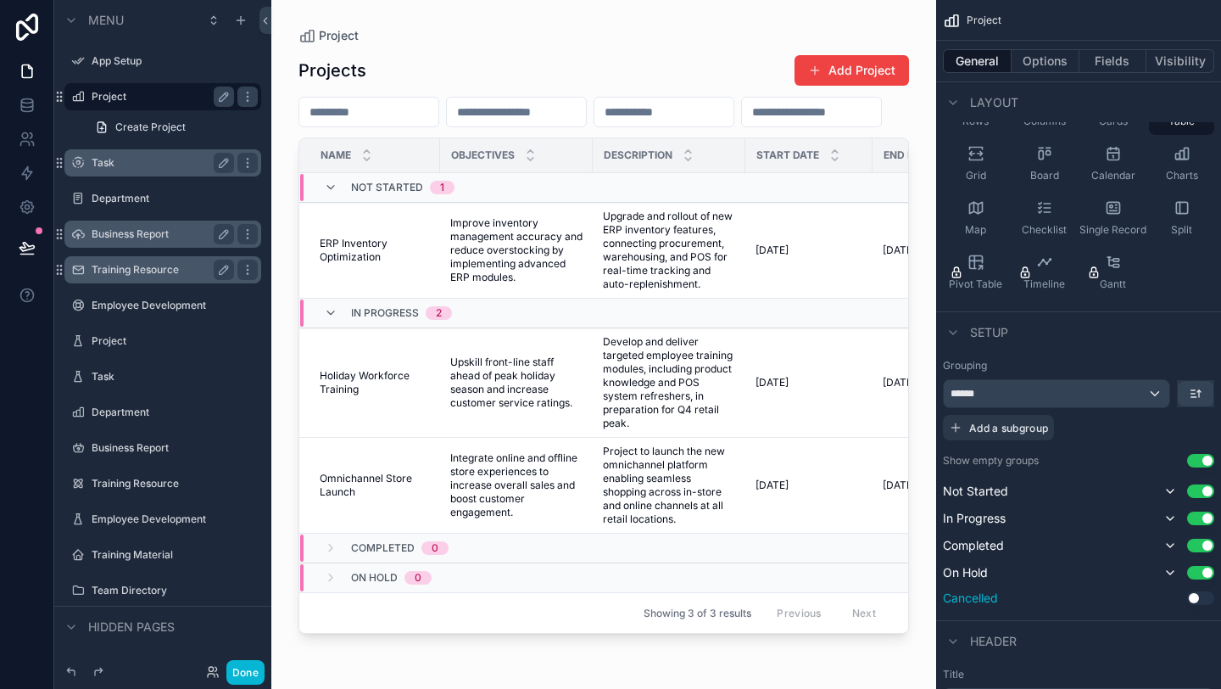
click at [1204, 594] on button "Use setting" at bounding box center [1200, 598] width 27 height 14
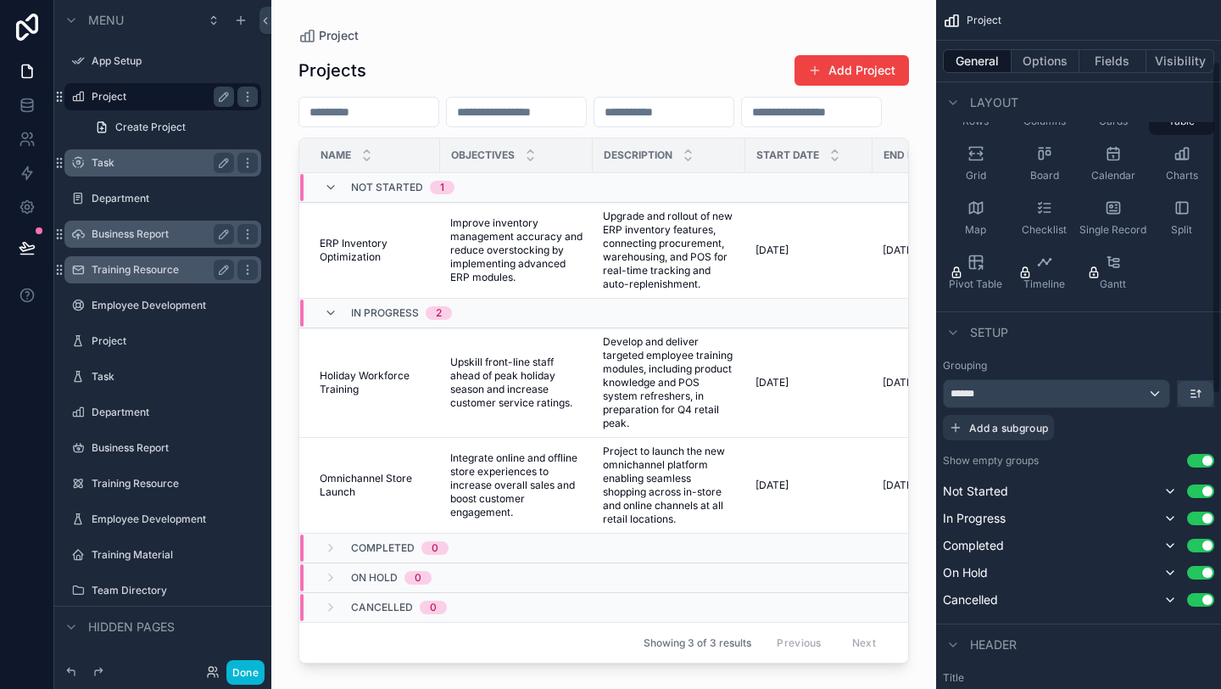
scroll to position [0, 0]
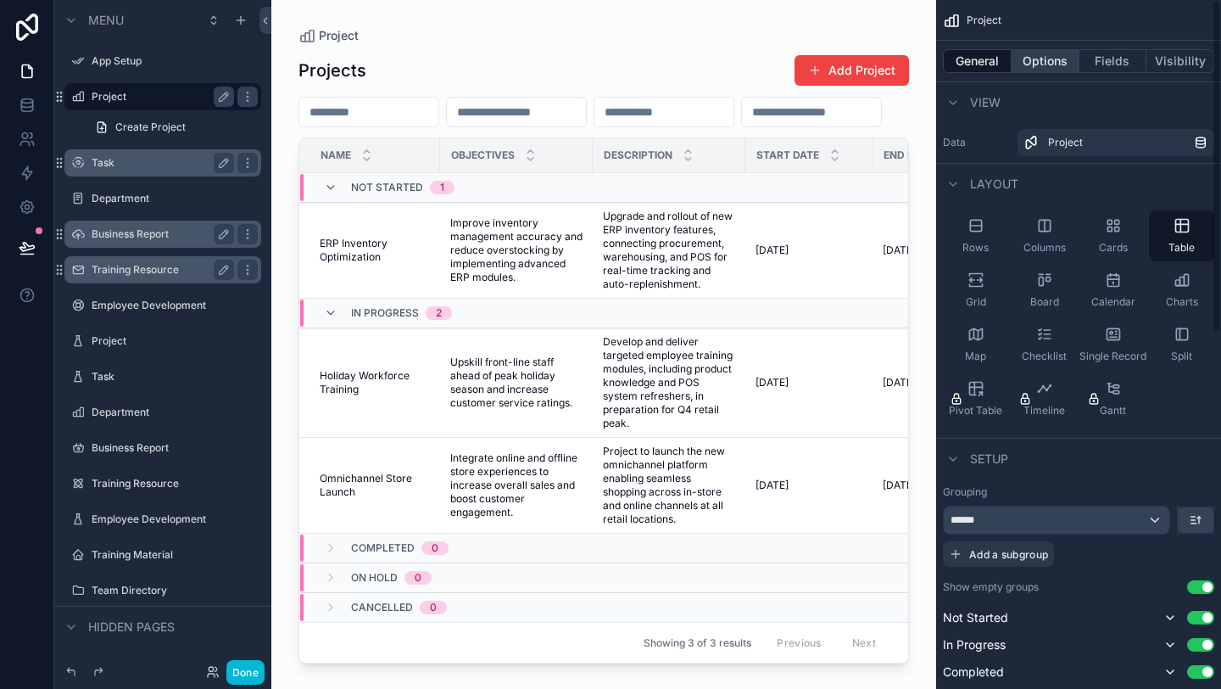
click at [1054, 50] on button "Options" at bounding box center [1046, 61] width 68 height 24
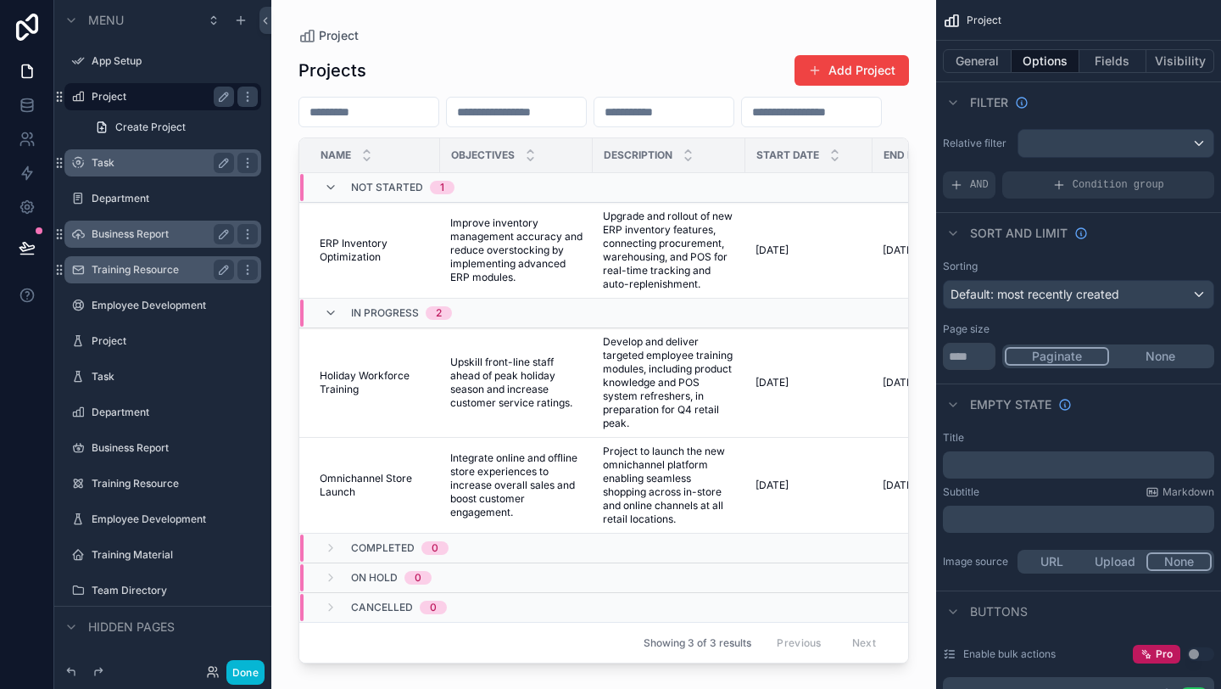
click at [131, 166] on label "Task" at bounding box center [160, 163] width 136 height 14
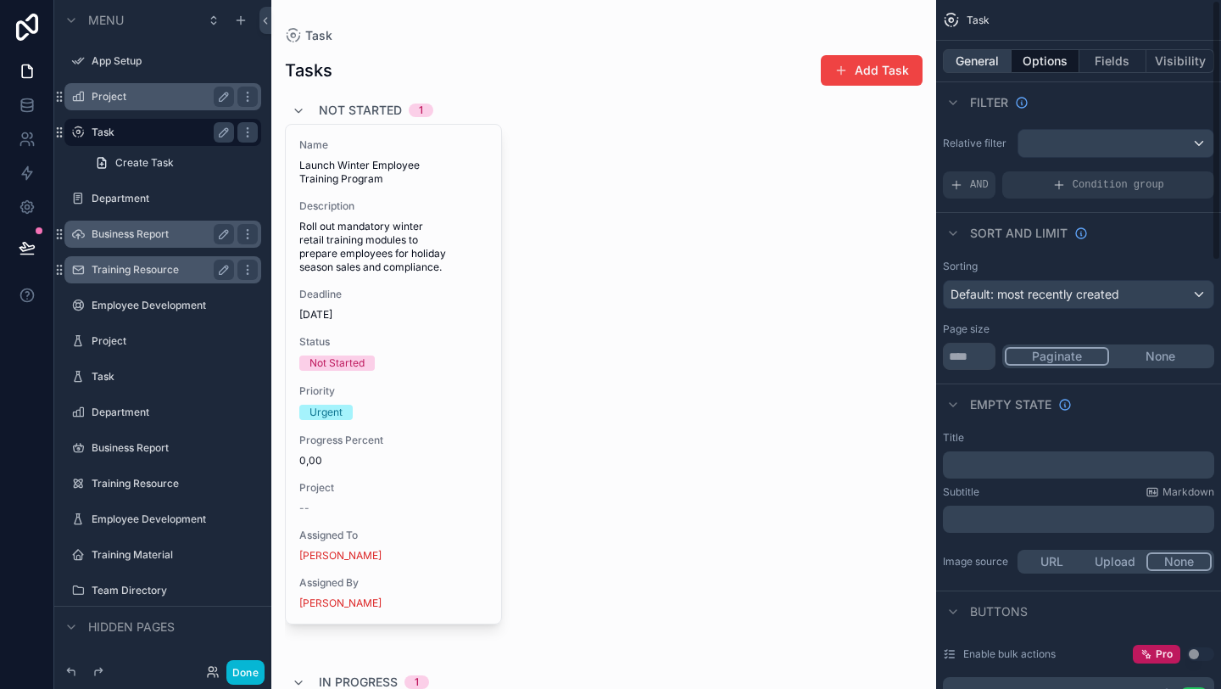
click at [970, 56] on button "General" at bounding box center [977, 61] width 69 height 24
